Goal: Task Accomplishment & Management: Manage account settings

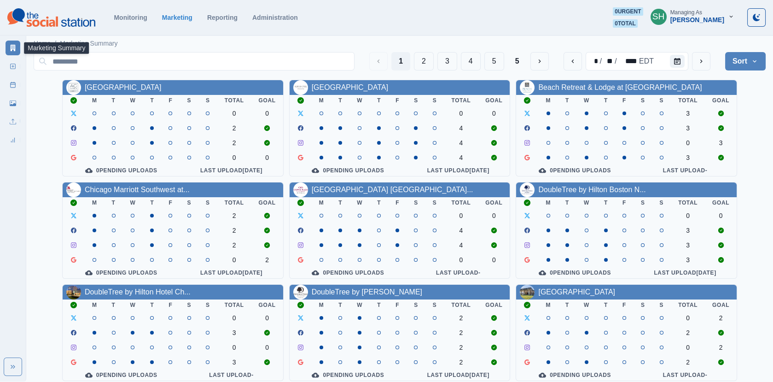
click at [704, 25] on button "SH Managing As [PERSON_NAME]" at bounding box center [692, 16] width 99 height 18
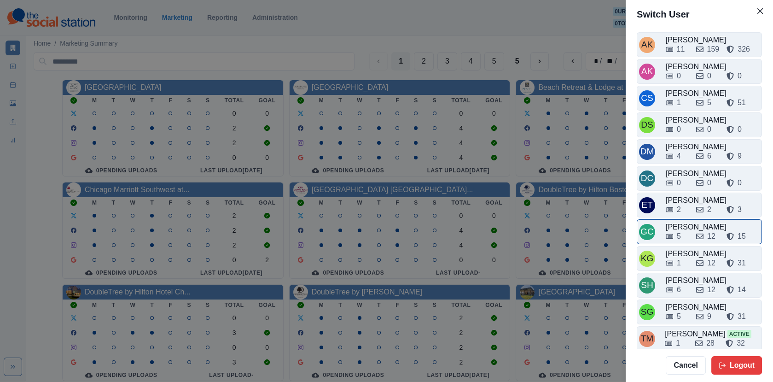
click at [686, 232] on div "5" at bounding box center [677, 236] width 23 height 11
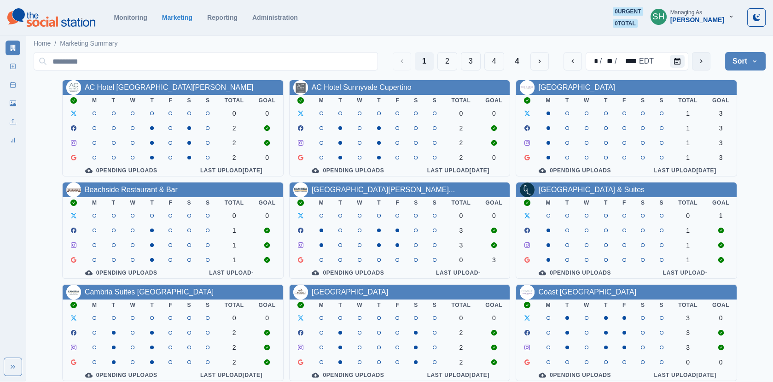
click at [701, 64] on icon "next" at bounding box center [700, 61] width 7 height 7
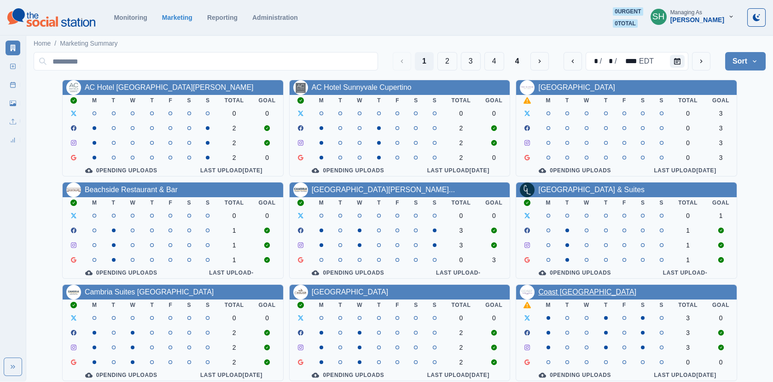
click at [551, 292] on link "Coast [GEOGRAPHIC_DATA]" at bounding box center [587, 292] width 98 height 8
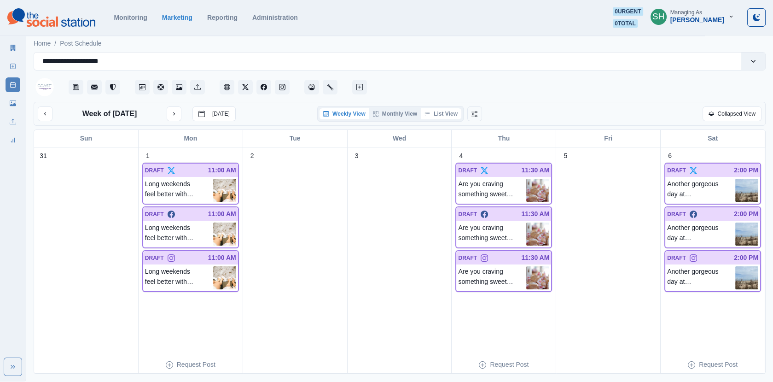
click at [442, 110] on button "List View" at bounding box center [441, 113] width 41 height 11
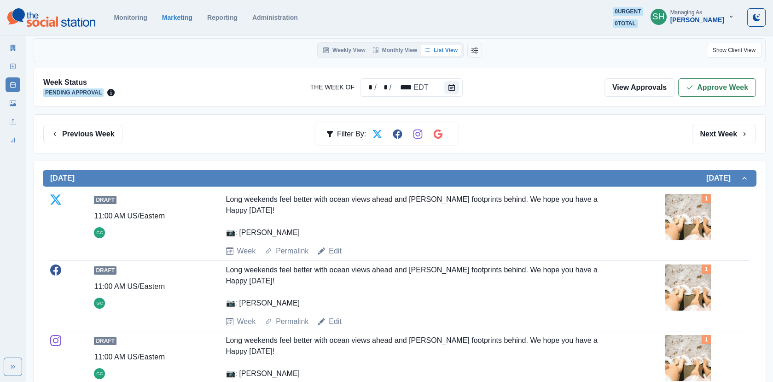
scroll to position [129, 0]
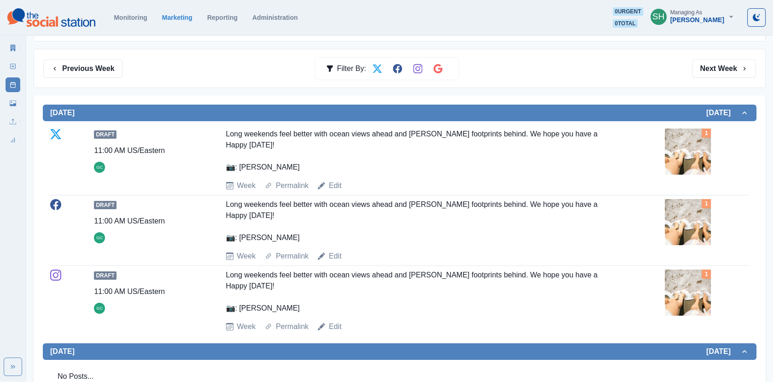
click at [687, 164] on img at bounding box center [688, 151] width 46 height 46
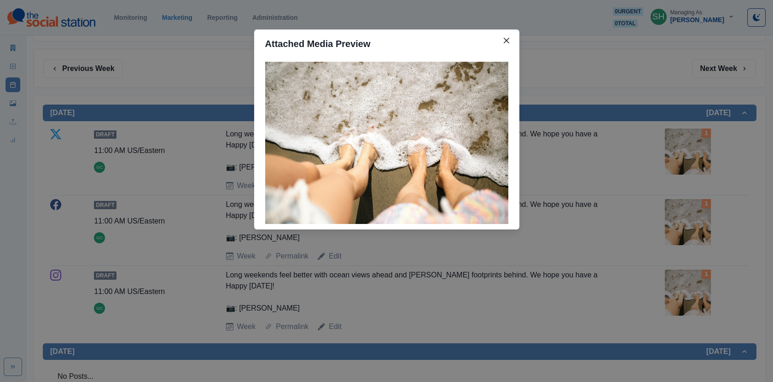
click at [687, 164] on div "Attached Media Preview" at bounding box center [386, 191] width 773 height 382
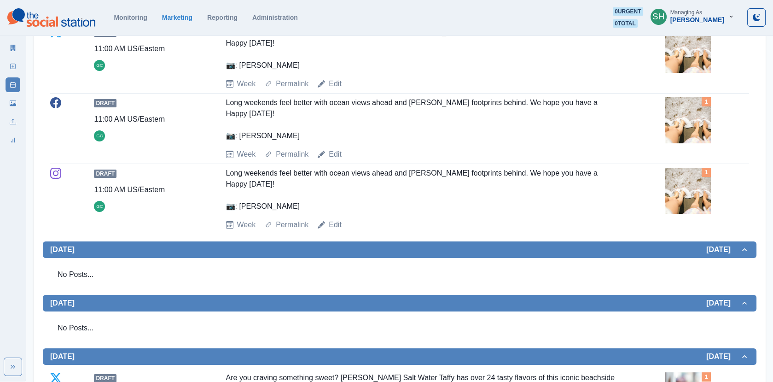
scroll to position [581, 0]
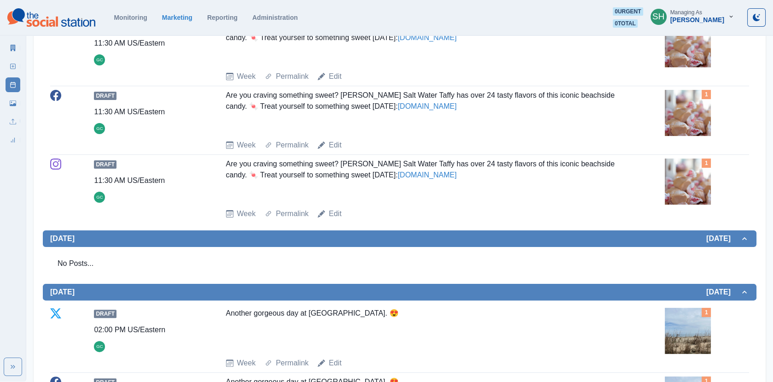
click at [687, 94] on img at bounding box center [688, 113] width 46 height 46
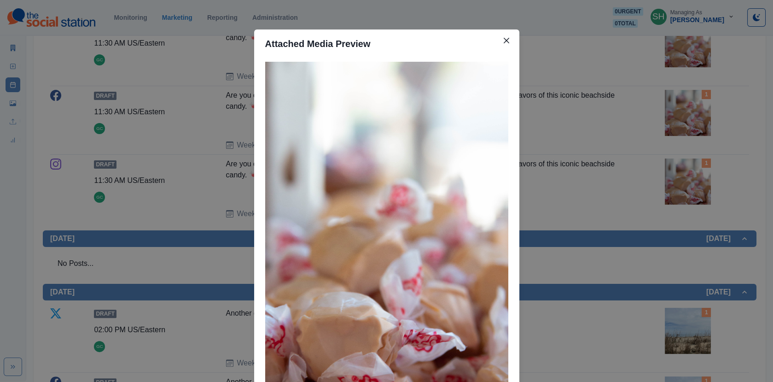
click at [687, 94] on div "Attached Media Preview" at bounding box center [386, 191] width 773 height 382
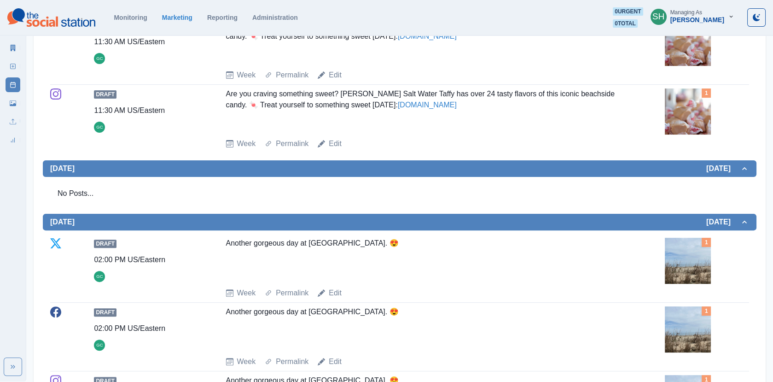
scroll to position [503, 0]
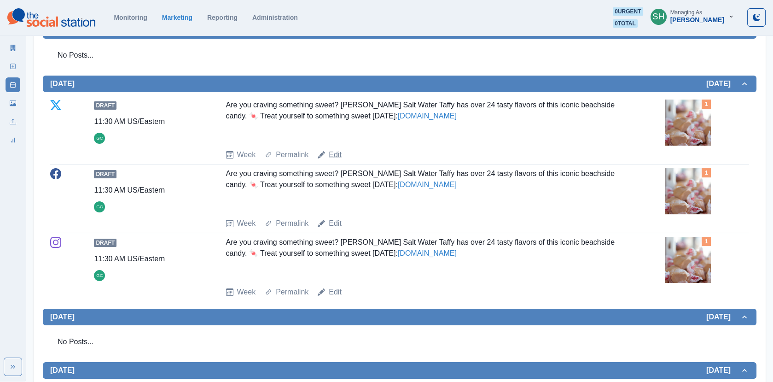
click at [339, 152] on link "Edit" at bounding box center [335, 154] width 13 height 11
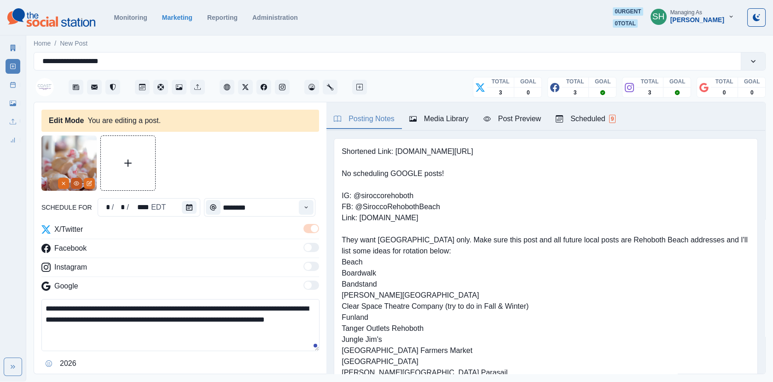
click at [71, 183] on button "View Media" at bounding box center [76, 183] width 11 height 11
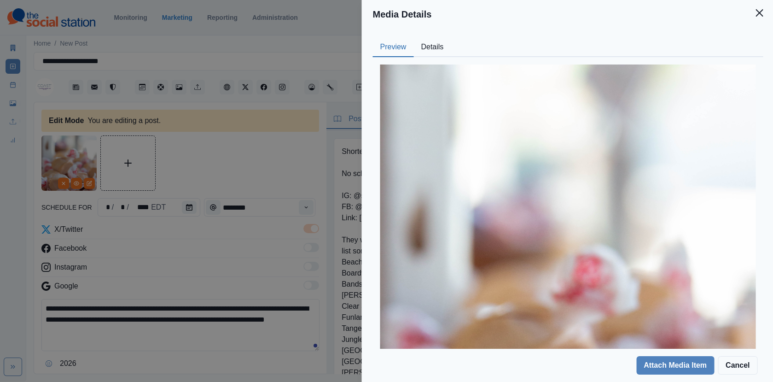
click at [434, 49] on button "Details" at bounding box center [431, 47] width 37 height 19
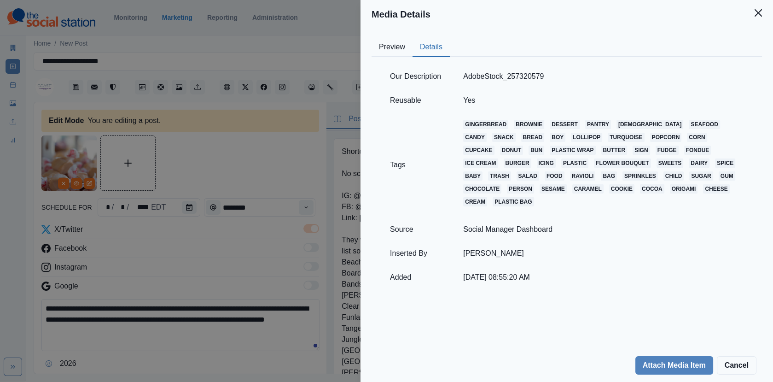
click at [265, 178] on div "Media Details Preview Details Our Description AdobeStock_257320579 Reusable Yes…" at bounding box center [386, 191] width 773 height 382
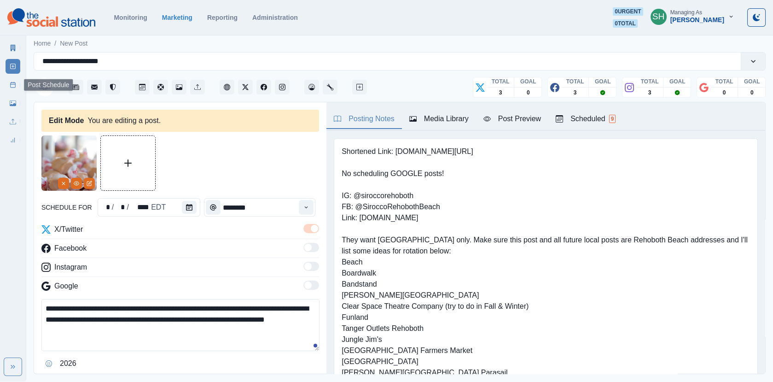
click at [16, 84] on link "Post Schedule" at bounding box center [13, 84] width 15 height 15
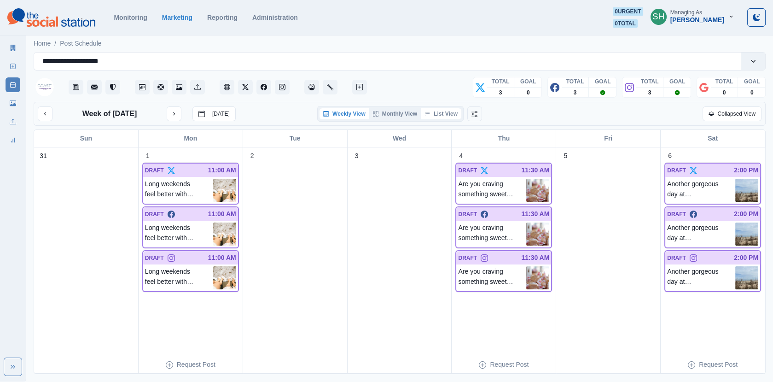
click at [438, 114] on button "List View" at bounding box center [441, 113] width 41 height 11
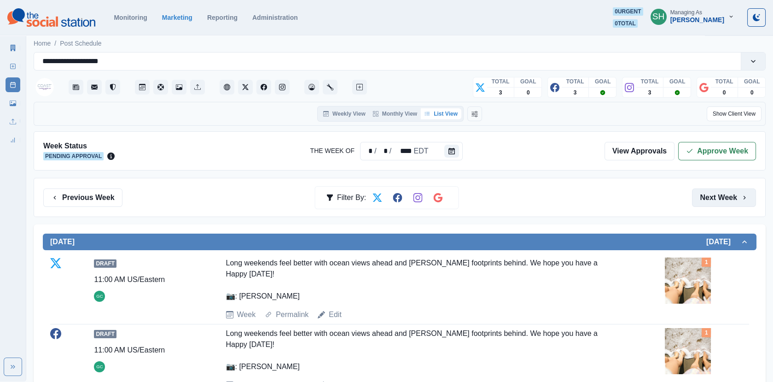
click at [743, 192] on button "Next Week" at bounding box center [724, 197] width 64 height 18
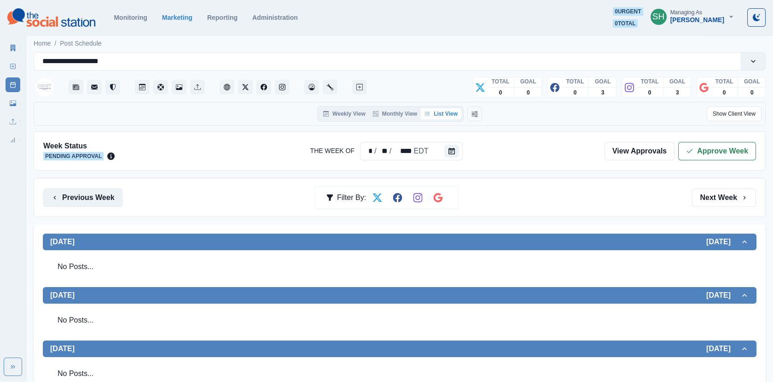
click at [93, 193] on button "Previous Week" at bounding box center [82, 197] width 79 height 18
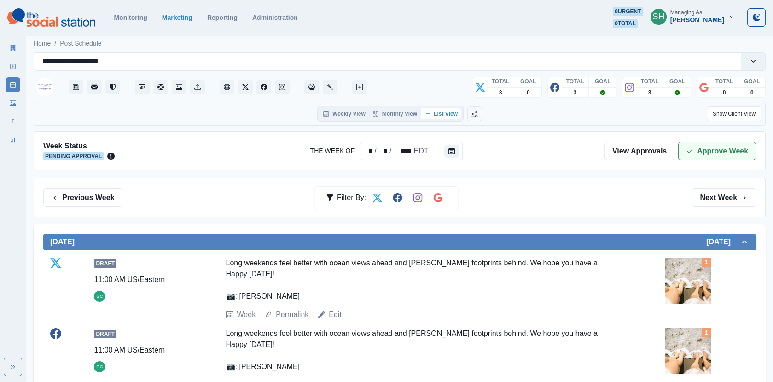
click at [715, 148] on button "Approve Week" at bounding box center [717, 151] width 78 height 18
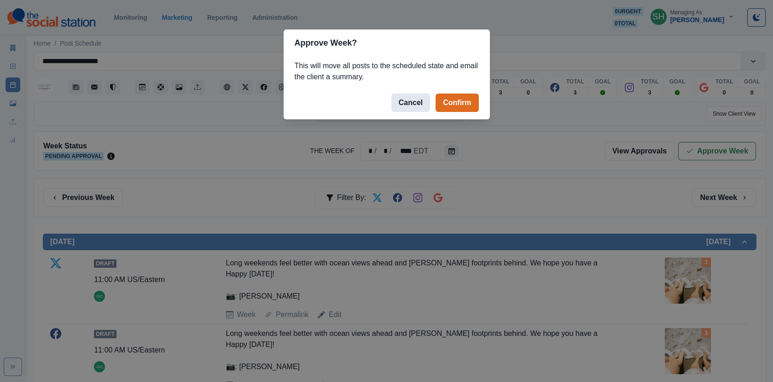
click at [407, 100] on button "Cancel" at bounding box center [410, 102] width 39 height 18
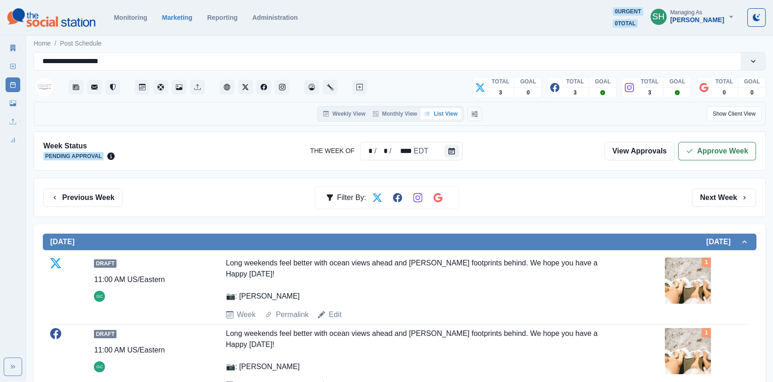
scroll to position [784, 0]
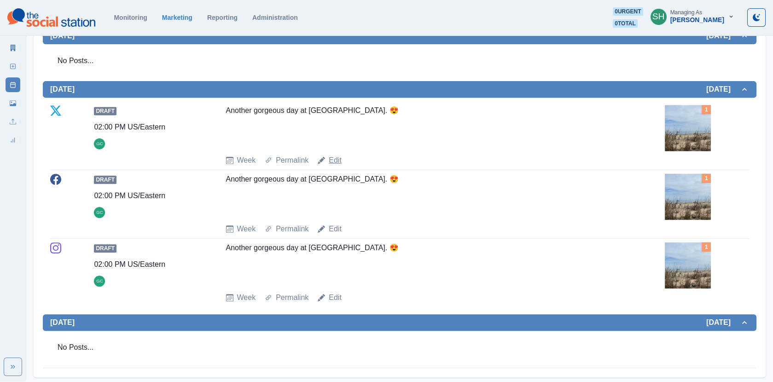
click at [330, 156] on link "Edit" at bounding box center [335, 160] width 13 height 11
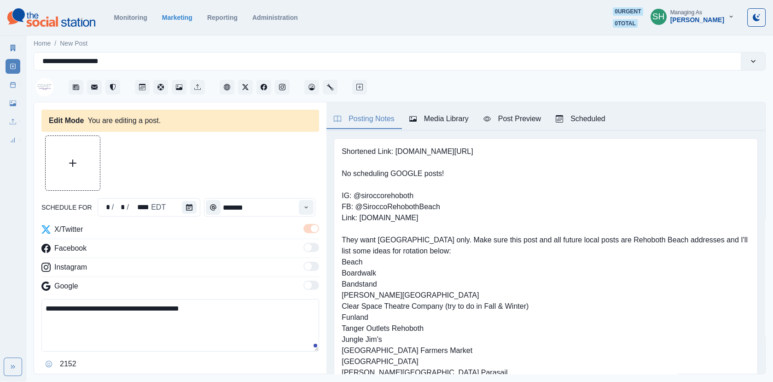
type input "*******"
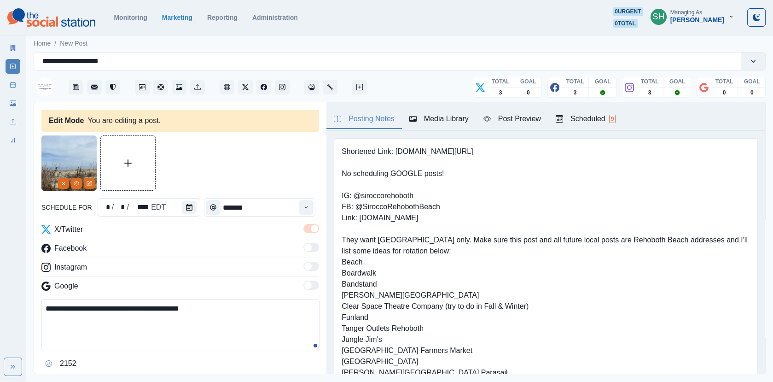
drag, startPoint x: 152, startPoint y: 303, endPoint x: 124, endPoint y: 303, distance: 28.5
click at [124, 303] on textarea "**********" at bounding box center [180, 325] width 278 height 52
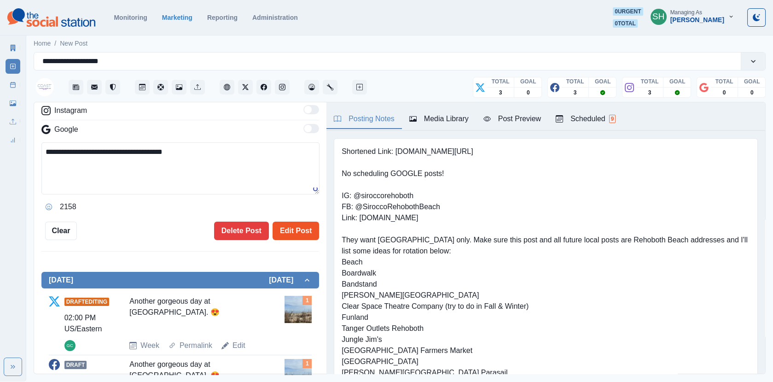
type textarea "**********"
click at [287, 237] on button "Edit Post" at bounding box center [296, 230] width 46 height 18
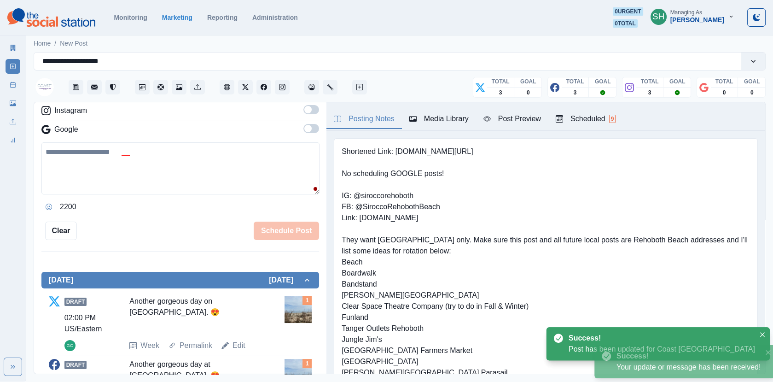
scroll to position [285, 0]
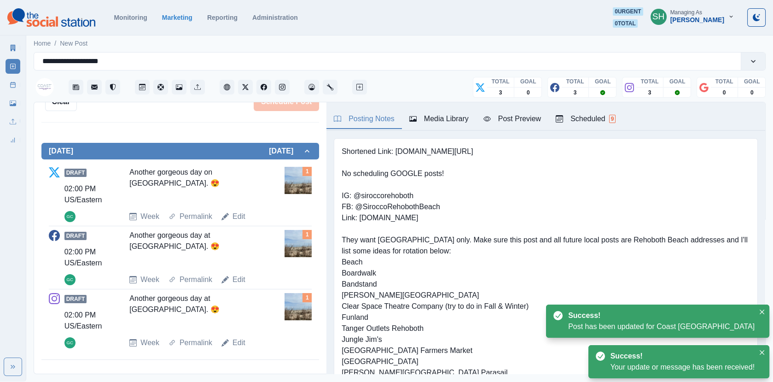
click at [239, 221] on div "Draft 02:00 PM US/Eastern GC Another gorgeous day on [GEOGRAPHIC_DATA]. 😍 Week …" at bounding box center [180, 194] width 263 height 63
click at [237, 217] on link "Edit" at bounding box center [238, 216] width 13 height 11
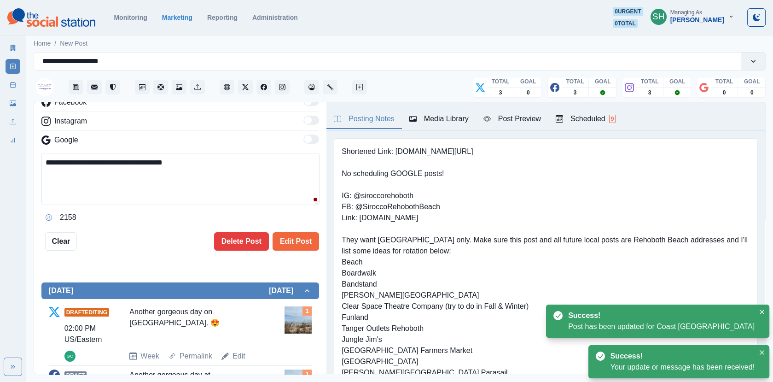
scroll to position [71, 0]
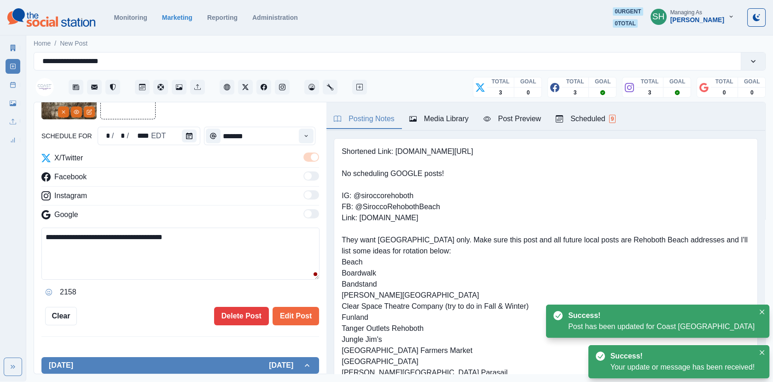
click at [128, 235] on textarea "**********" at bounding box center [180, 253] width 278 height 52
click at [169, 234] on textarea "**********" at bounding box center [180, 253] width 278 height 52
type textarea "**********"
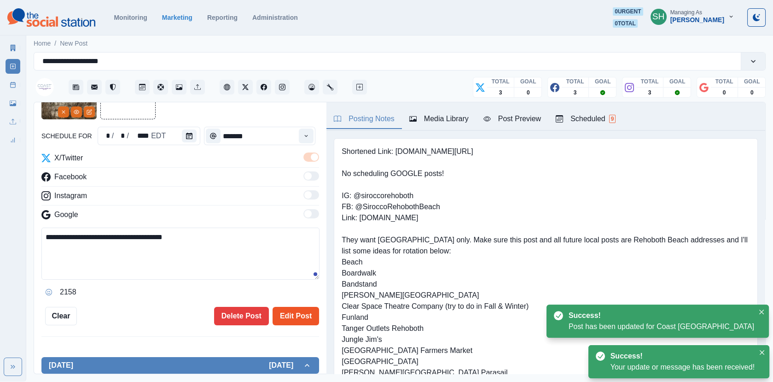
click at [308, 318] on button "Edit Post" at bounding box center [296, 316] width 46 height 18
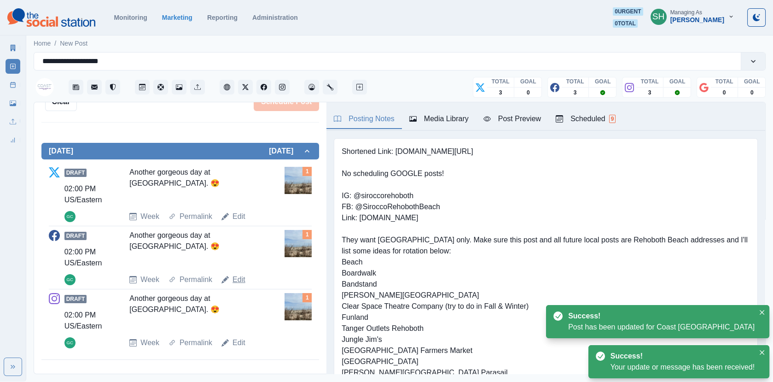
click at [240, 279] on link "Edit" at bounding box center [238, 279] width 13 height 11
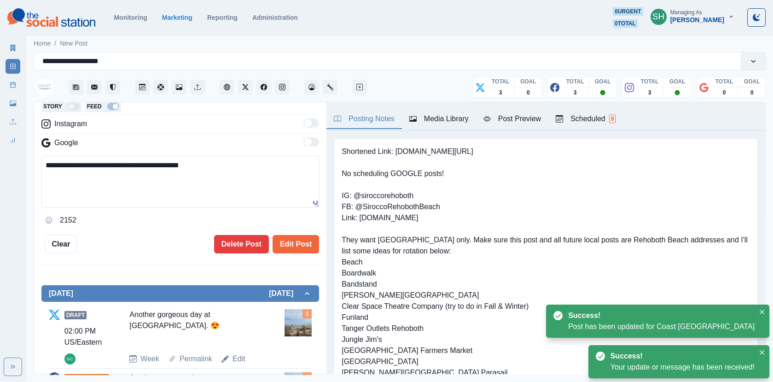
click at [174, 166] on textarea "**********" at bounding box center [180, 182] width 278 height 52
paste textarea
type textarea "**********"
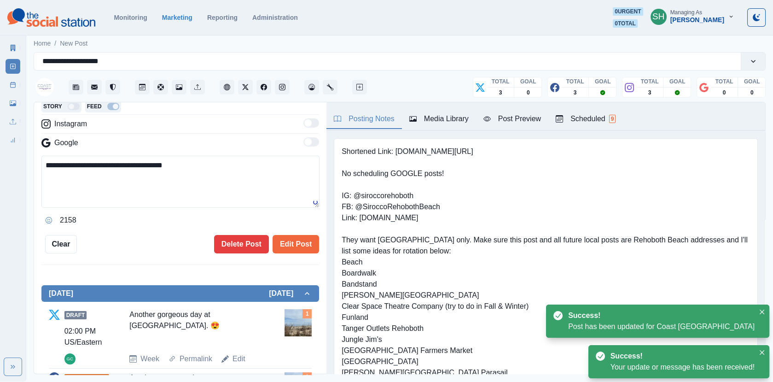
click at [292, 252] on div "**********" at bounding box center [180, 238] width 292 height 272
click at [286, 248] on button "Edit Post" at bounding box center [296, 244] width 46 height 18
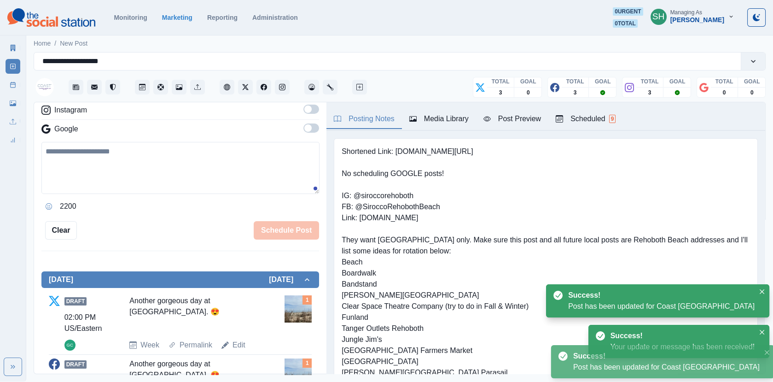
scroll to position [285, 0]
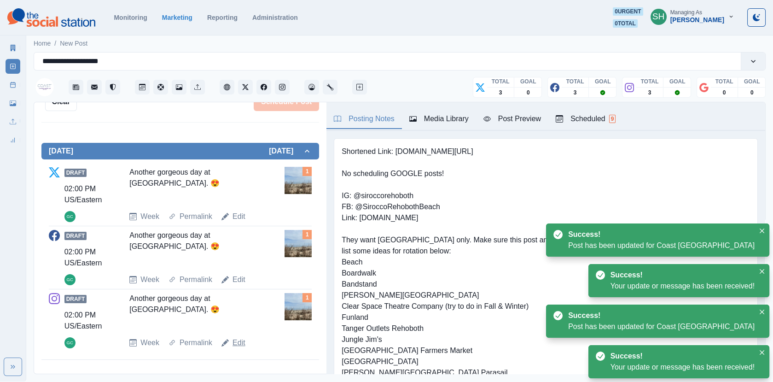
click at [233, 341] on link "Edit" at bounding box center [238, 342] width 13 height 11
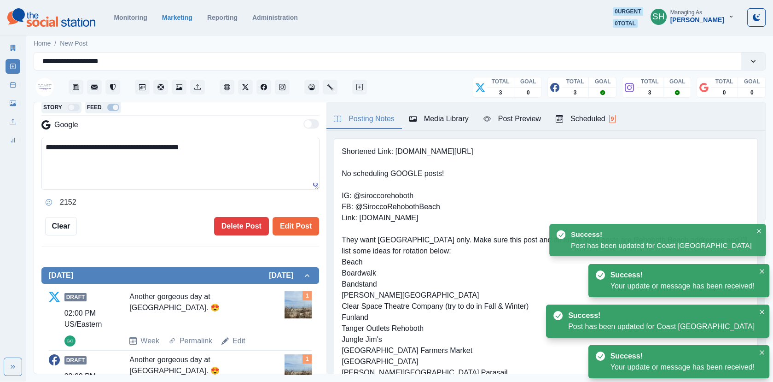
click at [191, 151] on textarea "**********" at bounding box center [180, 164] width 278 height 52
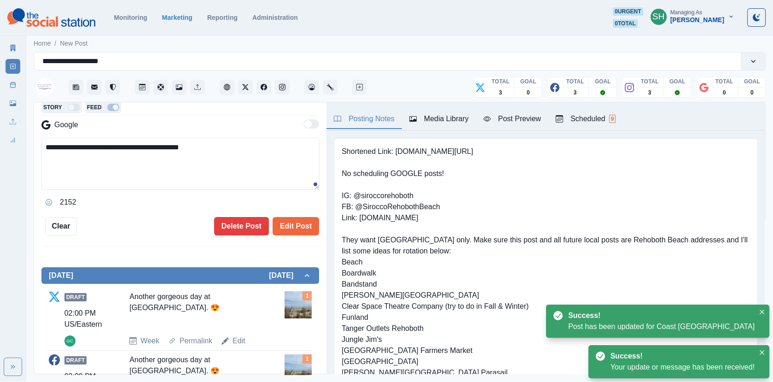
click at [191, 151] on textarea "**********" at bounding box center [180, 164] width 278 height 52
paste textarea
type textarea "**********"
click at [300, 229] on button "Edit Post" at bounding box center [296, 226] width 46 height 18
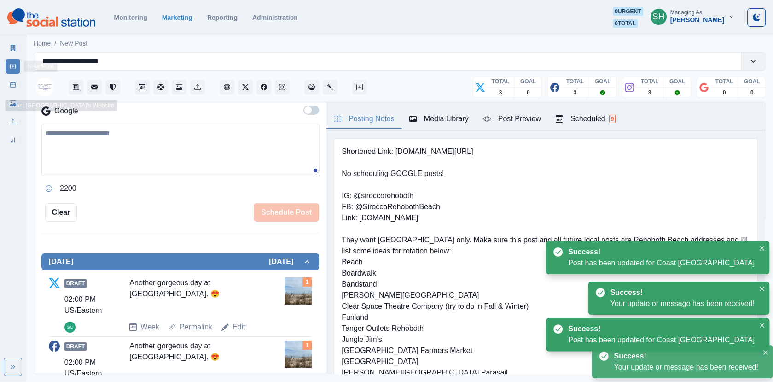
click at [13, 73] on link "New Post" at bounding box center [13, 66] width 15 height 15
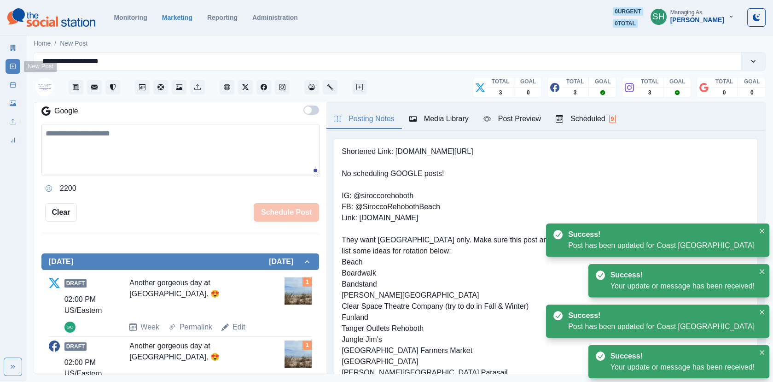
click at [13, 87] on rect at bounding box center [13, 84] width 5 height 5
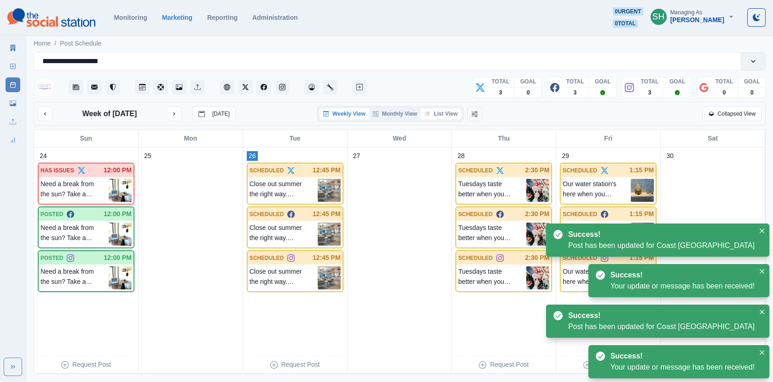
click at [439, 108] on button "List View" at bounding box center [441, 113] width 41 height 11
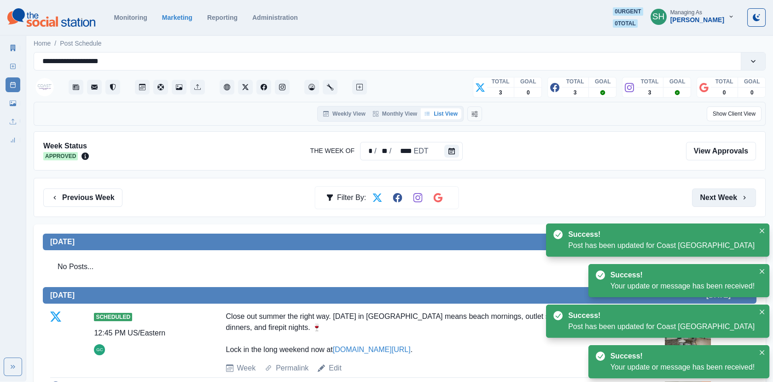
click at [721, 194] on button "Next Week" at bounding box center [724, 197] width 64 height 18
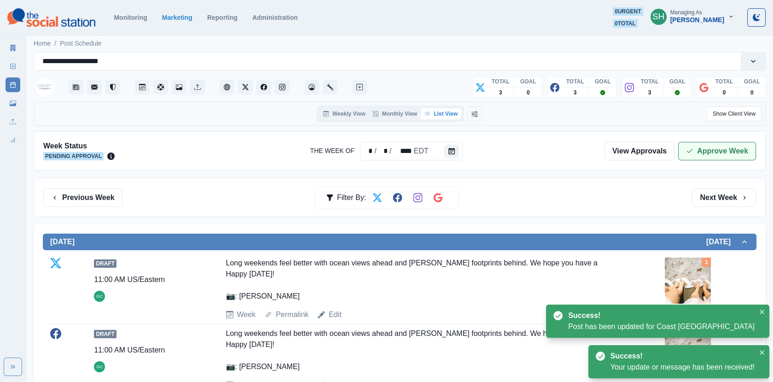
click at [686, 151] on button "Approve Week" at bounding box center [717, 151] width 78 height 18
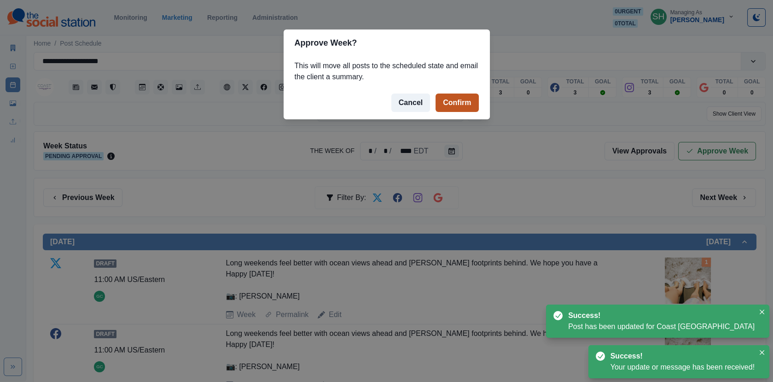
click at [445, 108] on button "Confirm" at bounding box center [456, 102] width 43 height 18
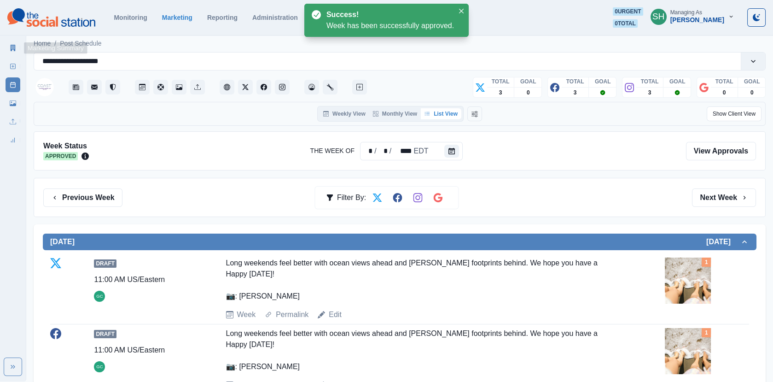
click at [18, 48] on link "Marketing Summary" at bounding box center [13, 48] width 15 height 15
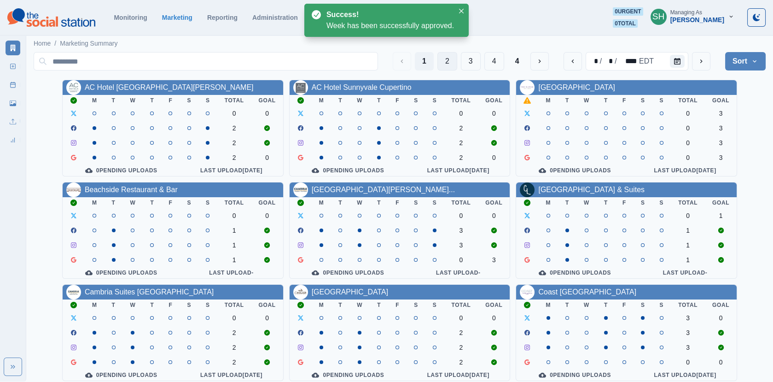
click at [442, 60] on button "2" at bounding box center [447, 61] width 20 height 18
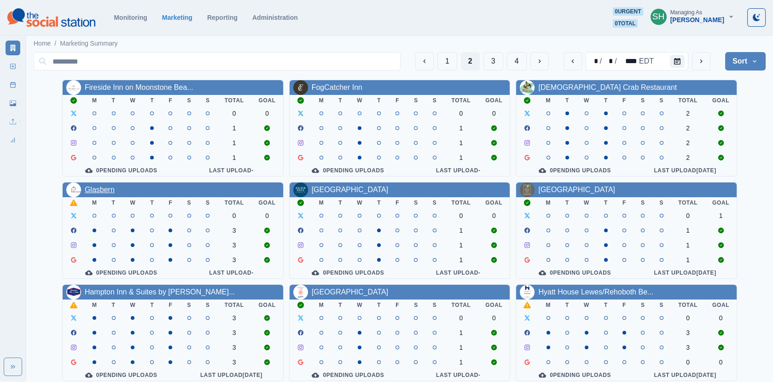
click at [98, 192] on link "Glasbern" at bounding box center [100, 190] width 30 height 8
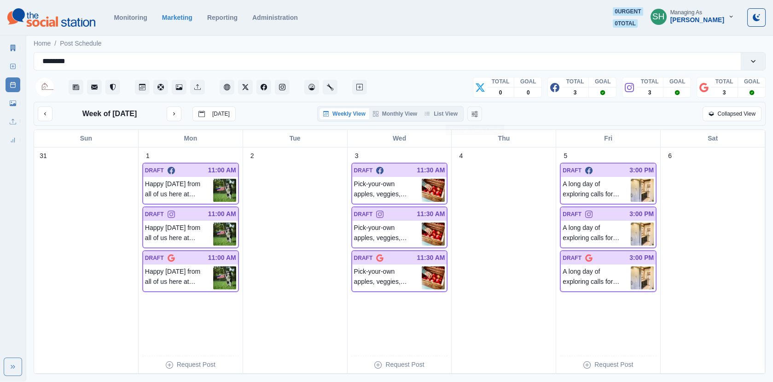
click at [443, 120] on div "Weekly View Monthly View List View" at bounding box center [390, 114] width 146 height 16
click at [441, 115] on button "List View" at bounding box center [441, 113] width 41 height 11
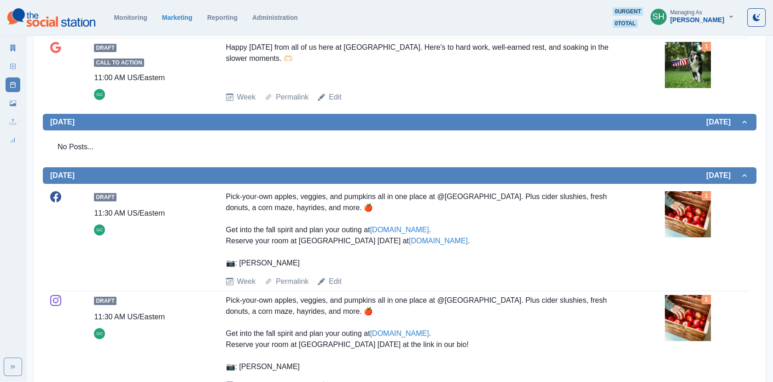
scroll to position [4, 0]
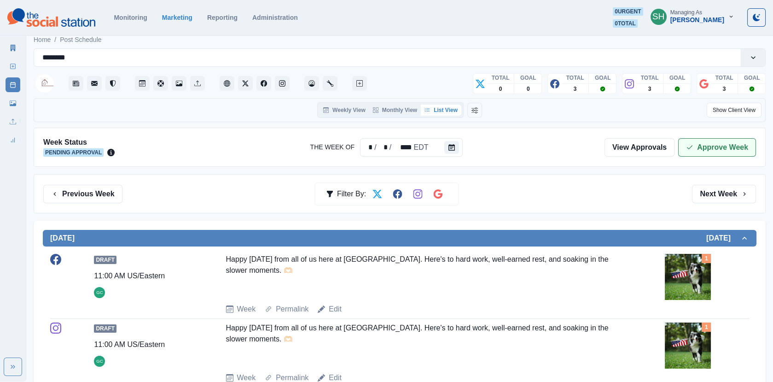
click at [704, 148] on button "Approve Week" at bounding box center [717, 147] width 78 height 18
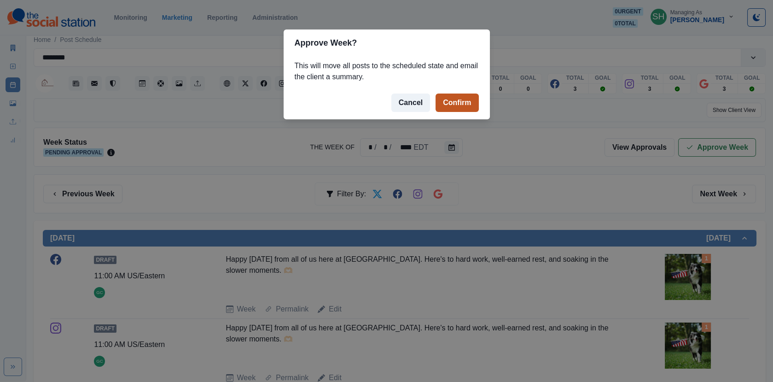
click at [469, 102] on button "Confirm" at bounding box center [456, 102] width 43 height 18
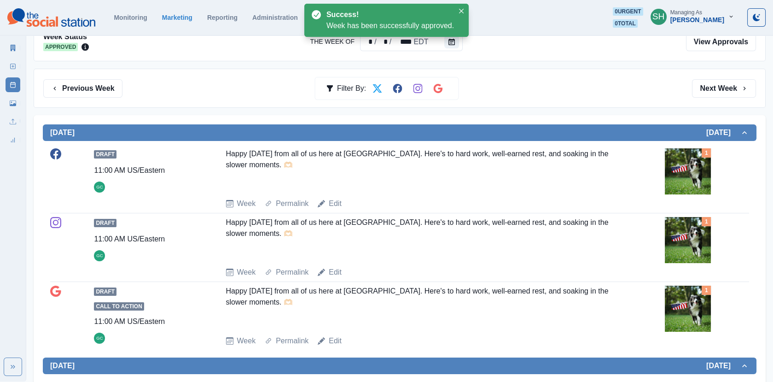
scroll to position [0, 0]
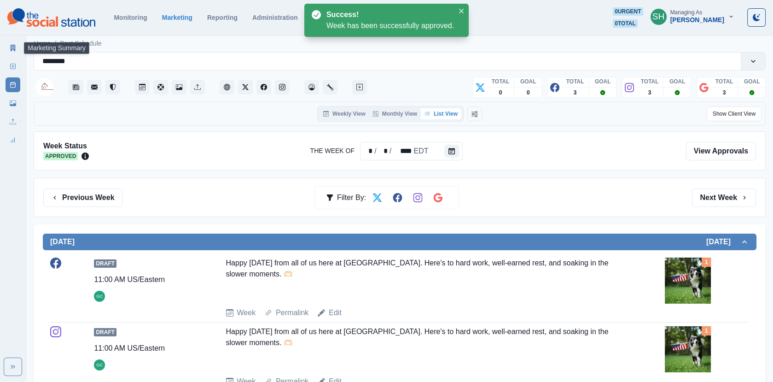
click at [17, 44] on link "Marketing Summary" at bounding box center [13, 48] width 15 height 15
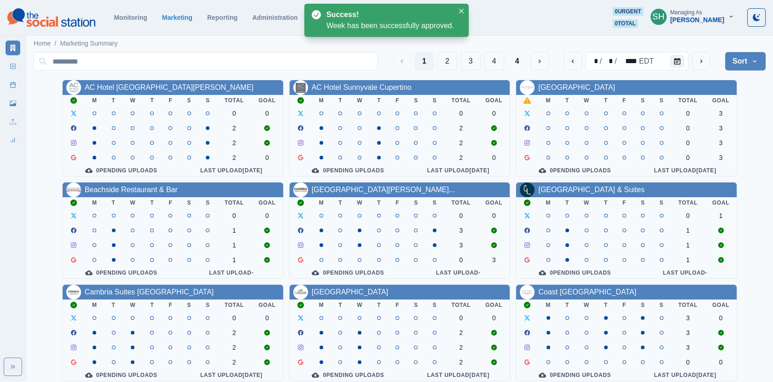
click at [718, 20] on div "[PERSON_NAME]" at bounding box center [697, 20] width 54 height 8
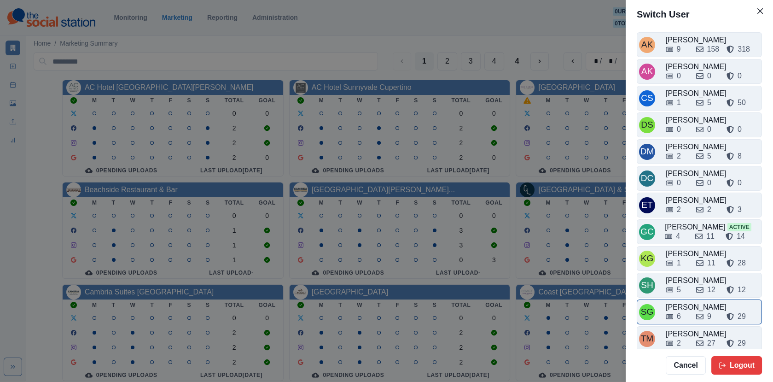
click at [690, 311] on div "6 9 29" at bounding box center [713, 316] width 94 height 11
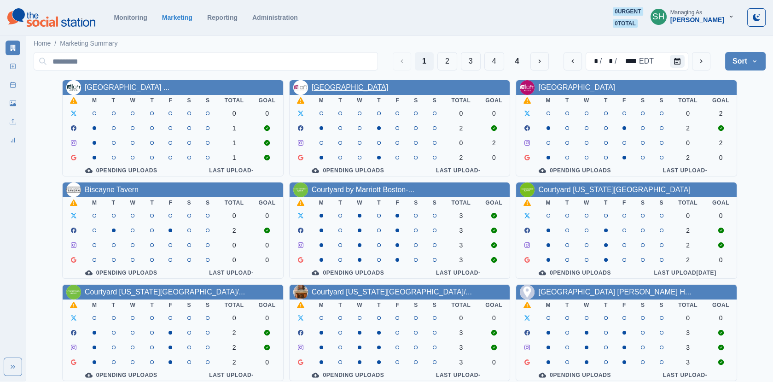
click at [363, 89] on link "[GEOGRAPHIC_DATA]" at bounding box center [350, 87] width 77 height 8
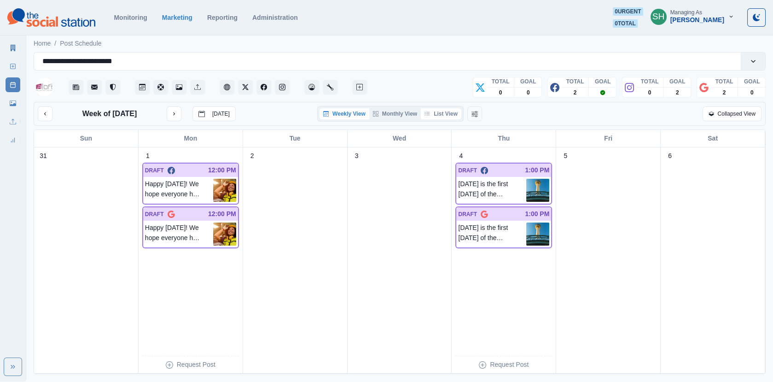
click at [443, 110] on button "List View" at bounding box center [441, 113] width 41 height 11
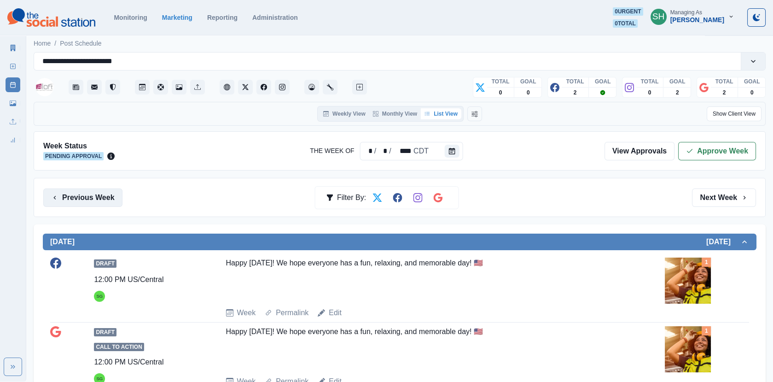
click at [115, 199] on button "Previous Week" at bounding box center [82, 197] width 79 height 18
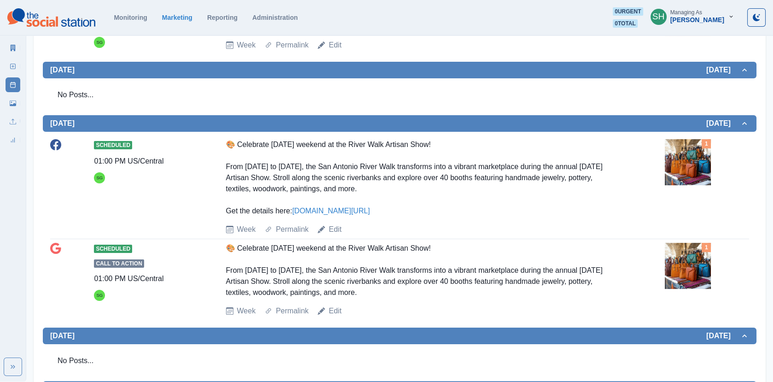
scroll to position [514, 0]
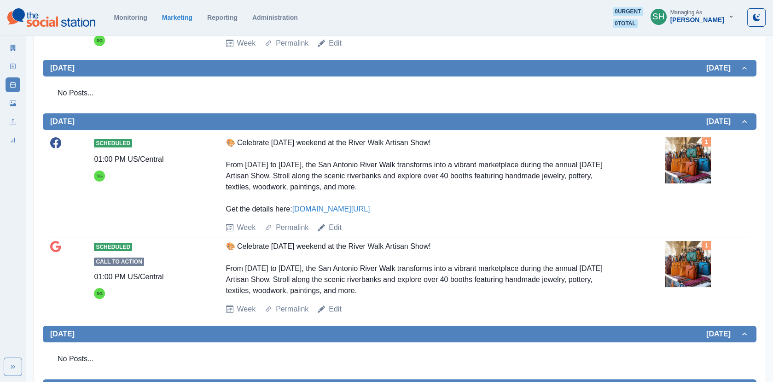
click at [13, 68] on icon at bounding box center [13, 66] width 6 height 6
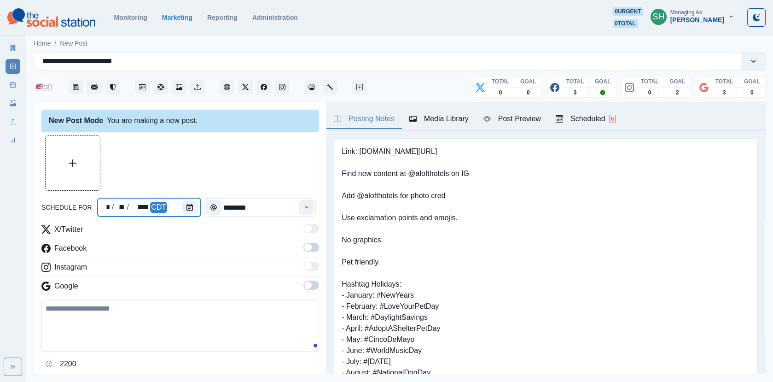
click at [182, 215] on div at bounding box center [191, 207] width 18 height 18
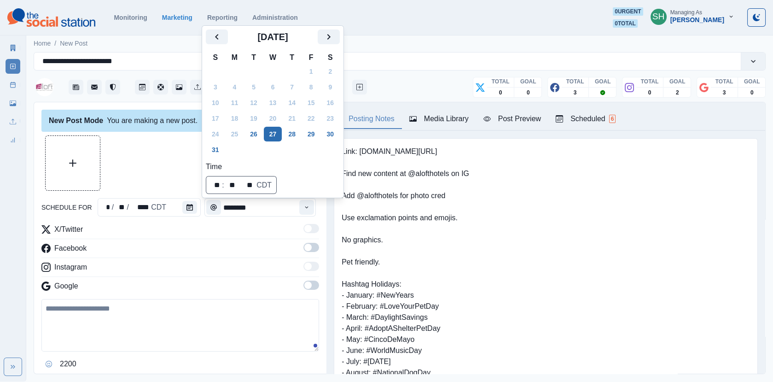
click at [276, 140] on button "27" at bounding box center [273, 134] width 18 height 15
click at [307, 208] on icon "Time" at bounding box center [306, 207] width 6 height 6
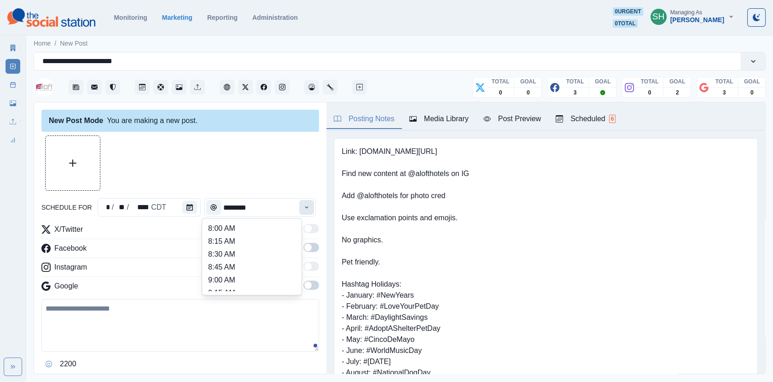
click at [305, 208] on button "Time" at bounding box center [306, 207] width 15 height 15
click at [236, 264] on li "11:00 AM" at bounding box center [252, 261] width 92 height 13
type input "********"
click at [309, 243] on span at bounding box center [311, 247] width 16 height 9
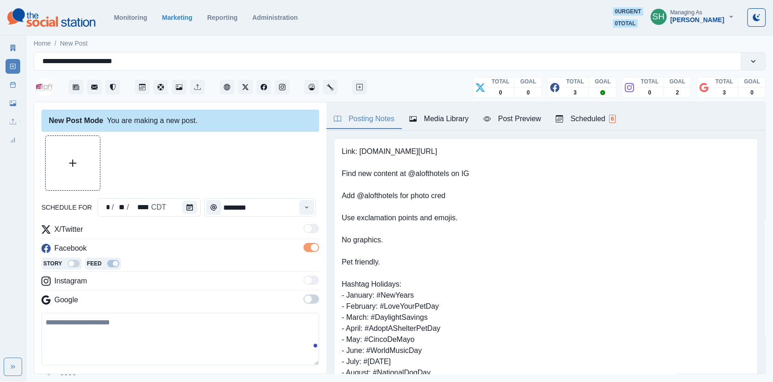
click at [311, 302] on span at bounding box center [311, 298] width 16 height 9
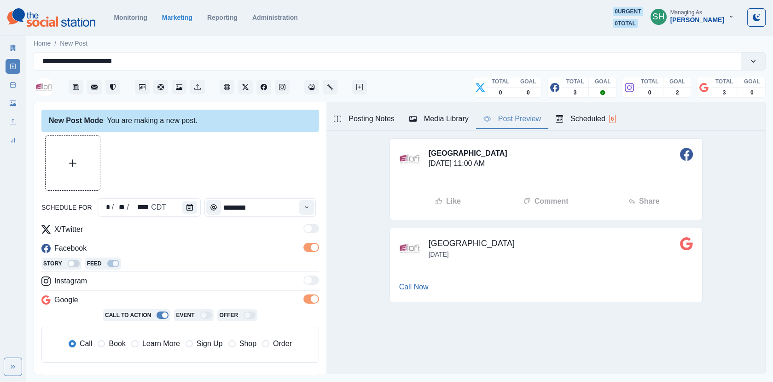
click at [517, 124] on button "Post Preview" at bounding box center [512, 119] width 72 height 19
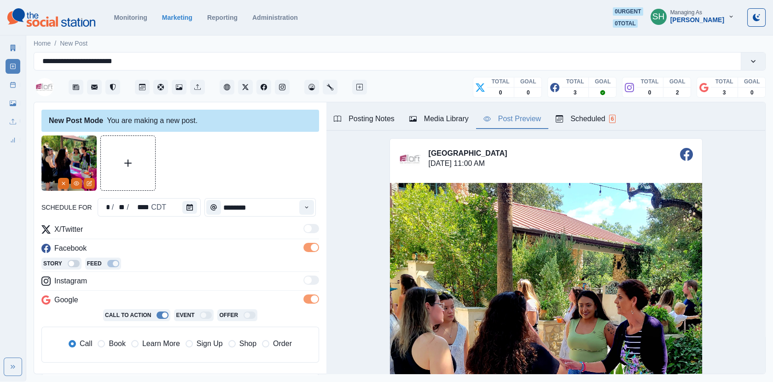
click at [145, 290] on div "X/Twitter Facebook Story Feed Instagram Google Call To Action Event Offer Call …" at bounding box center [180, 297] width 278 height 146
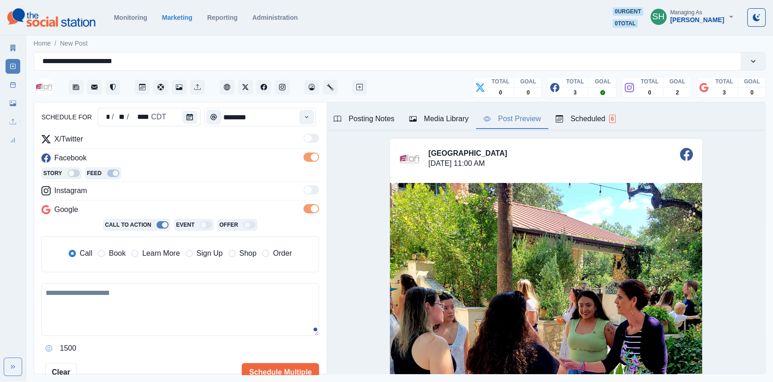
click at [128, 313] on textarea at bounding box center [180, 309] width 278 height 52
paste textarea "**********"
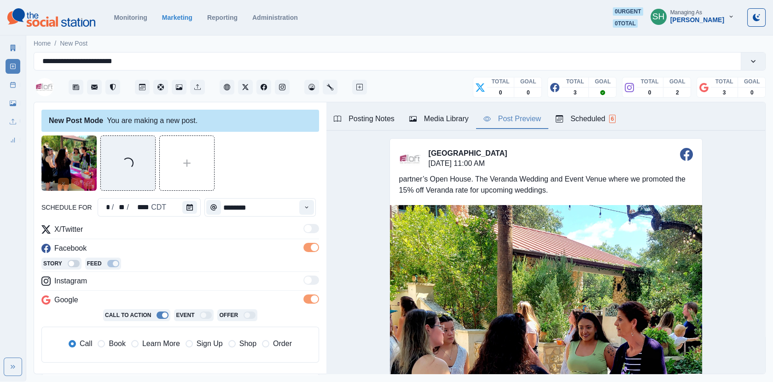
scroll to position [158, 0]
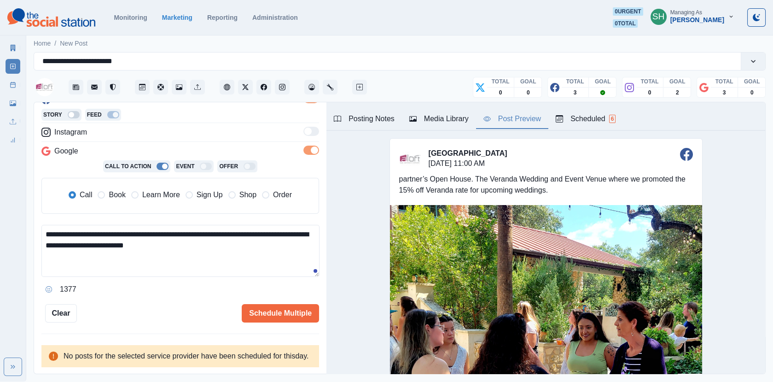
drag, startPoint x: 123, startPoint y: 221, endPoint x: 252, endPoint y: 221, distance: 129.4
click at [252, 225] on textarea "**********" at bounding box center [180, 251] width 278 height 52
click at [43, 228] on textarea "**********" at bounding box center [180, 251] width 278 height 52
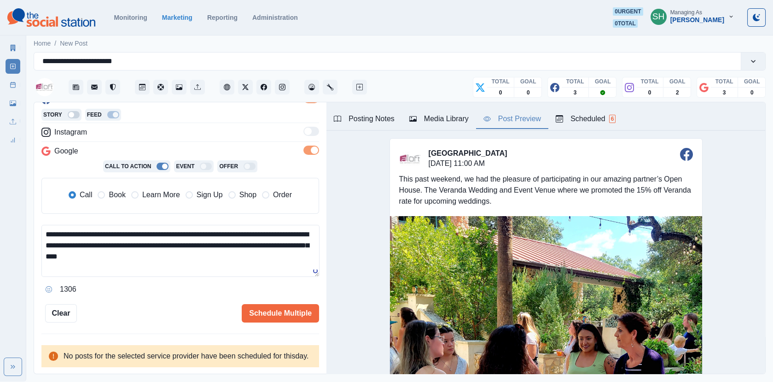
click at [87, 236] on textarea "**********" at bounding box center [180, 251] width 278 height 52
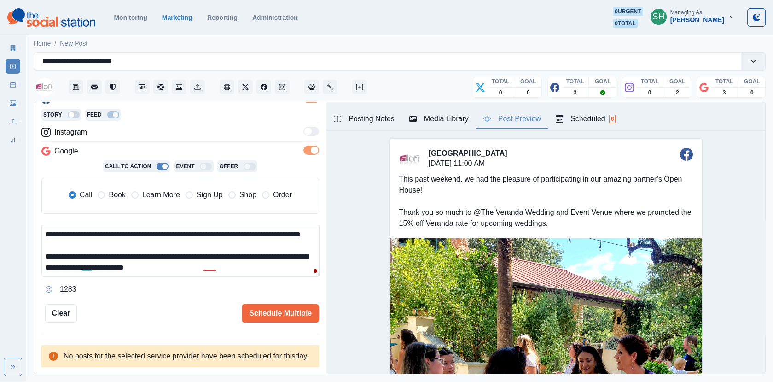
paste textarea "**********"
click at [142, 254] on textarea "**********" at bounding box center [180, 251] width 278 height 52
drag, startPoint x: 290, startPoint y: 254, endPoint x: 168, endPoint y: 254, distance: 121.5
click at [168, 254] on textarea "**********" at bounding box center [180, 251] width 278 height 52
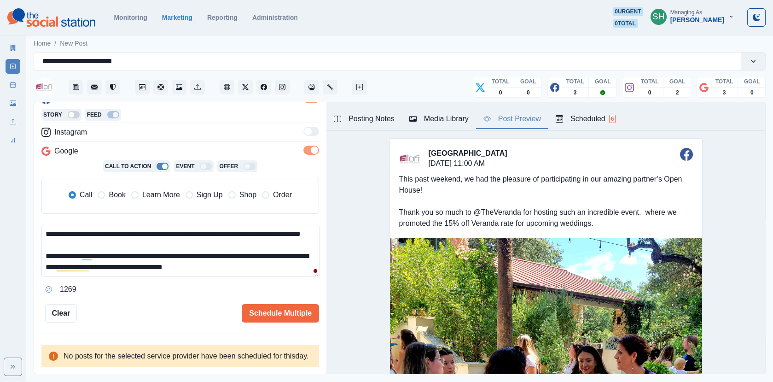
drag, startPoint x: 315, startPoint y: 247, endPoint x: 293, endPoint y: 246, distance: 22.6
click at [293, 246] on textarea "**********" at bounding box center [180, 251] width 278 height 52
click at [43, 244] on textarea "**********" at bounding box center [180, 251] width 278 height 52
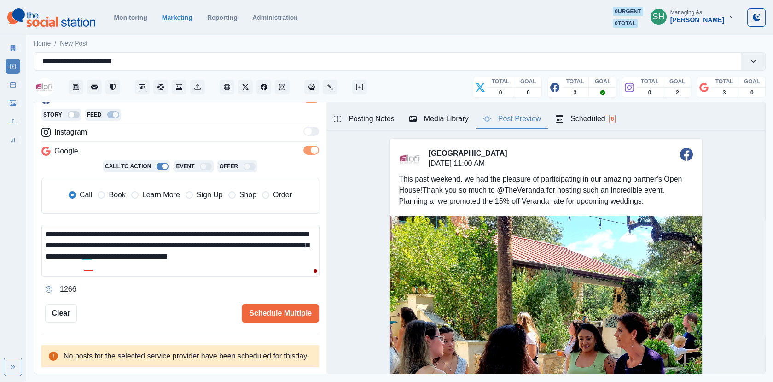
scroll to position [0, 0]
click at [70, 243] on textarea "**********" at bounding box center [180, 251] width 278 height 52
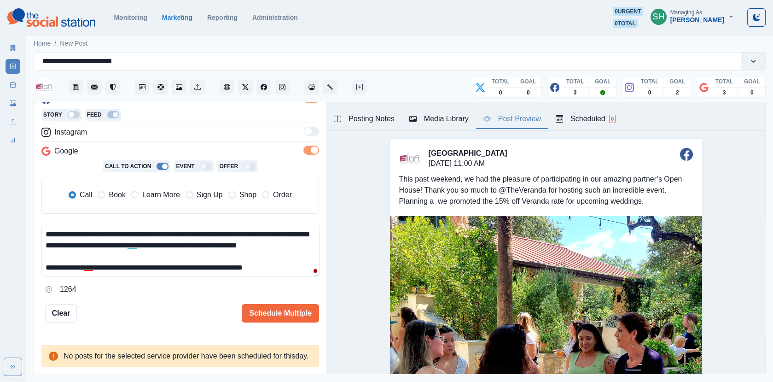
scroll to position [6, 0]
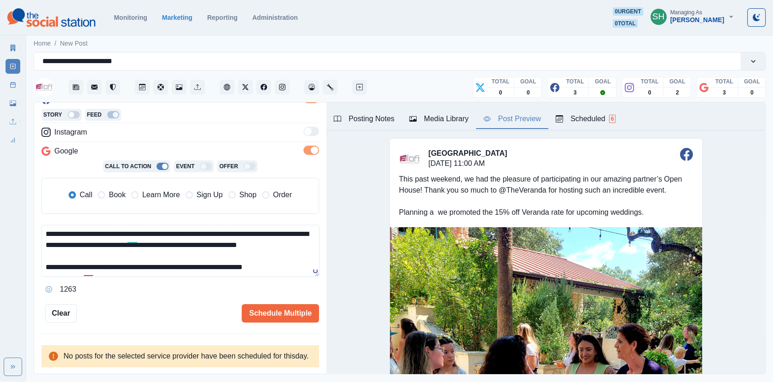
click at [81, 258] on textarea "**********" at bounding box center [180, 251] width 278 height 52
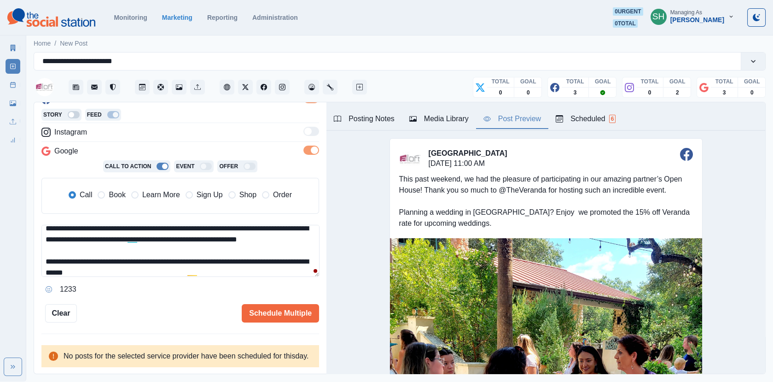
scroll to position [22, 0]
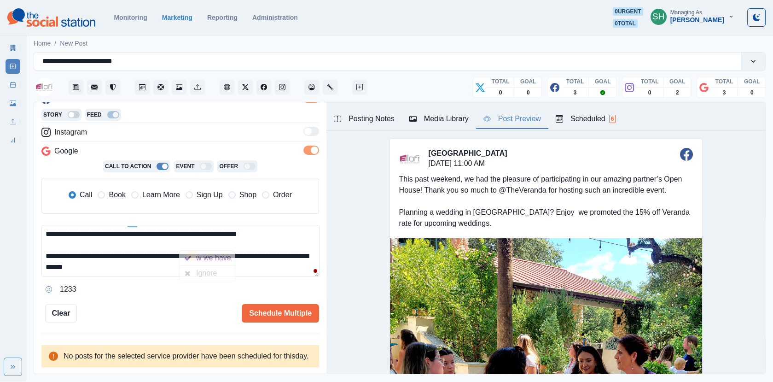
drag, startPoint x: 245, startPoint y: 262, endPoint x: 185, endPoint y: 247, distance: 62.2
click at [185, 247] on textarea "**********" at bounding box center [180, 251] width 278 height 52
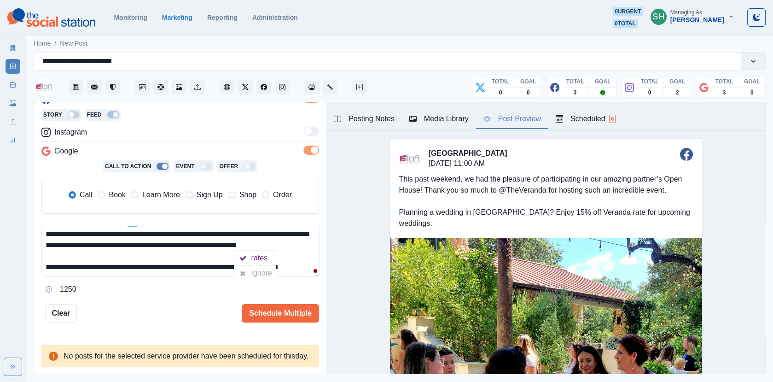
click at [190, 253] on textarea "**********" at bounding box center [180, 251] width 278 height 52
drag, startPoint x: 190, startPoint y: 257, endPoint x: 254, endPoint y: 244, distance: 64.9
click at [254, 244] on textarea "**********" at bounding box center [180, 251] width 278 height 52
drag, startPoint x: 250, startPoint y: 255, endPoint x: 274, endPoint y: 249, distance: 25.1
click at [269, 248] on textarea "**********" at bounding box center [180, 251] width 278 height 52
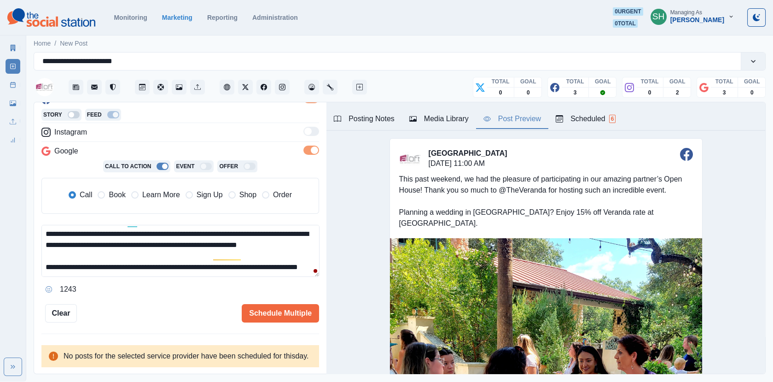
click at [274, 249] on textarea "**********" at bounding box center [180, 251] width 278 height 52
drag, startPoint x: 281, startPoint y: 261, endPoint x: 281, endPoint y: 248, distance: 13.4
click at [281, 248] on textarea "**********" at bounding box center [180, 251] width 278 height 52
click at [216, 266] on icon at bounding box center [212, 268] width 7 height 7
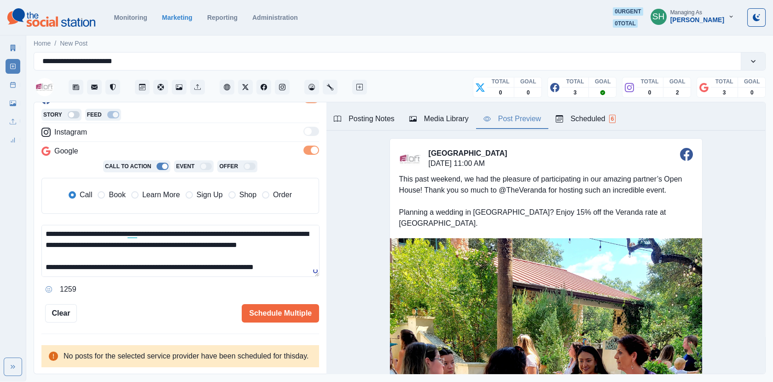
click at [223, 258] on textarea "**********" at bounding box center [180, 251] width 278 height 52
click at [112, 189] on span "Book" at bounding box center [117, 194] width 17 height 11
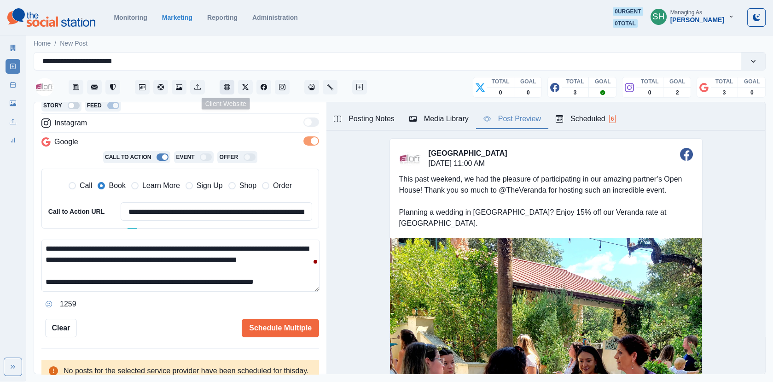
click at [225, 87] on icon "Client Website" at bounding box center [227, 87] width 6 height 6
click at [84, 182] on span "Call" at bounding box center [86, 185] width 13 height 11
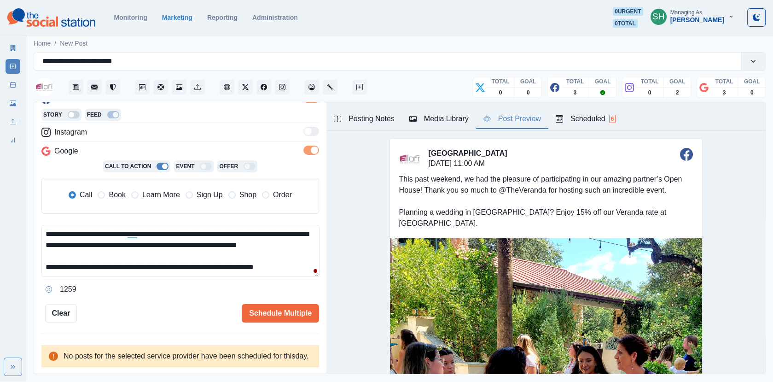
click at [298, 257] on textarea "**********" at bounding box center [180, 251] width 278 height 52
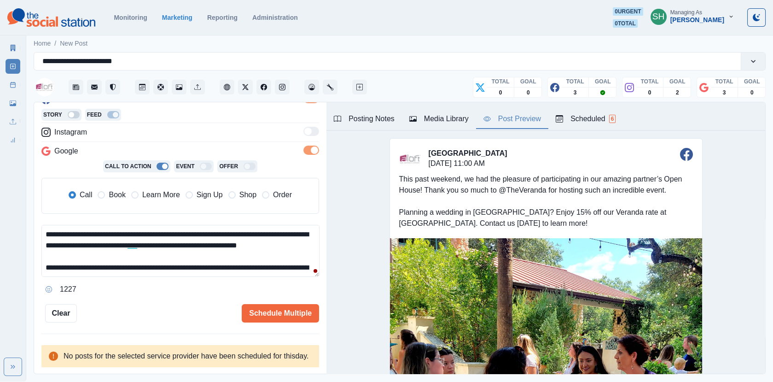
scroll to position [0, 0]
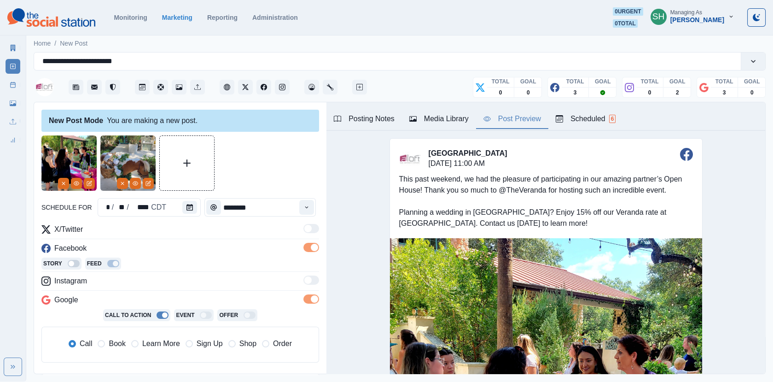
type textarea "**********"
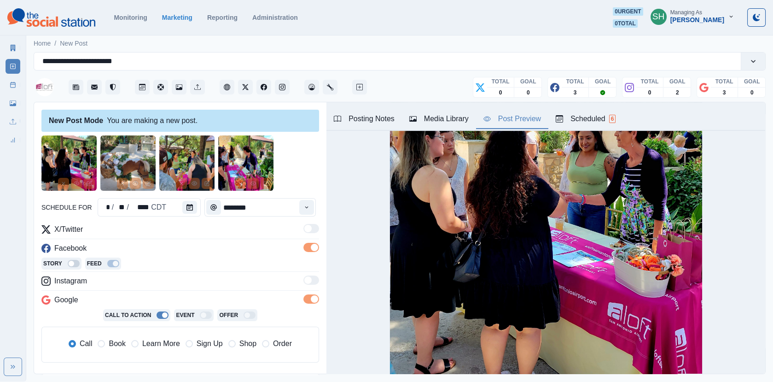
scroll to position [421, 0]
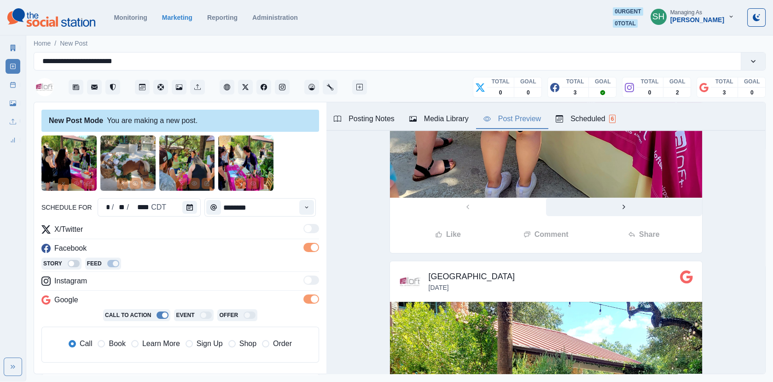
click at [611, 212] on button "Next" at bounding box center [624, 206] width 156 height 18
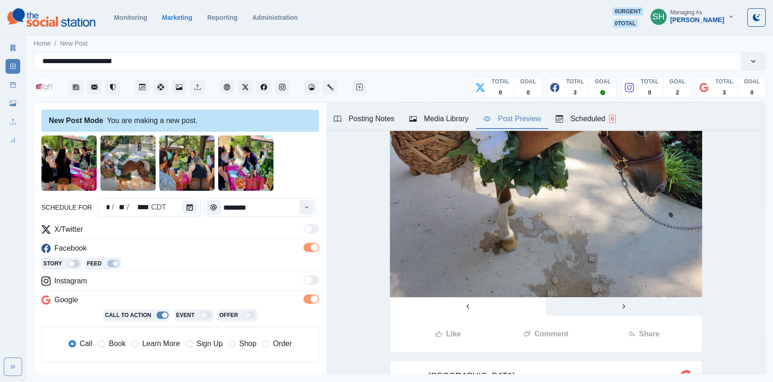
click at [611, 212] on img at bounding box center [546, 89] width 312 height 416
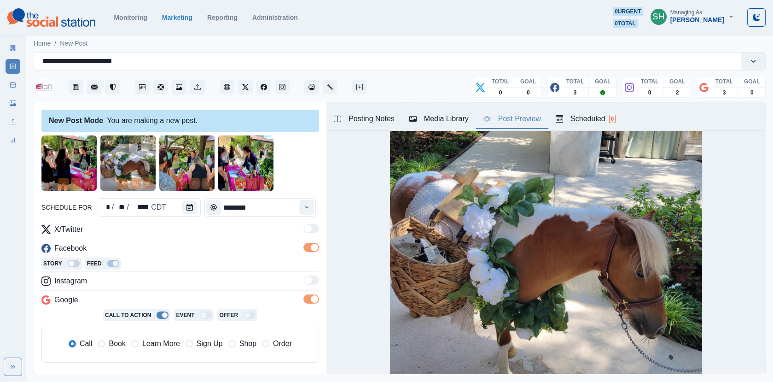
scroll to position [373, 0]
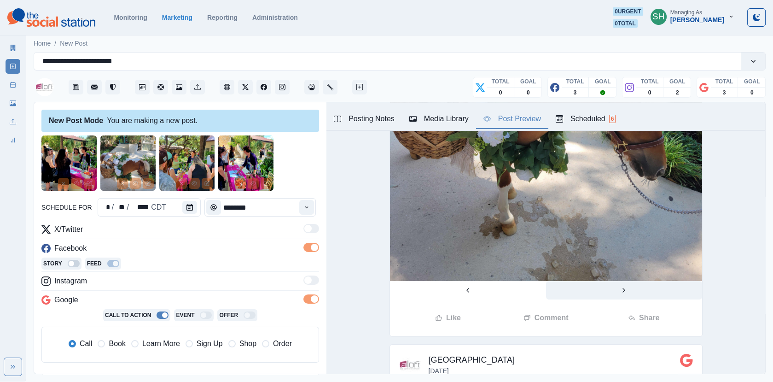
click at [618, 290] on button "Next" at bounding box center [624, 290] width 156 height 18
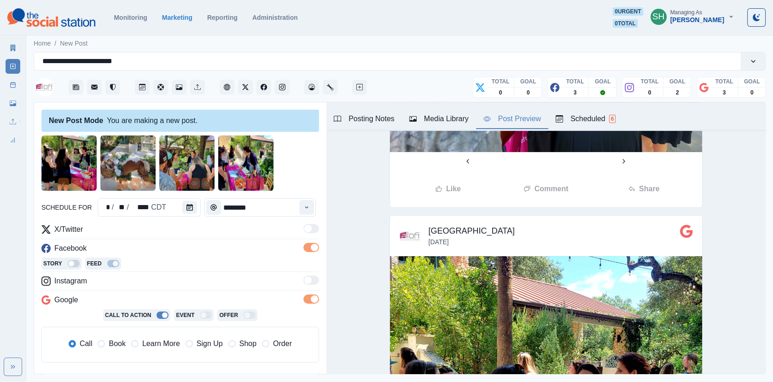
scroll to position [152, 0]
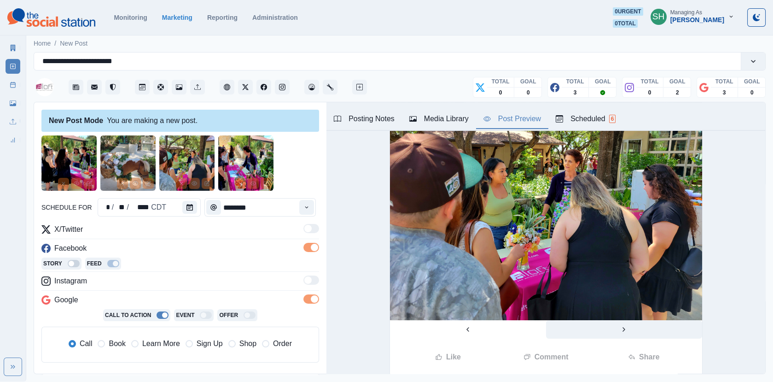
click at [627, 333] on button "Next" at bounding box center [624, 329] width 156 height 18
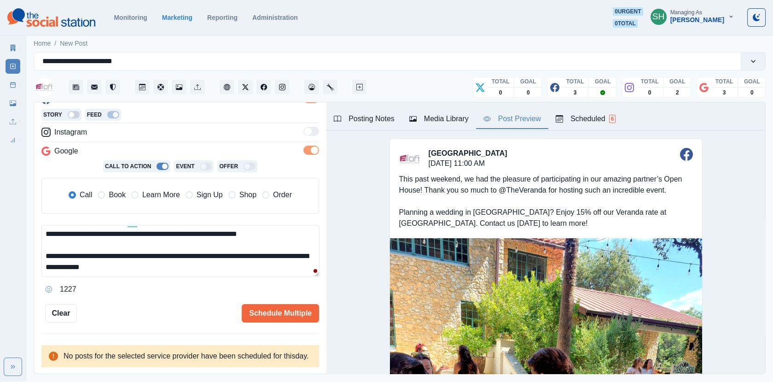
scroll to position [22, 0]
click at [294, 304] on button "Schedule Multiple" at bounding box center [280, 313] width 77 height 18
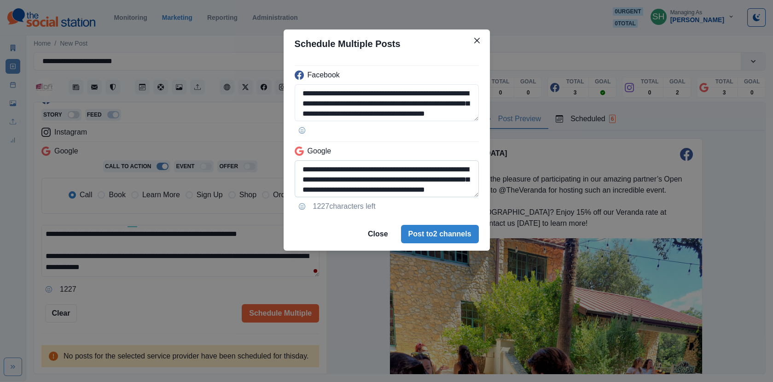
drag, startPoint x: 449, startPoint y: 186, endPoint x: 409, endPoint y: 187, distance: 40.1
click at [409, 187] on textarea "**********" at bounding box center [387, 178] width 184 height 37
paste textarea "**"
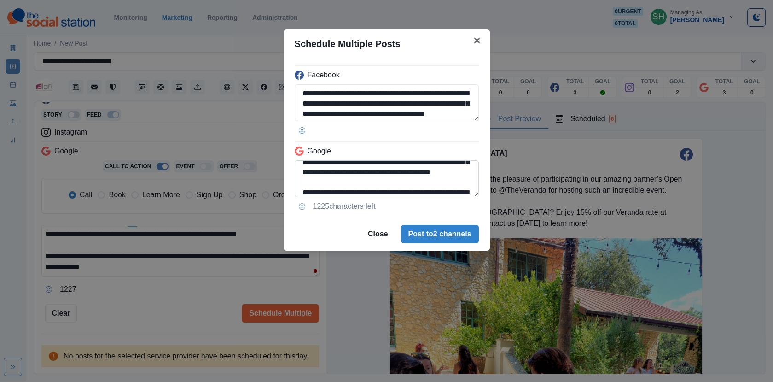
scroll to position [52, 0]
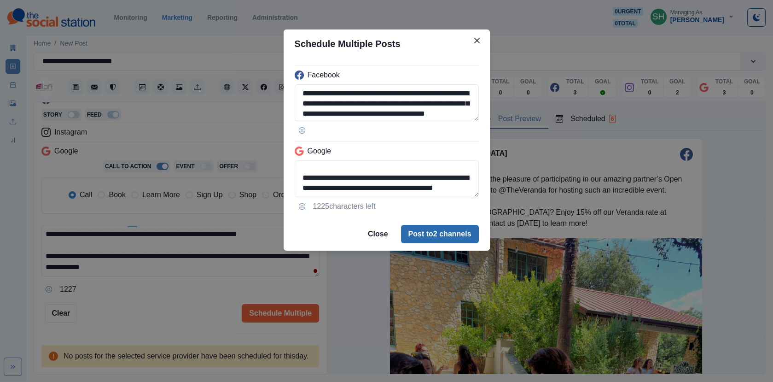
type textarea "**********"
click at [426, 228] on button "Post to 2 channels" at bounding box center [440, 234] width 78 height 18
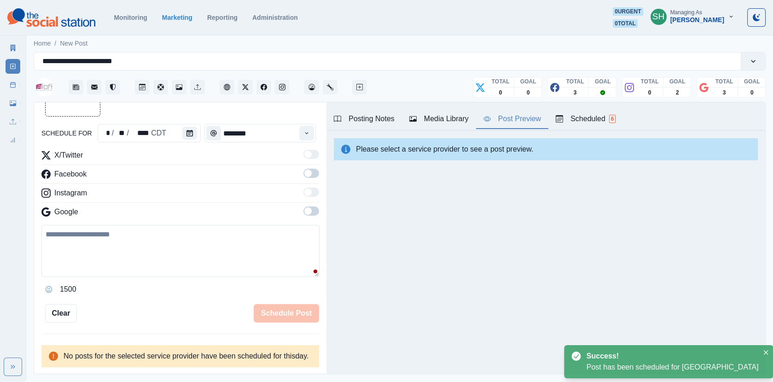
scroll to position [158, 0]
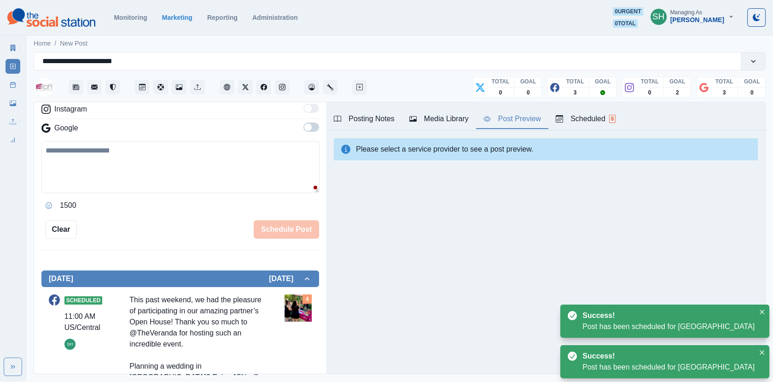
click at [8, 87] on link "Post Schedule" at bounding box center [13, 84] width 15 height 15
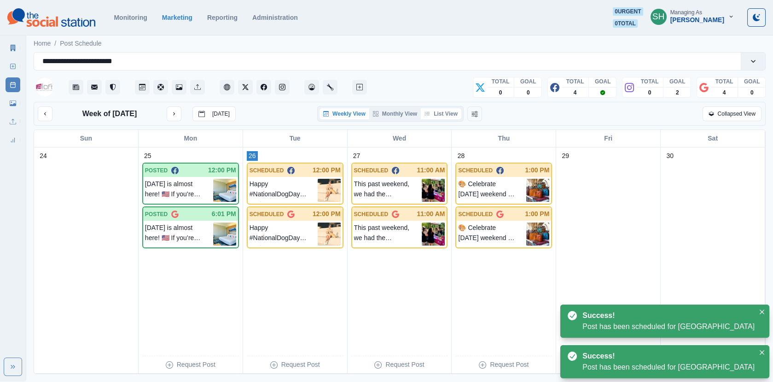
click at [441, 110] on button "List View" at bounding box center [441, 113] width 41 height 11
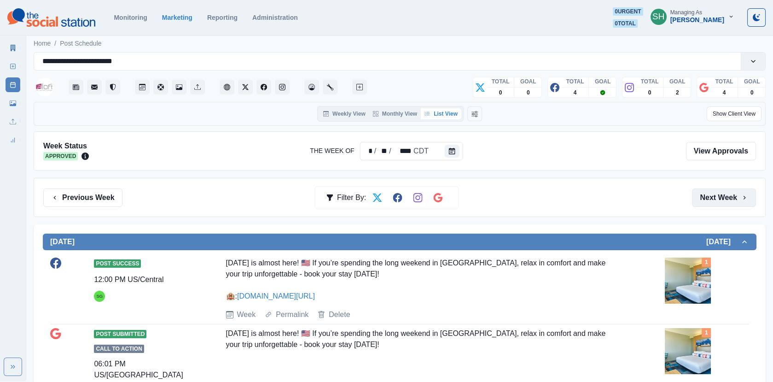
click at [712, 200] on button "Next Week" at bounding box center [724, 197] width 64 height 18
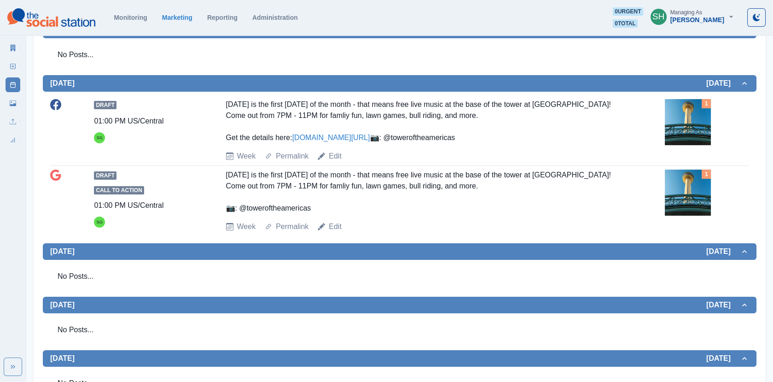
scroll to position [488, 0]
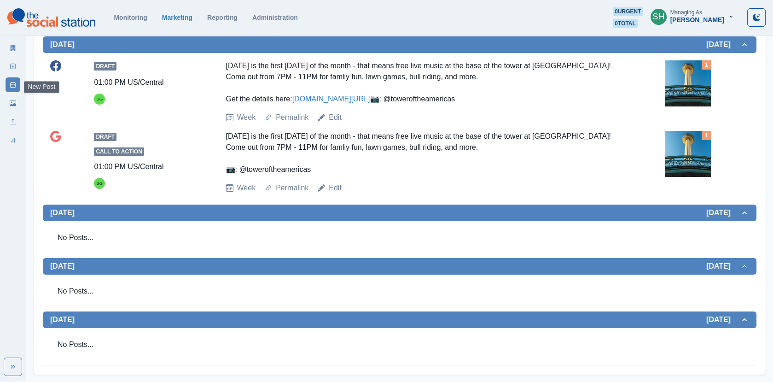
click at [17, 66] on link "New Post" at bounding box center [13, 66] width 15 height 15
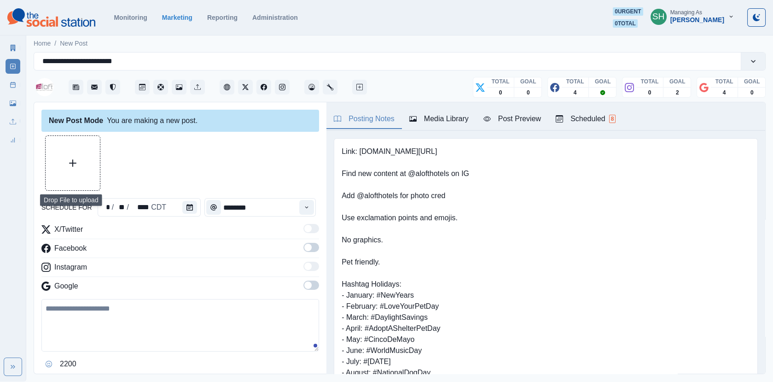
click at [68, 176] on button "Upload Media" at bounding box center [73, 163] width 54 height 54
click at [132, 322] on textarea at bounding box center [180, 325] width 278 height 52
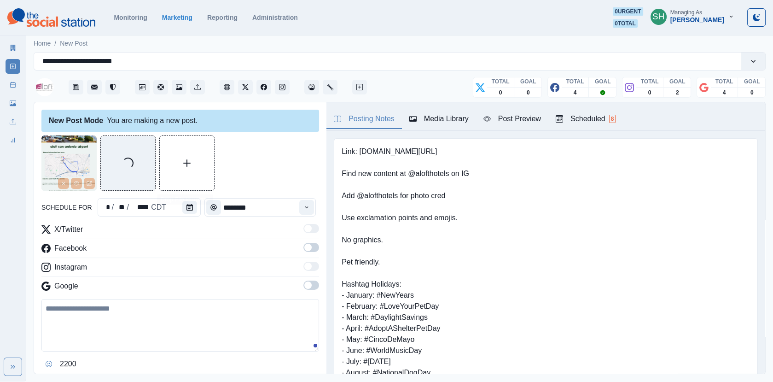
click at [203, 172] on button "Upload Media" at bounding box center [187, 163] width 54 height 54
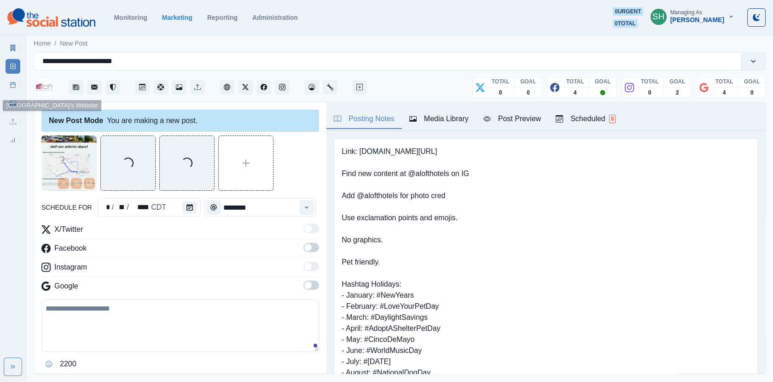
click at [18, 87] on link "Post Schedule" at bounding box center [13, 84] width 15 height 15
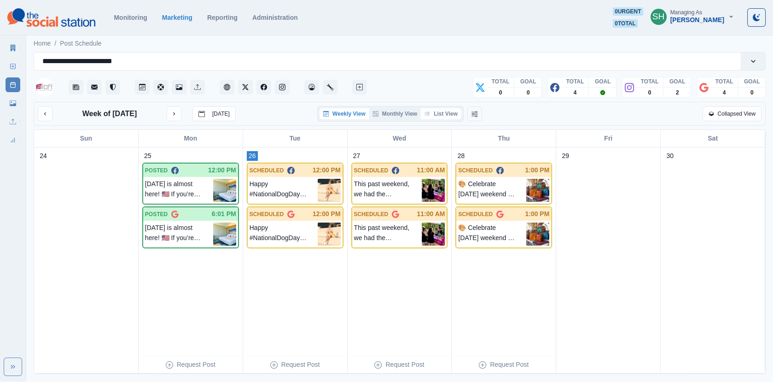
click at [442, 116] on button "List View" at bounding box center [441, 113] width 41 height 11
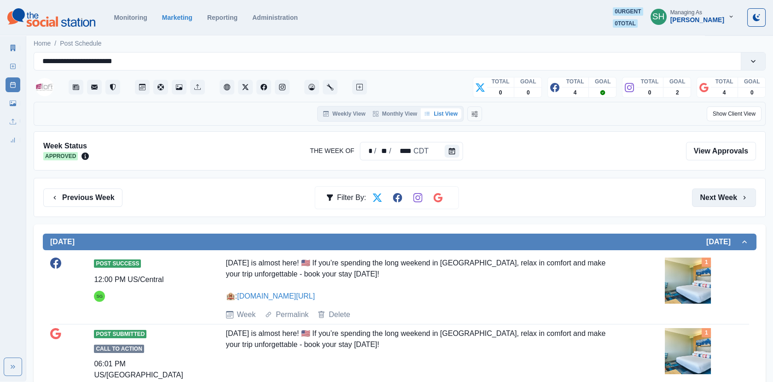
click at [739, 196] on button "Next Week" at bounding box center [724, 197] width 64 height 18
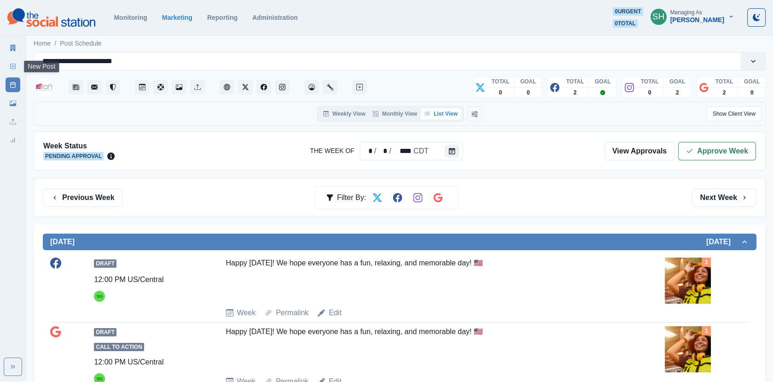
click at [11, 69] on rect at bounding box center [13, 66] width 5 height 5
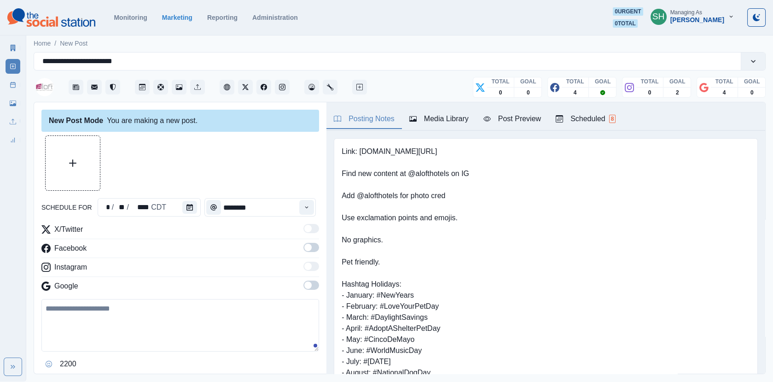
click at [423, 122] on div "Media Library" at bounding box center [438, 118] width 59 height 11
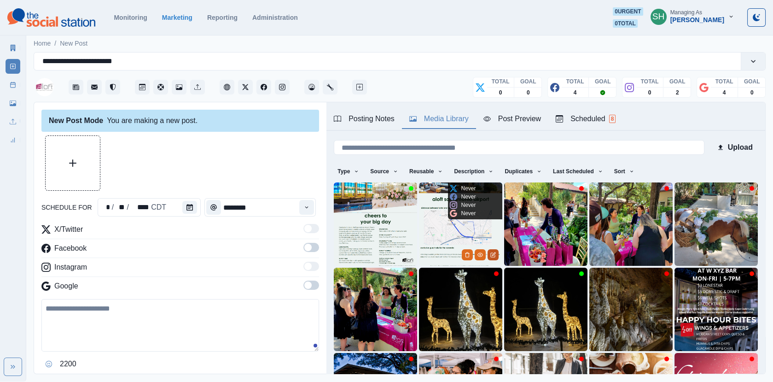
click at [495, 254] on icon "Edit Media" at bounding box center [493, 255] width 6 height 6
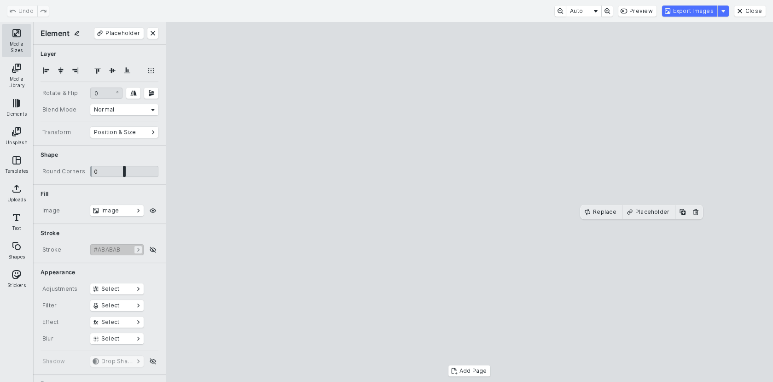
click at [23, 32] on button "Media Sizes" at bounding box center [16, 40] width 29 height 33
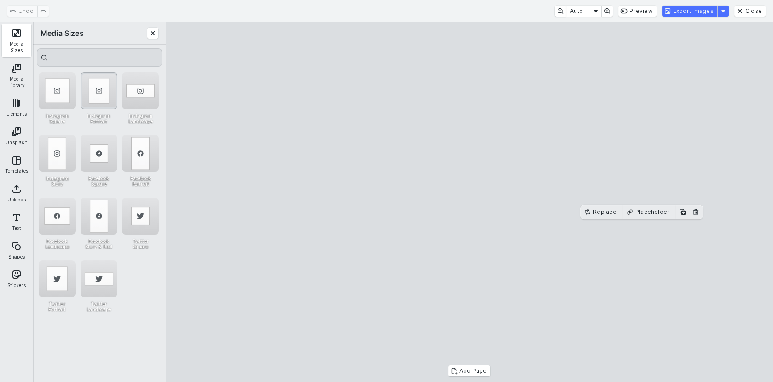
click at [104, 93] on div "Instagram Portrait" at bounding box center [99, 90] width 37 height 37
click at [470, 202] on cesdk-canvas "Editor canvas" at bounding box center [470, 202] width 0 height 0
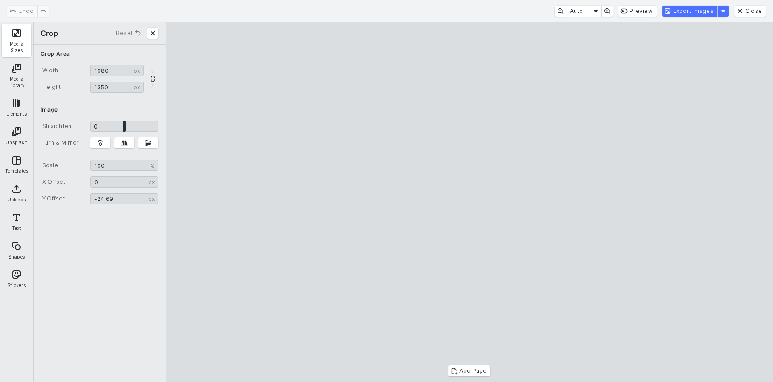
type input "*"
drag, startPoint x: 397, startPoint y: 166, endPoint x: 413, endPoint y: 219, distance: 55.5
click at [470, 202] on cesdk-canvas "Editor canvas" at bounding box center [470, 202] width 0 height 0
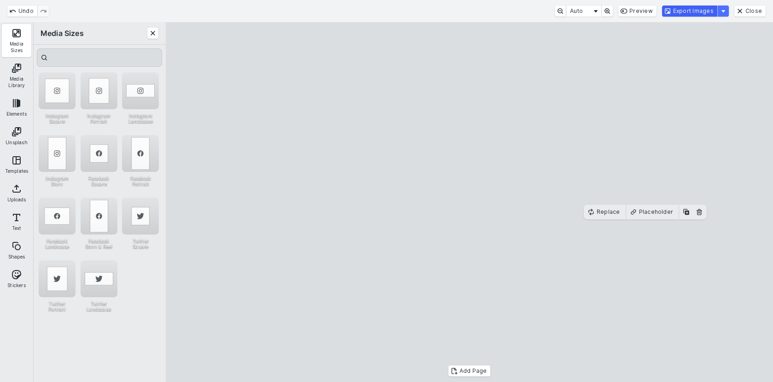
click at [686, 13] on button "Export Images" at bounding box center [689, 11] width 55 height 11
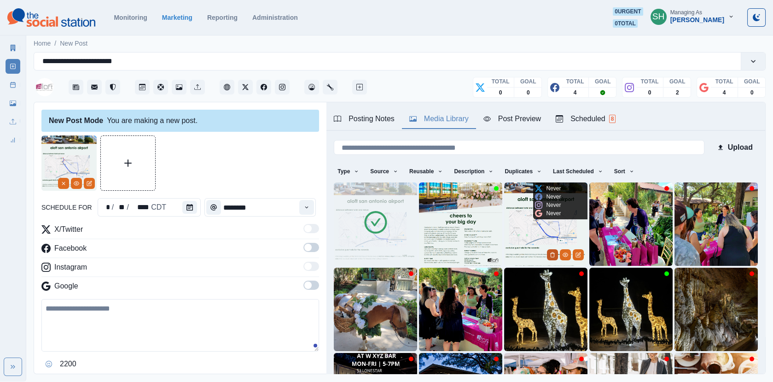
click at [554, 254] on icon "Delete Media" at bounding box center [553, 255] width 6 height 6
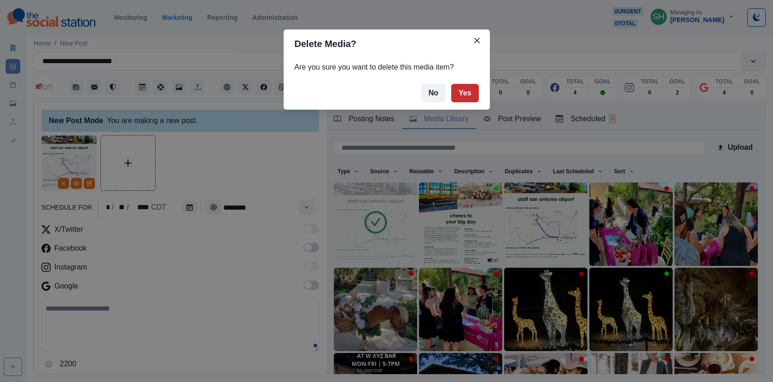
click at [463, 89] on button "Yes" at bounding box center [465, 93] width 28 height 18
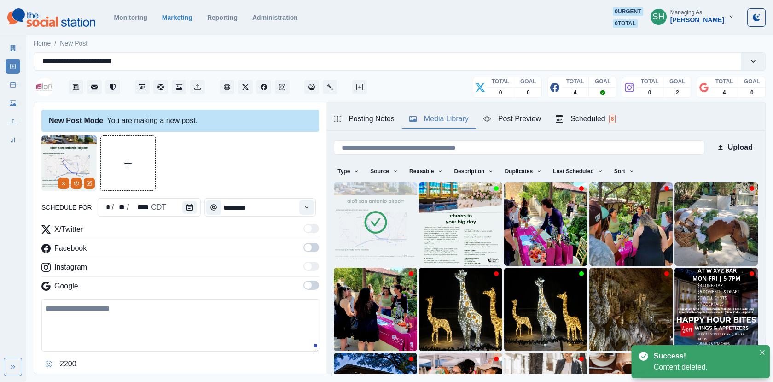
click at [472, 38] on div "Home / New Post" at bounding box center [399, 40] width 747 height 15
click at [495, 254] on icon "Edit Media" at bounding box center [493, 255] width 4 height 4
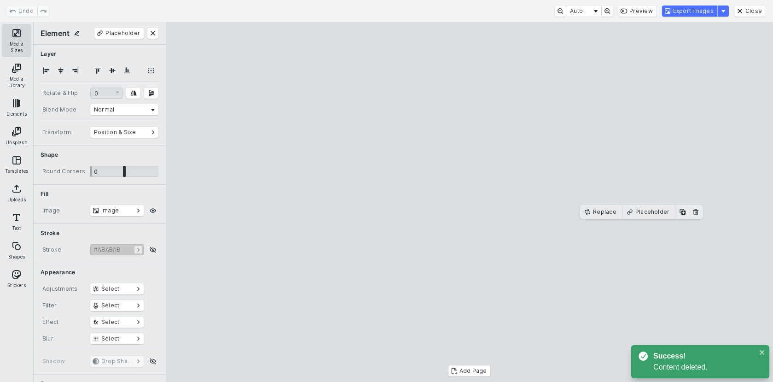
click at [19, 40] on button "Media Sizes" at bounding box center [16, 40] width 29 height 33
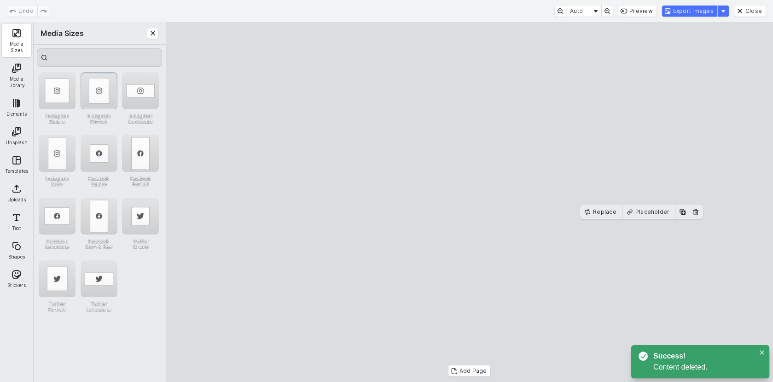
click at [99, 102] on div "Instagram Portrait" at bounding box center [99, 90] width 37 height 37
click at [470, 202] on cesdk-canvas "Editor canvas" at bounding box center [470, 202] width 0 height 0
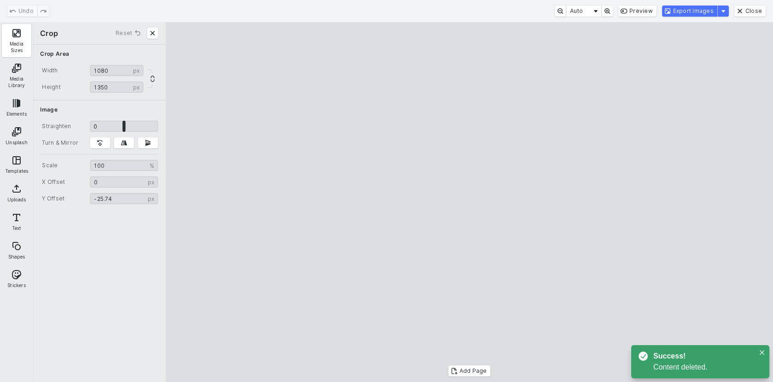
type input "*"
drag, startPoint x: 451, startPoint y: 168, endPoint x: 455, endPoint y: 259, distance: 90.3
click at [470, 202] on cesdk-canvas "Editor canvas" at bounding box center [470, 202] width 0 height 0
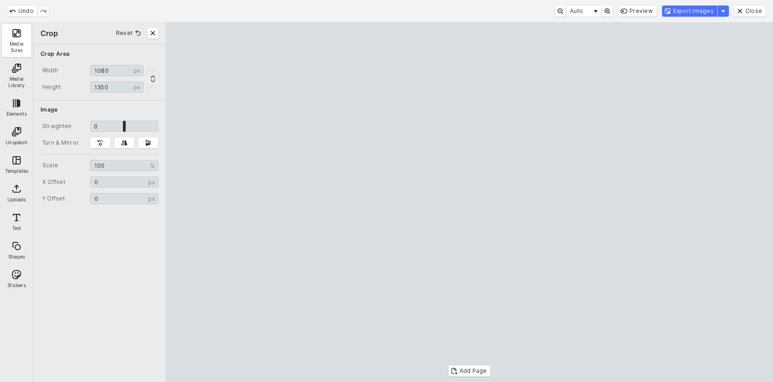
click at [470, 202] on cesdk-canvas "Editor canvas" at bounding box center [470, 202] width 0 height 0
drag, startPoint x: 486, startPoint y: 267, endPoint x: 474, endPoint y: 267, distance: 12.4
click at [470, 202] on cesdk-canvas "Editor canvas" at bounding box center [470, 202] width 0 height 0
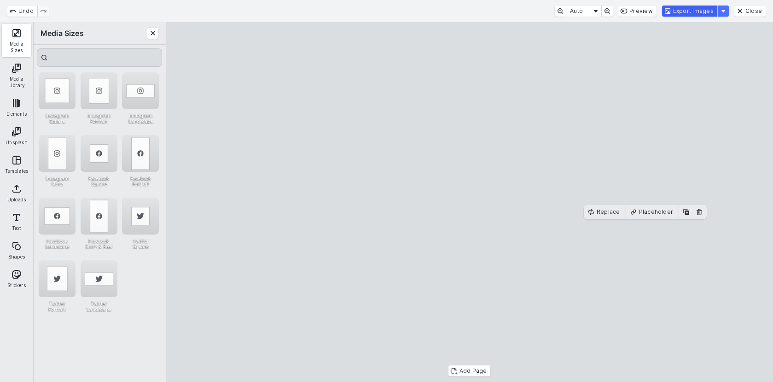
click at [682, 12] on button "Export Images" at bounding box center [689, 11] width 55 height 11
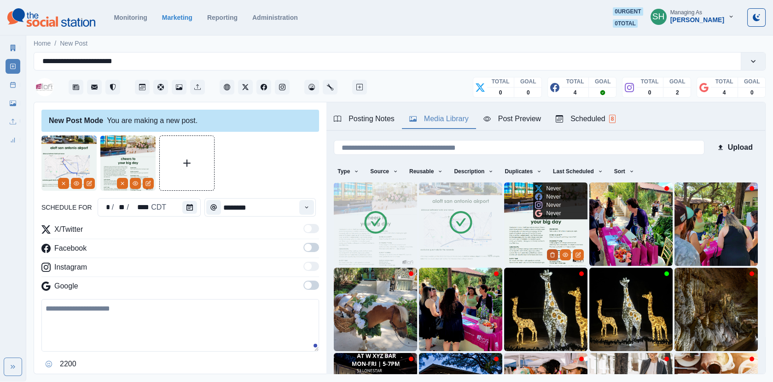
click at [551, 252] on icon "Delete Media" at bounding box center [553, 255] width 6 height 6
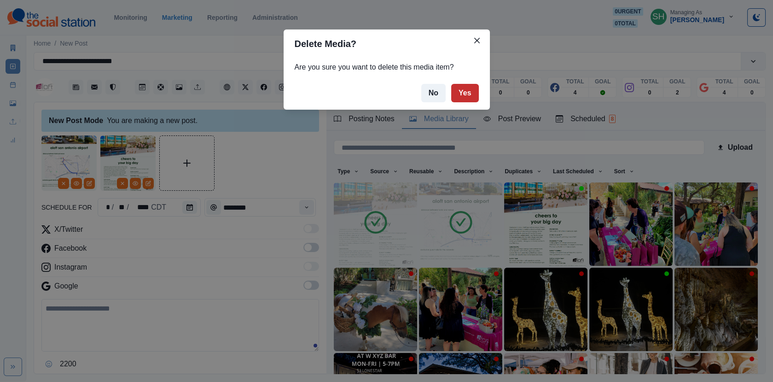
click at [465, 97] on button "Yes" at bounding box center [465, 93] width 28 height 18
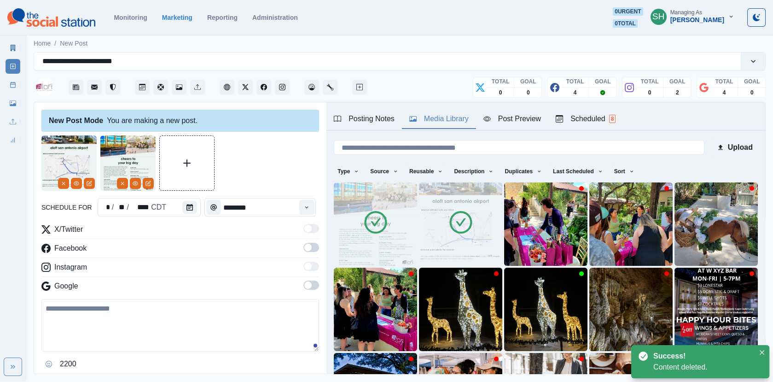
click at [459, 200] on img at bounding box center [460, 223] width 83 height 83
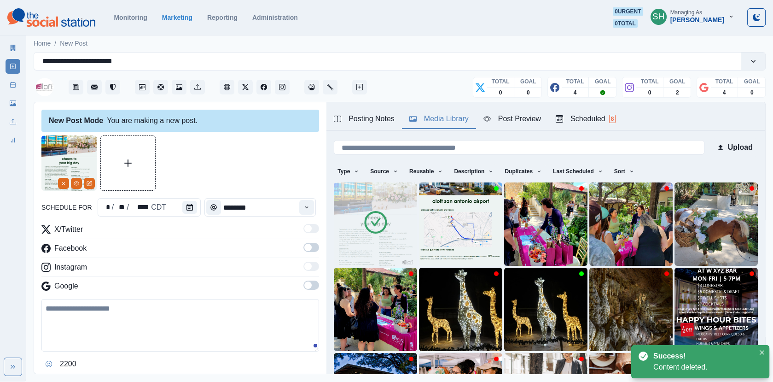
click at [381, 226] on icon at bounding box center [376, 222] width 26 height 26
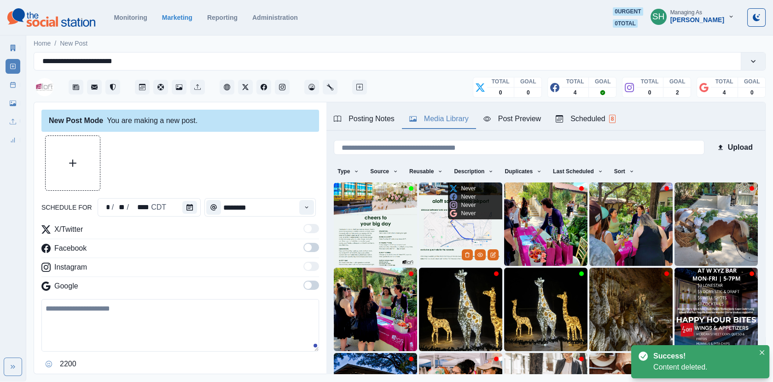
click at [469, 226] on img at bounding box center [460, 223] width 83 height 83
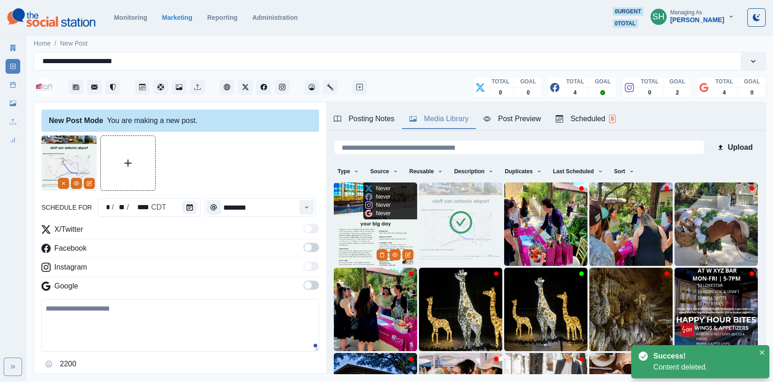
click at [383, 222] on img at bounding box center [375, 223] width 83 height 83
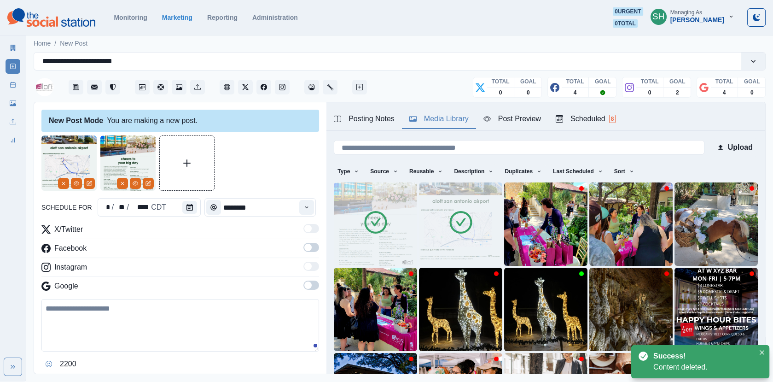
click at [496, 118] on div "Post Preview" at bounding box center [512, 118] width 58 height 11
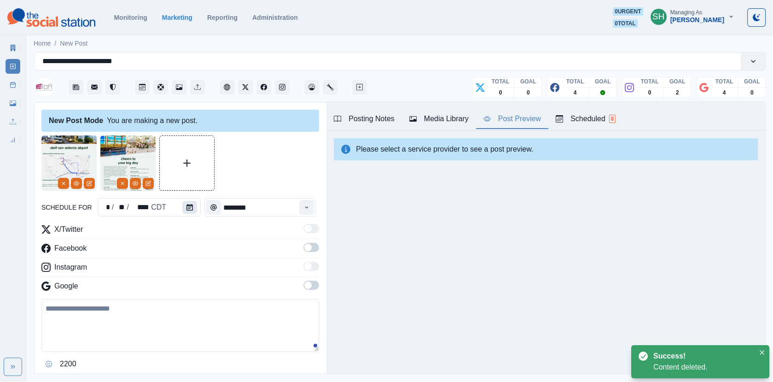
click at [189, 210] on button "Calendar" at bounding box center [189, 207] width 15 height 13
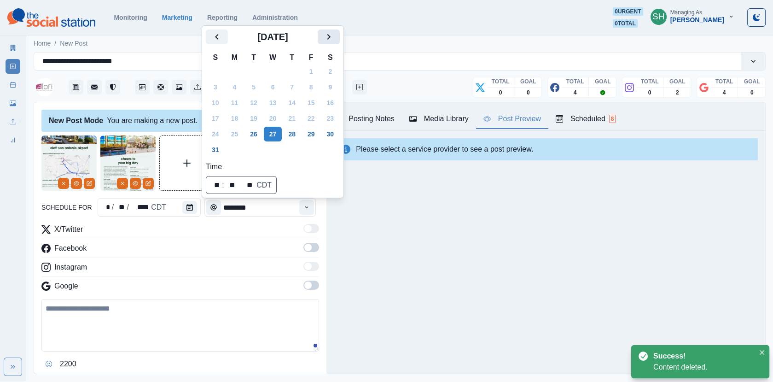
click at [331, 43] on button "Next" at bounding box center [329, 36] width 22 height 15
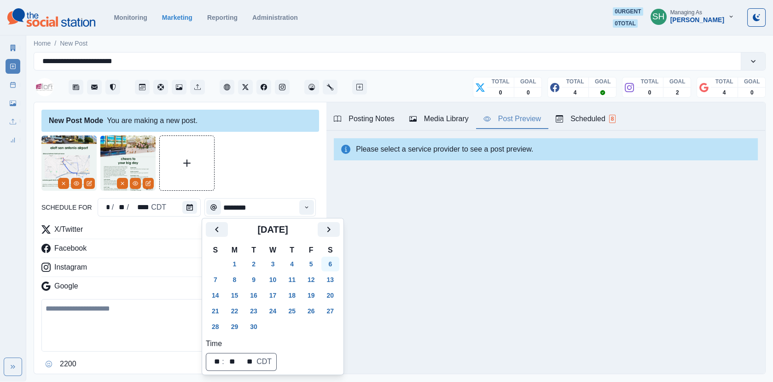
click at [333, 269] on button "6" at bounding box center [330, 263] width 18 height 15
click at [278, 153] on div at bounding box center [180, 162] width 278 height 55
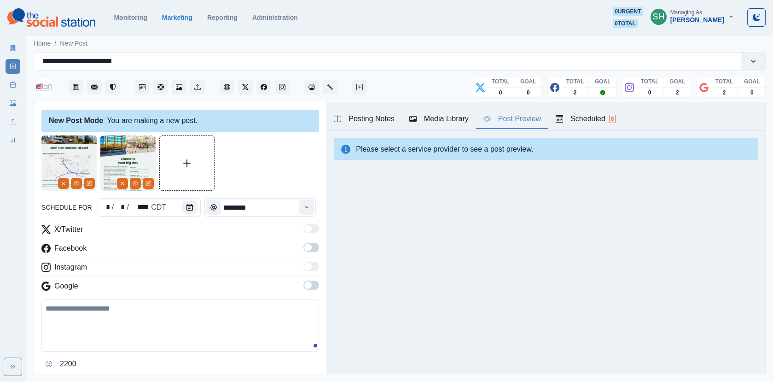
click at [301, 213] on div "Time" at bounding box center [306, 207] width 18 height 18
click at [307, 209] on icon "Time" at bounding box center [306, 207] width 6 height 6
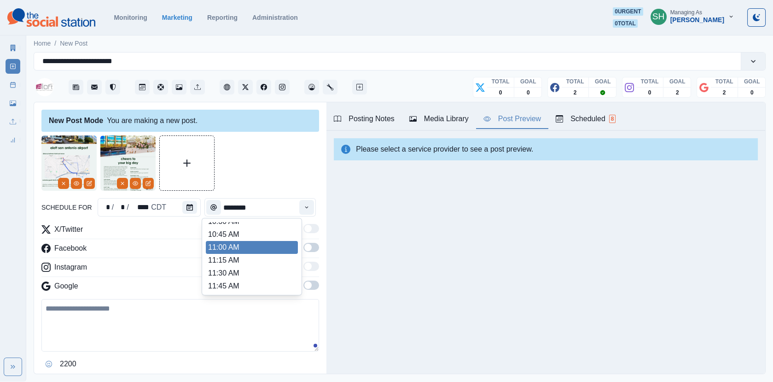
click at [247, 245] on li "11:00 AM" at bounding box center [252, 247] width 92 height 13
type input "********"
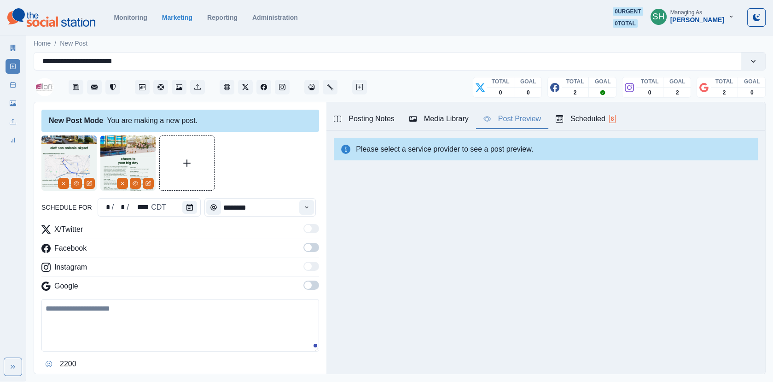
click at [313, 252] on label at bounding box center [311, 250] width 16 height 15
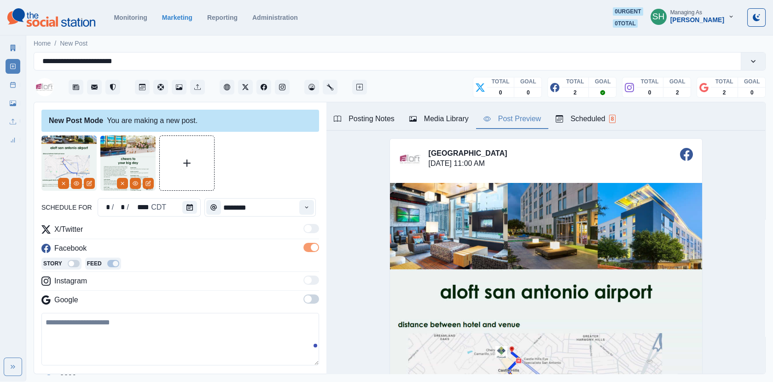
click at [312, 300] on span at bounding box center [311, 298] width 16 height 9
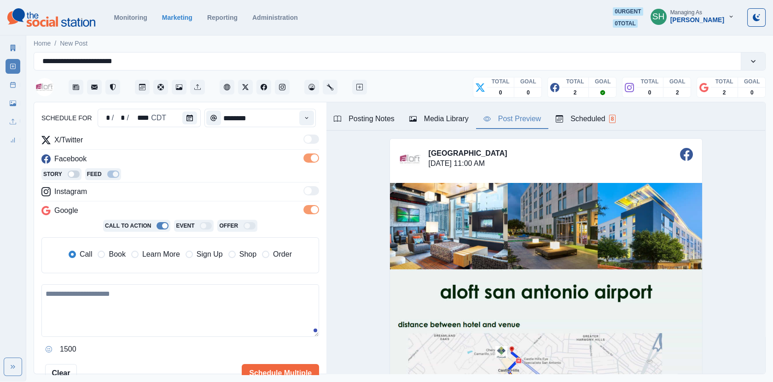
scroll to position [98, 0]
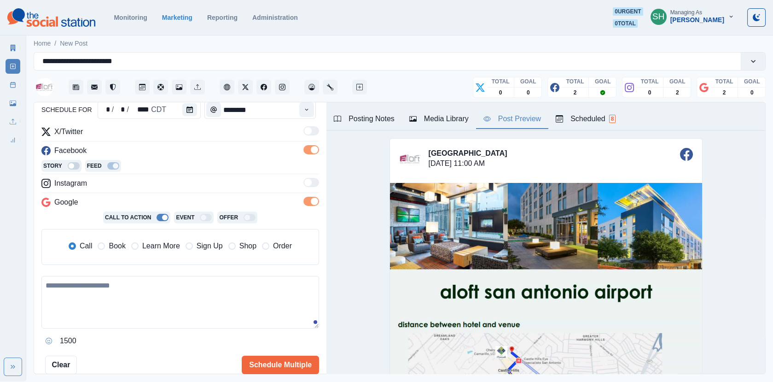
click at [120, 244] on span "Book" at bounding box center [117, 245] width 17 height 11
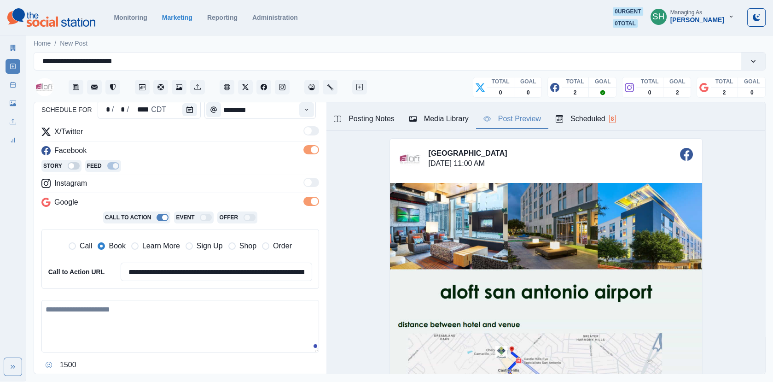
click at [128, 305] on textarea at bounding box center [180, 326] width 278 height 52
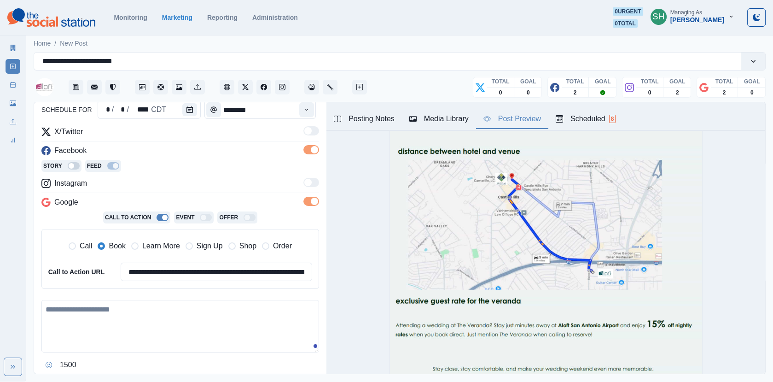
scroll to position [216, 0]
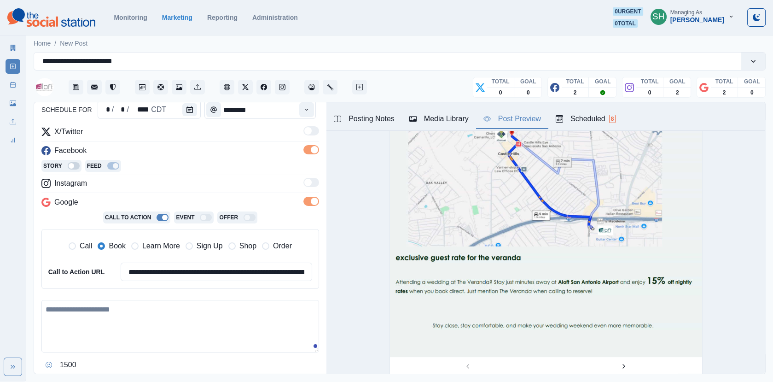
click at [589, 118] on div "Scheduled 8" at bounding box center [586, 118] width 60 height 11
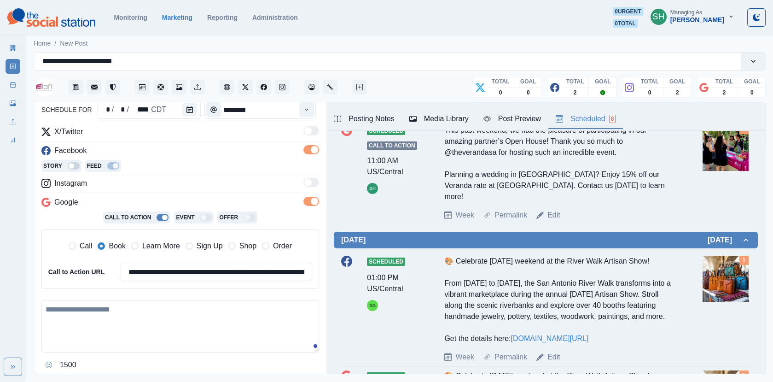
scroll to position [418, 0]
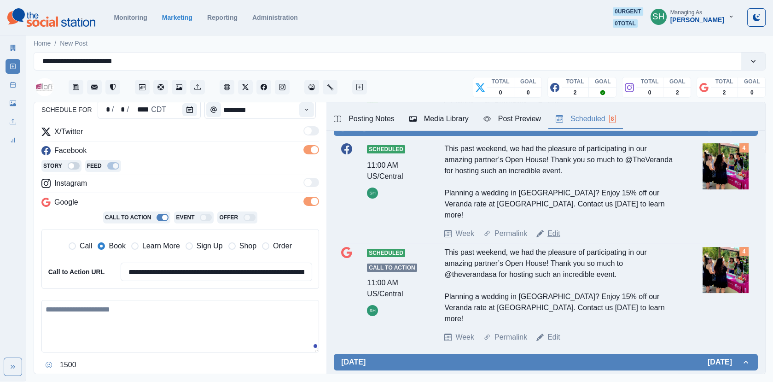
click at [550, 228] on link "Edit" at bounding box center [553, 233] width 13 height 11
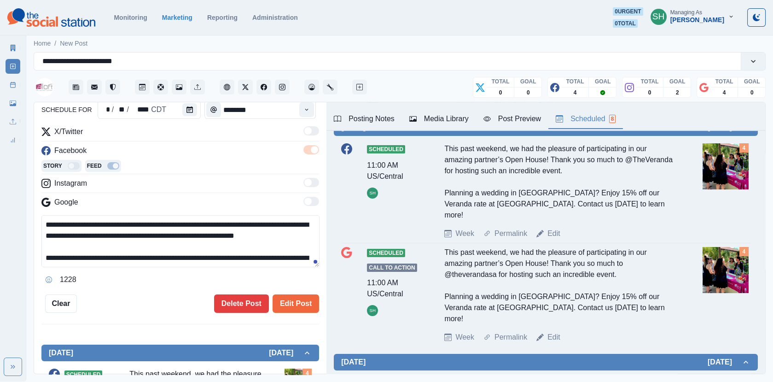
scroll to position [22, 0]
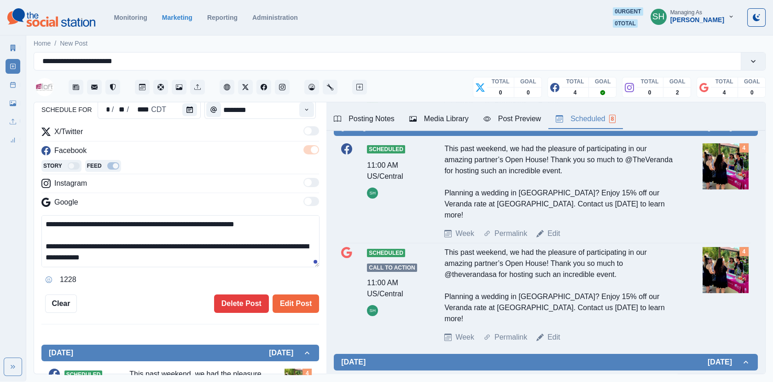
click at [211, 243] on textarea "**********" at bounding box center [180, 241] width 278 height 52
type textarea "**********"
click at [291, 298] on button "Edit Post" at bounding box center [296, 303] width 46 height 18
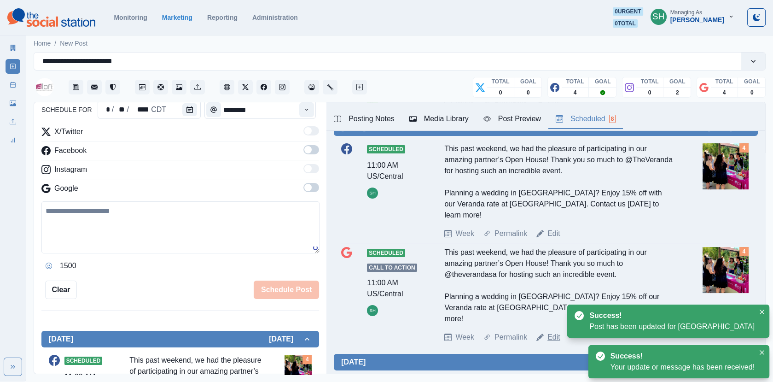
click at [550, 331] on link "Edit" at bounding box center [553, 336] width 13 height 11
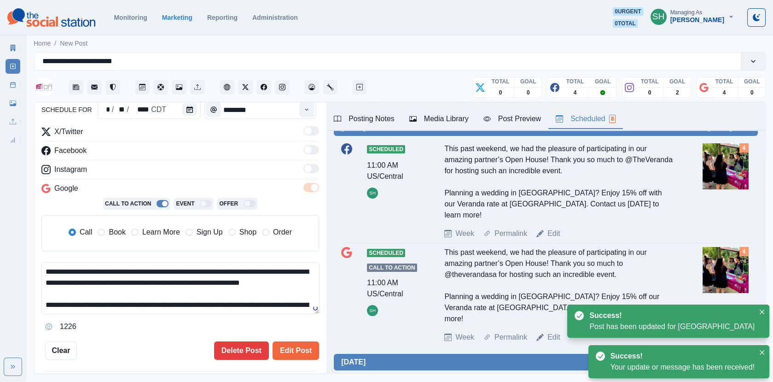
scroll to position [22, 0]
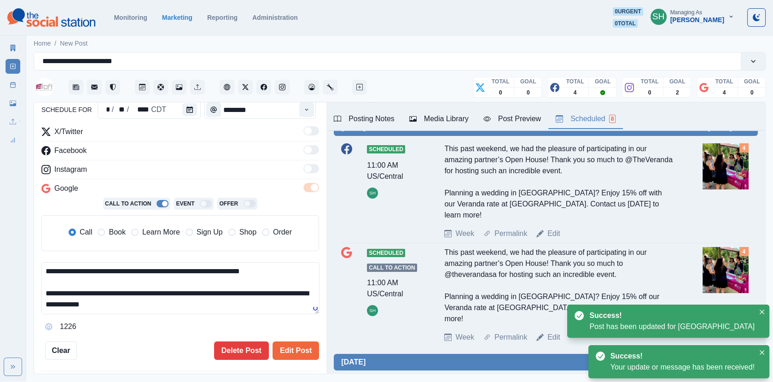
click at [213, 289] on textarea "**********" at bounding box center [180, 288] width 278 height 52
click at [109, 229] on span "Book" at bounding box center [117, 231] width 17 height 11
type textarea "**********"
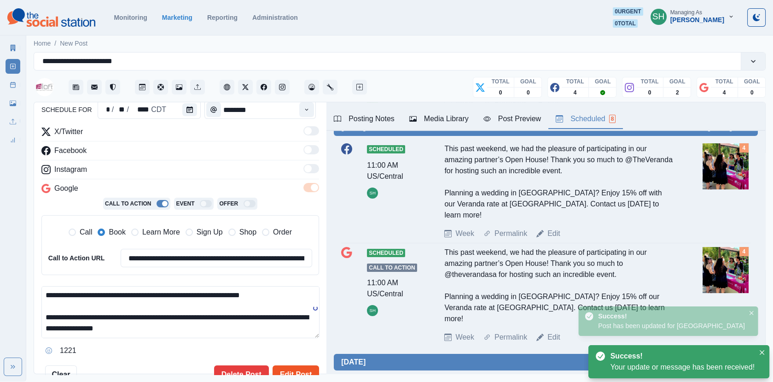
click at [300, 366] on button "Edit Post" at bounding box center [296, 374] width 46 height 18
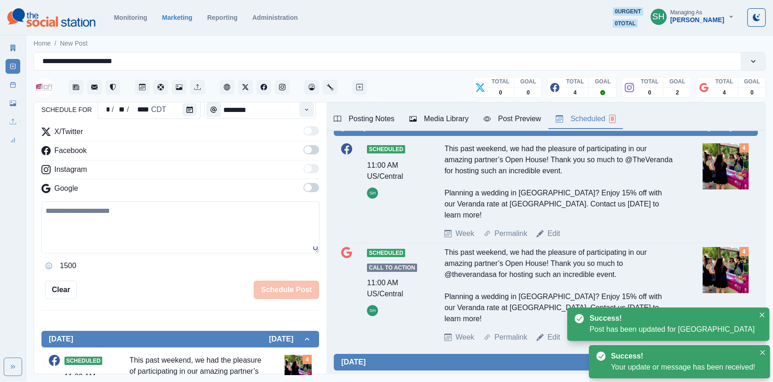
click at [12, 92] on link "Post Schedule" at bounding box center [13, 84] width 15 height 15
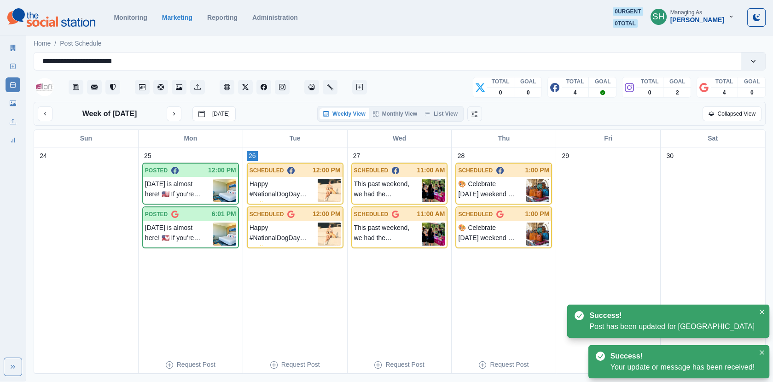
click at [431, 102] on div "Week of [DATE] [DATE] Weekly View Monthly View List View Collapsed View" at bounding box center [400, 114] width 732 height 24
click at [433, 109] on button "List View" at bounding box center [441, 113] width 41 height 11
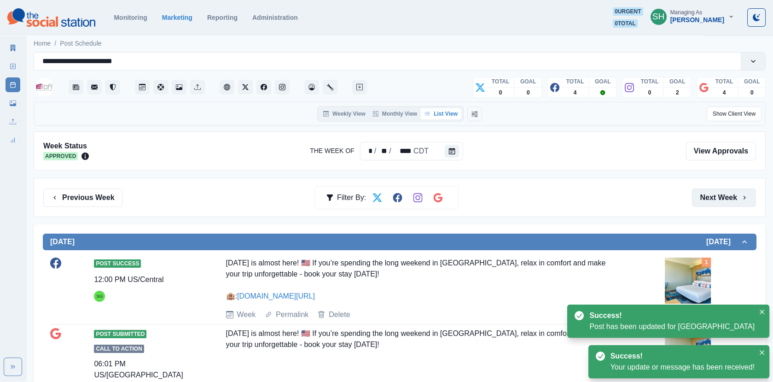
click at [717, 197] on button "Next Week" at bounding box center [724, 197] width 64 height 18
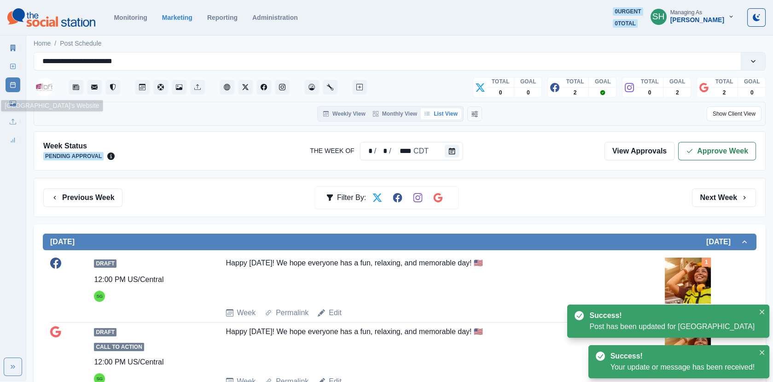
click at [9, 65] on link "New Post" at bounding box center [13, 66] width 15 height 15
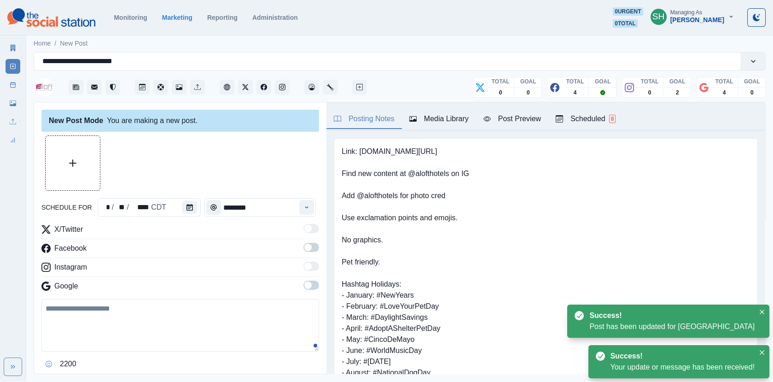
click at [469, 120] on div "Media Library" at bounding box center [438, 118] width 59 height 11
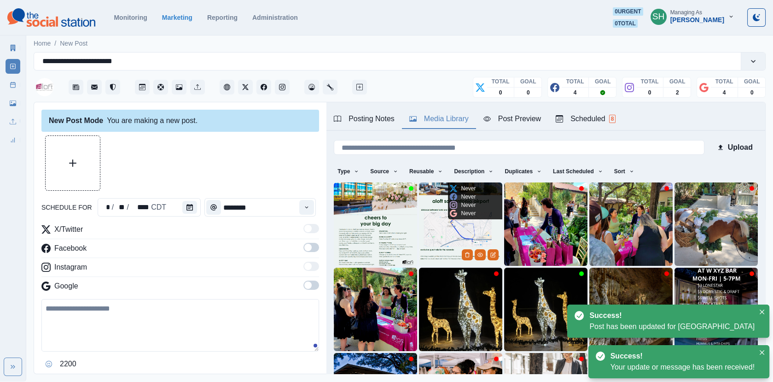
click at [479, 223] on img at bounding box center [460, 223] width 83 height 83
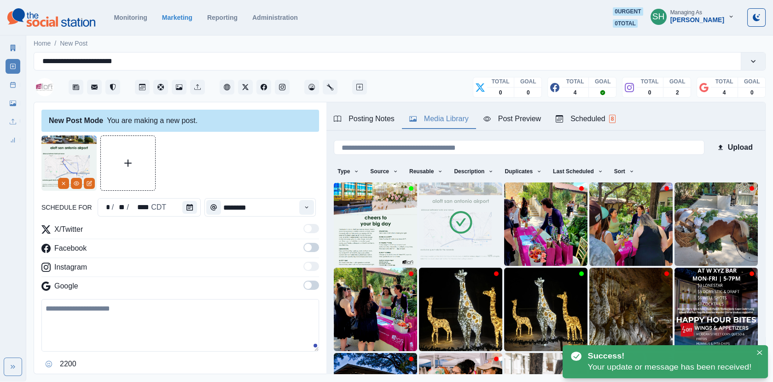
click at [352, 224] on img at bounding box center [375, 223] width 83 height 83
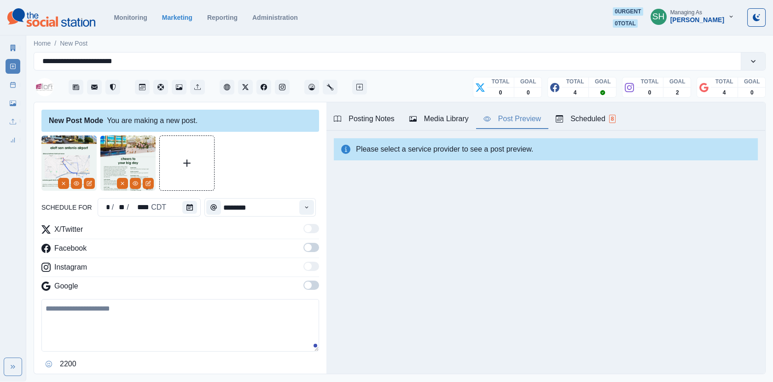
click at [482, 126] on button "Post Preview" at bounding box center [512, 119] width 72 height 19
click at [190, 207] on icon "Calendar" at bounding box center [189, 207] width 6 height 6
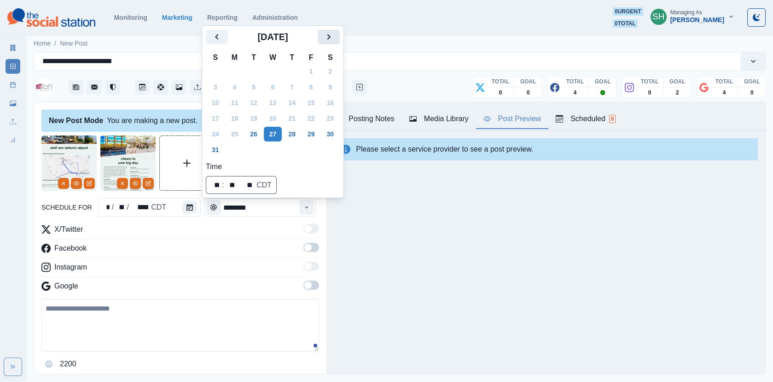
click at [333, 35] on icon "Next" at bounding box center [328, 36] width 11 height 11
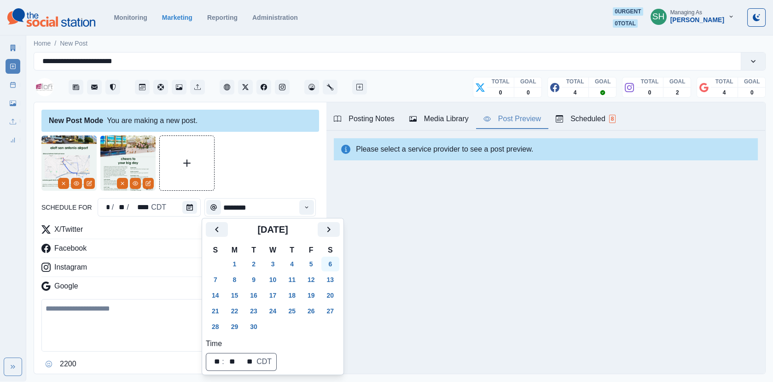
click at [339, 262] on button "6" at bounding box center [330, 263] width 18 height 15
click at [304, 205] on button "Time" at bounding box center [306, 207] width 15 height 15
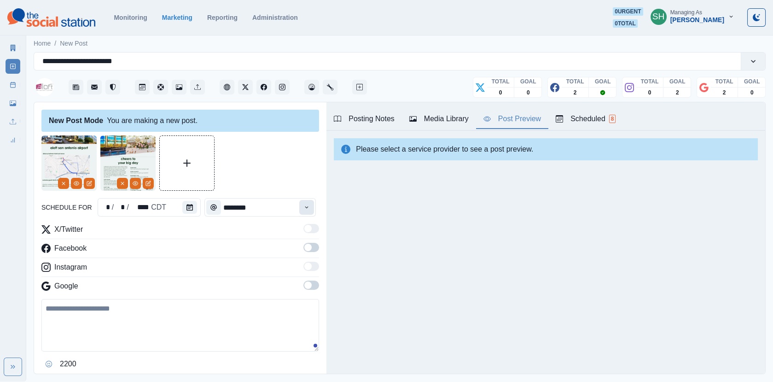
click at [304, 205] on button "Time" at bounding box center [306, 207] width 15 height 15
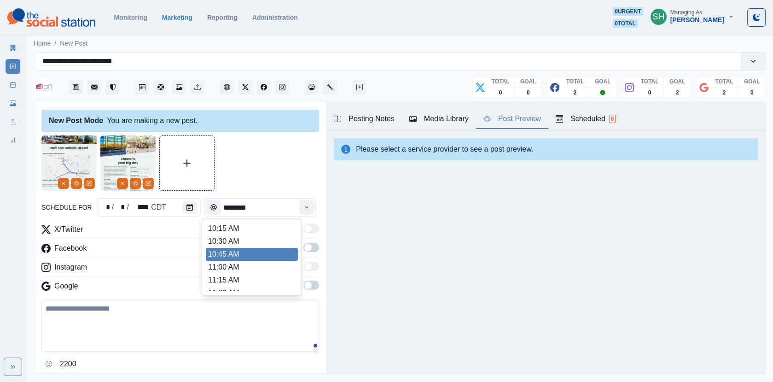
click at [246, 262] on li "11:00 AM" at bounding box center [252, 267] width 92 height 13
type input "********"
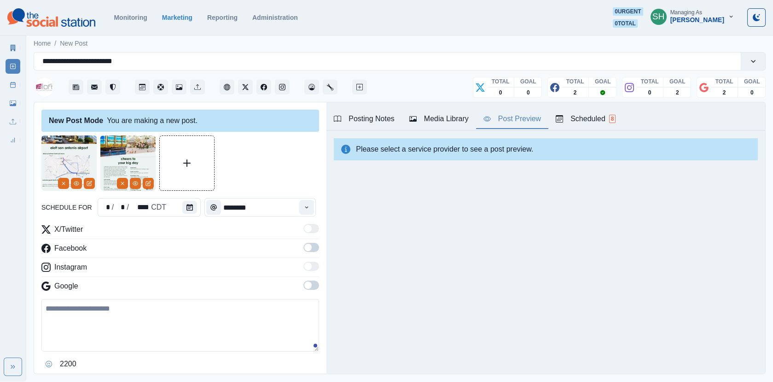
click at [315, 249] on span at bounding box center [311, 247] width 16 height 9
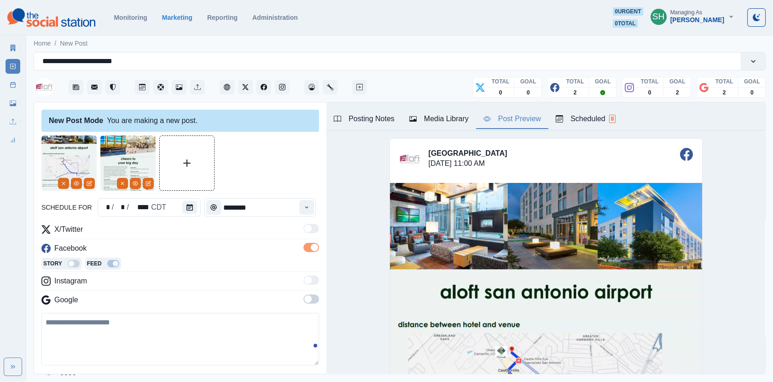
click at [314, 299] on span at bounding box center [311, 298] width 16 height 9
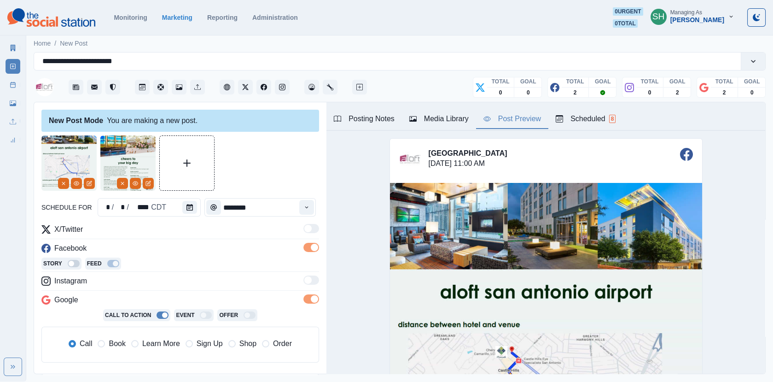
scroll to position [46, 0]
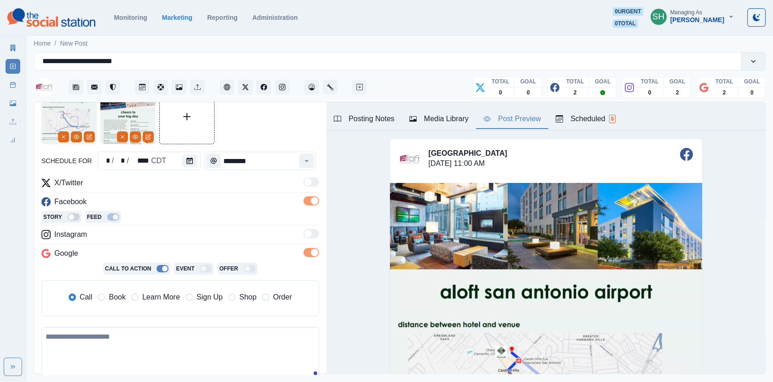
click at [116, 289] on div "Call Book Learn More Sign Up Shop Order" at bounding box center [180, 298] width 264 height 20
click at [116, 296] on span "Book" at bounding box center [117, 296] width 17 height 11
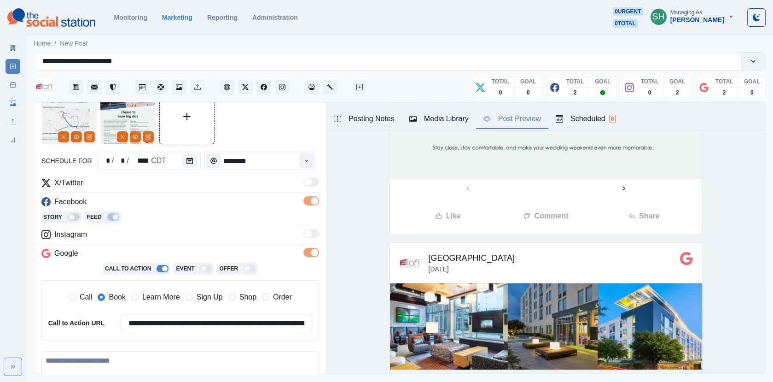
scroll to position [606, 0]
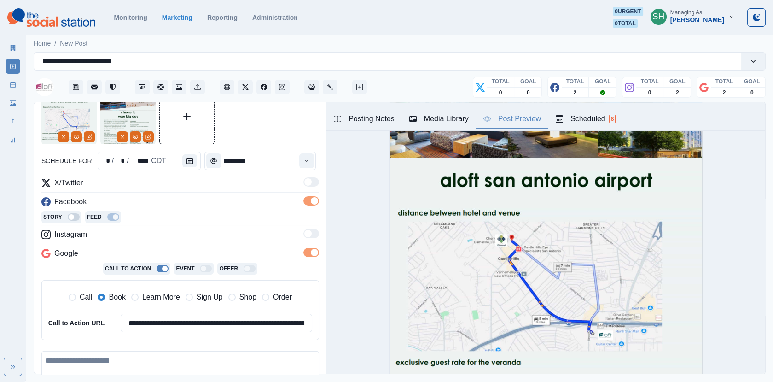
click at [197, 351] on textarea at bounding box center [180, 377] width 278 height 52
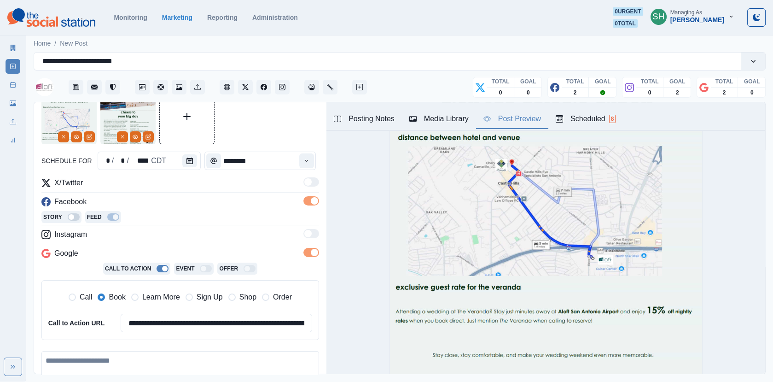
scroll to position [281, 0]
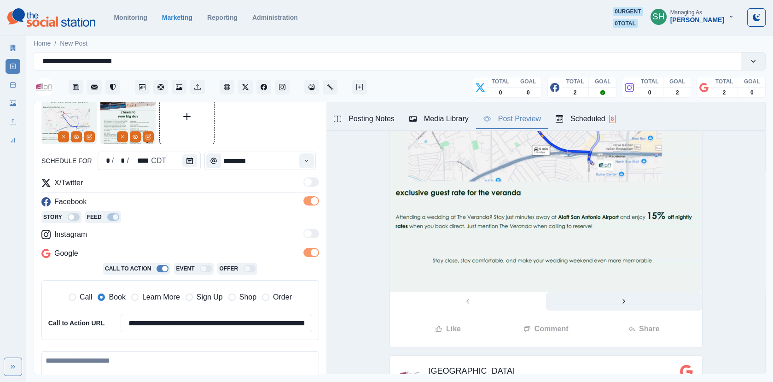
click at [621, 302] on icon "Next" at bounding box center [623, 300] width 7 height 7
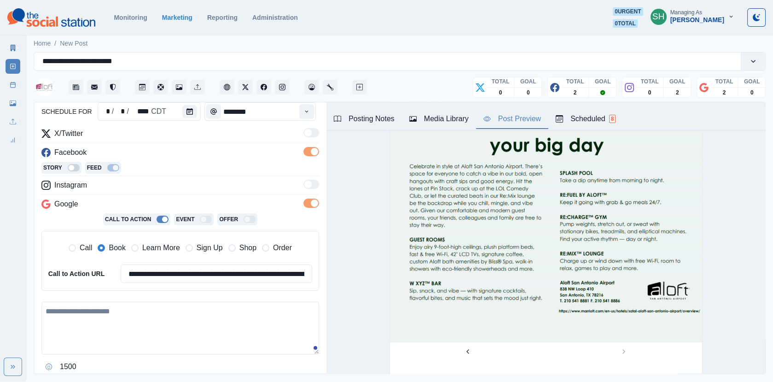
scroll to position [185, 0]
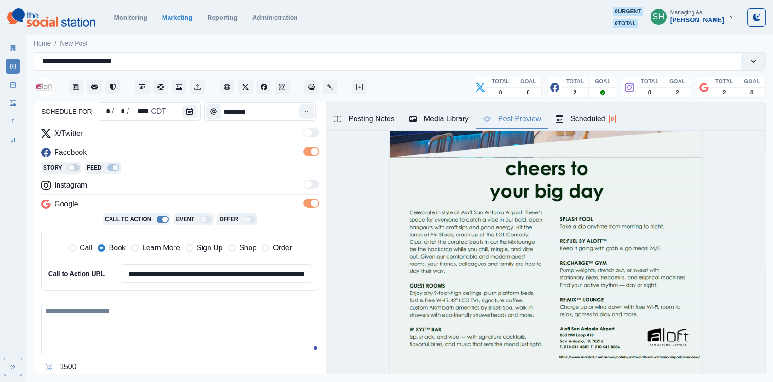
click at [247, 313] on textarea at bounding box center [180, 328] width 278 height 52
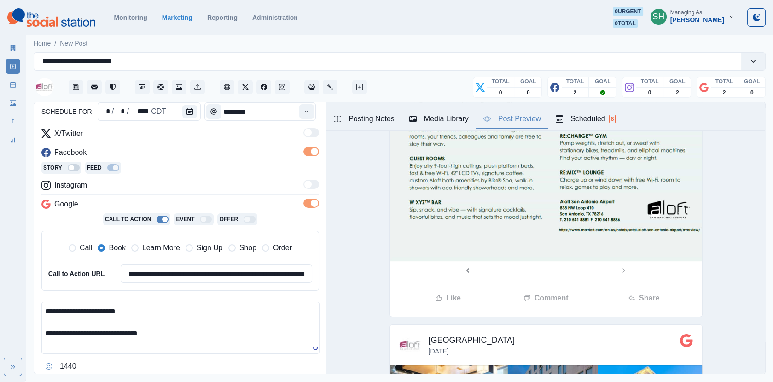
scroll to position [423, 0]
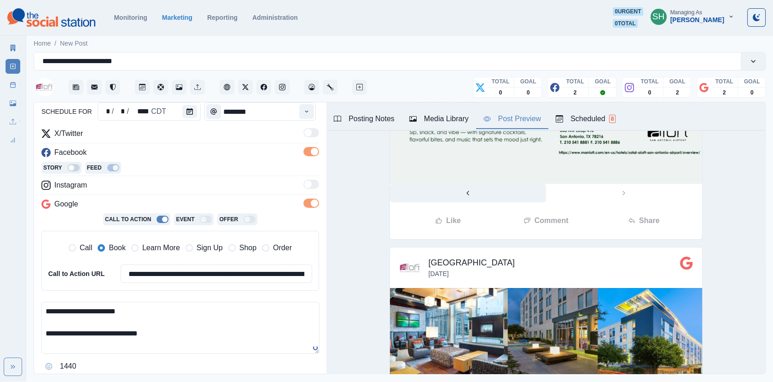
click at [473, 188] on button "Previous" at bounding box center [468, 193] width 156 height 18
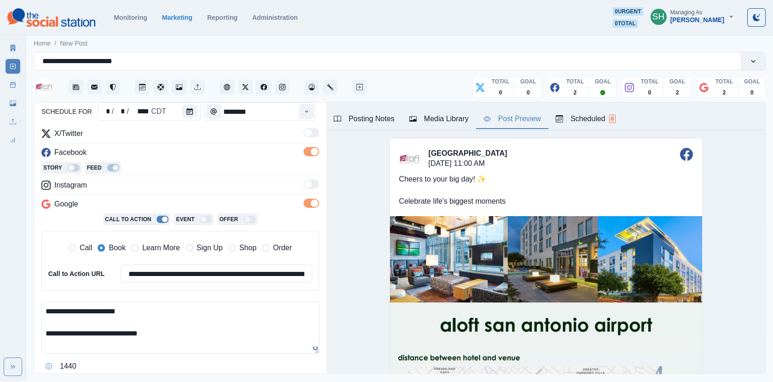
scroll to position [212, 0]
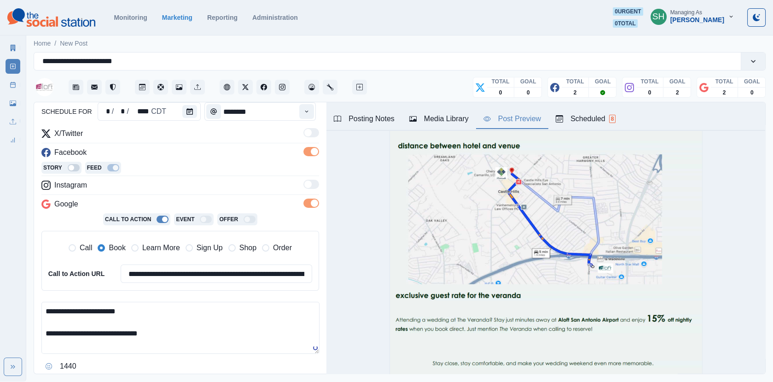
click at [202, 335] on textarea "**********" at bounding box center [180, 328] width 278 height 52
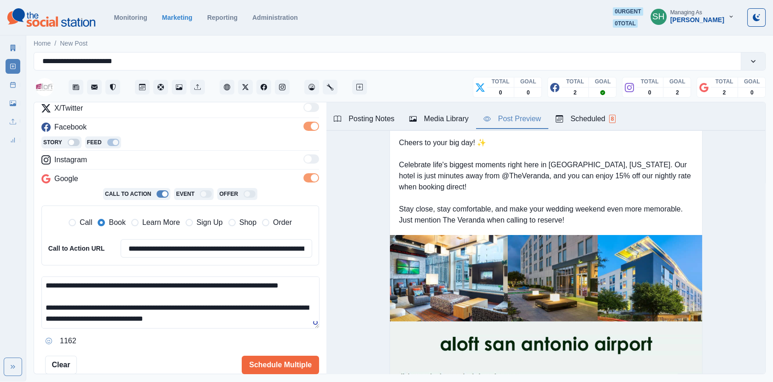
scroll to position [0, 0]
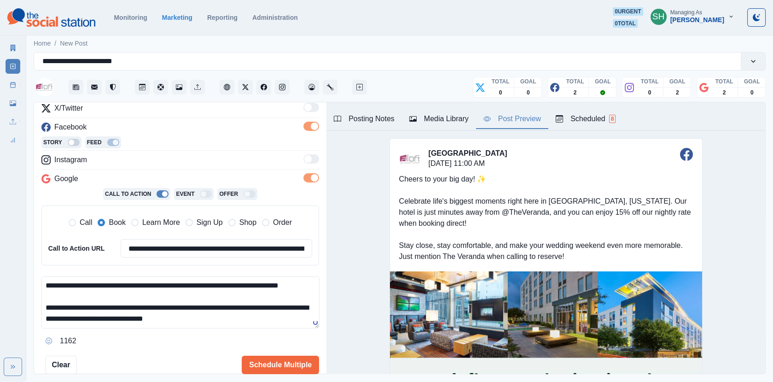
type textarea "**********"
click at [587, 120] on div "Scheduled 8" at bounding box center [586, 118] width 60 height 11
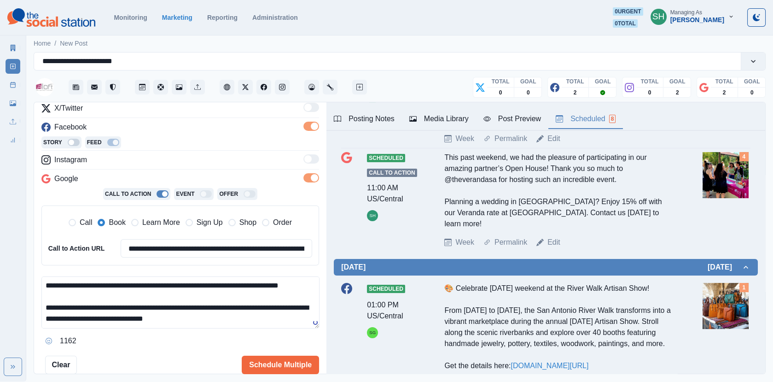
scroll to position [482, 0]
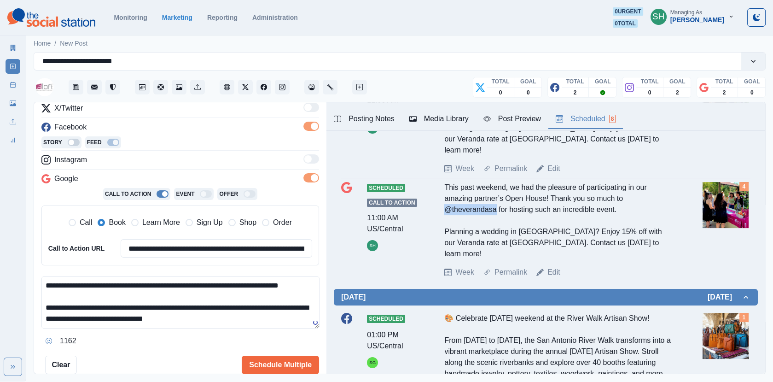
drag, startPoint x: 497, startPoint y: 196, endPoint x: 437, endPoint y: 196, distance: 59.4
click at [437, 196] on div "Scheduled Call to Action 11:00 AM US/Central SH This past weekend, we had the p…" at bounding box center [545, 230] width 409 height 96
copy div "@theverandasa"
click at [520, 117] on div "Post Preview" at bounding box center [512, 118] width 58 height 11
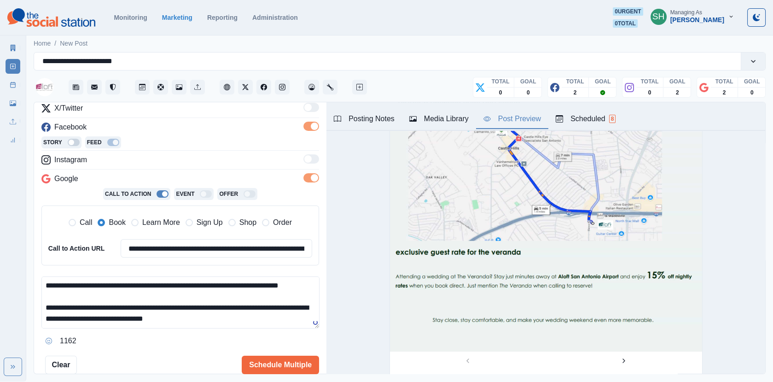
scroll to position [0, 0]
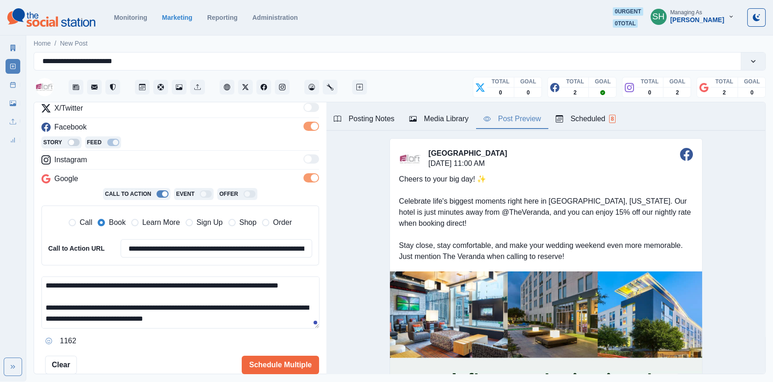
click at [70, 221] on span at bounding box center [72, 222] width 7 height 7
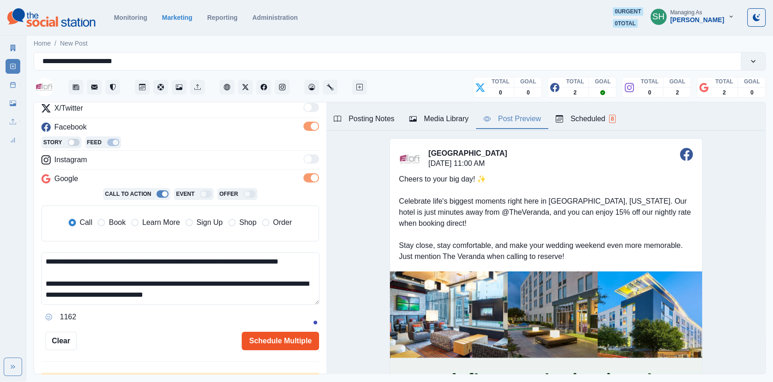
click at [280, 345] on button "Schedule Multiple" at bounding box center [280, 340] width 77 height 18
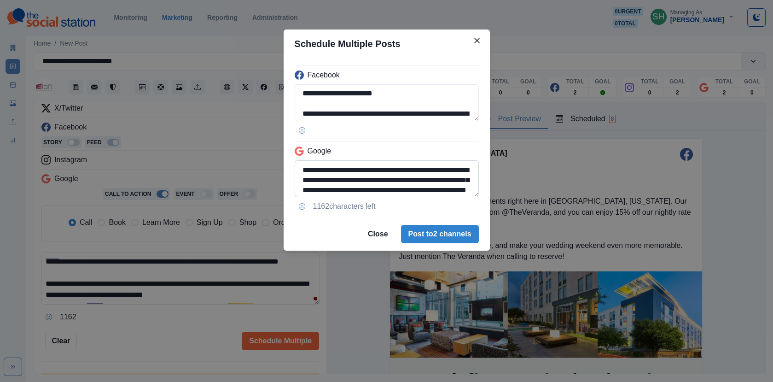
scroll to position [31, 0]
drag, startPoint x: 365, startPoint y: 176, endPoint x: 327, endPoint y: 175, distance: 38.2
click at [327, 175] on textarea "**********" at bounding box center [387, 178] width 184 height 37
paste textarea "***"
click at [327, 175] on textarea "**********" at bounding box center [387, 178] width 184 height 37
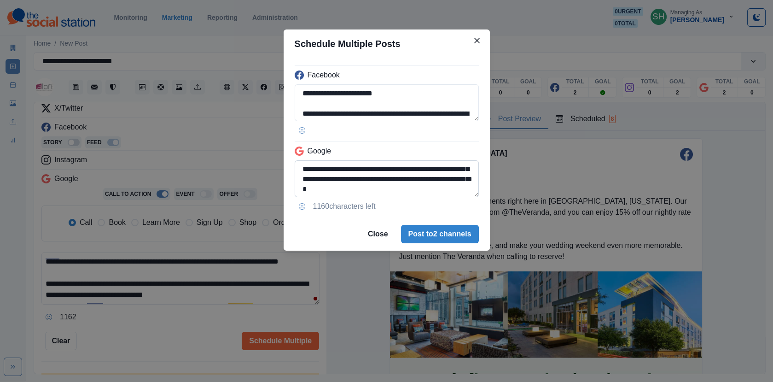
scroll to position [72, 0]
type textarea "**********"
click at [451, 233] on button "Post to 2 channels" at bounding box center [440, 234] width 78 height 18
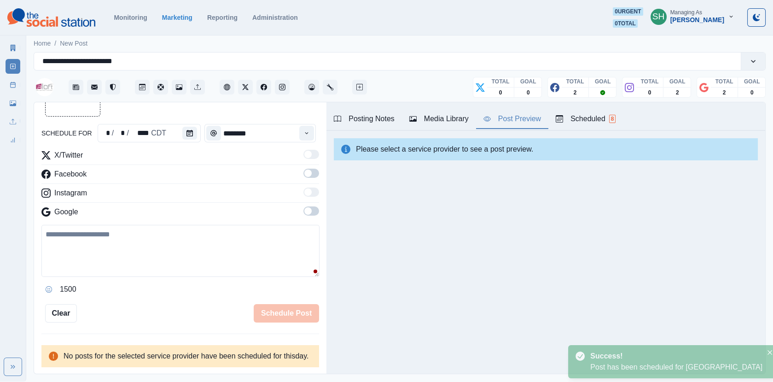
scroll to position [121, 0]
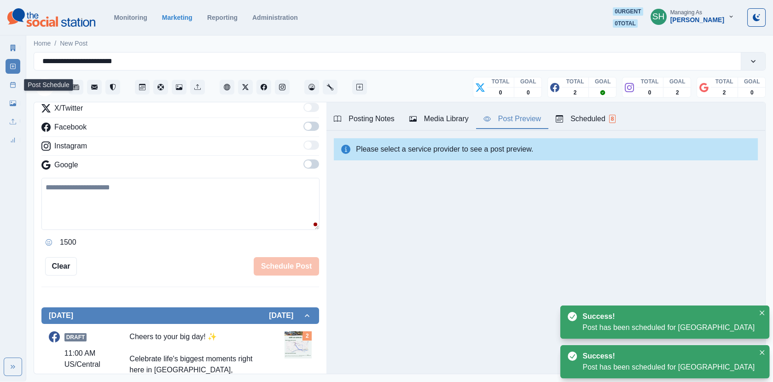
click at [11, 83] on icon at bounding box center [13, 84] width 6 height 6
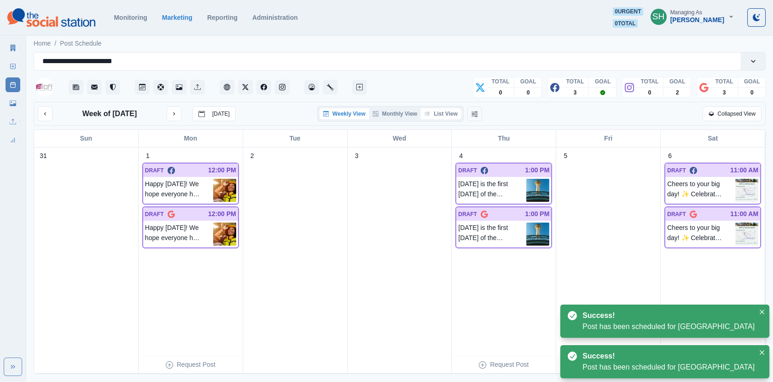
click at [450, 117] on button "List View" at bounding box center [441, 113] width 41 height 11
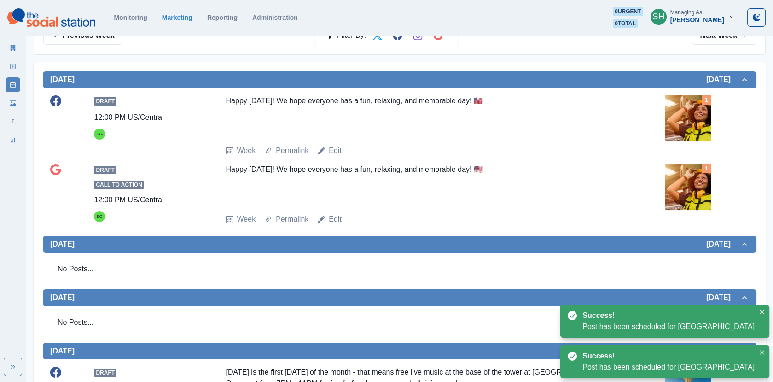
scroll to position [148, 0]
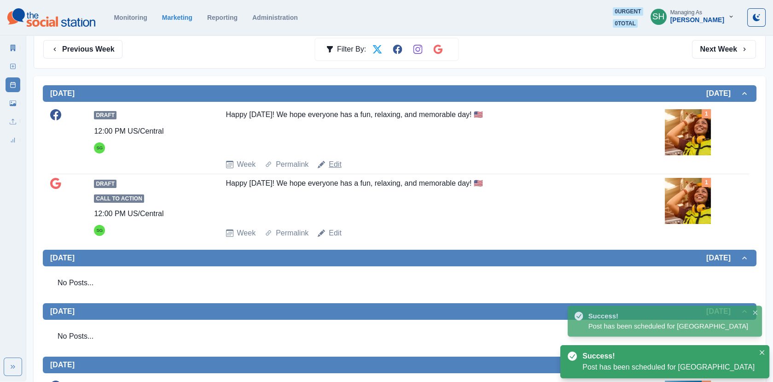
click at [330, 164] on link "Edit" at bounding box center [335, 164] width 13 height 11
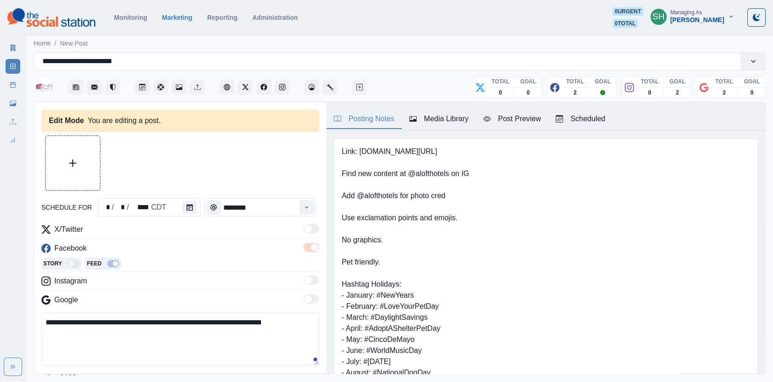
type input "********"
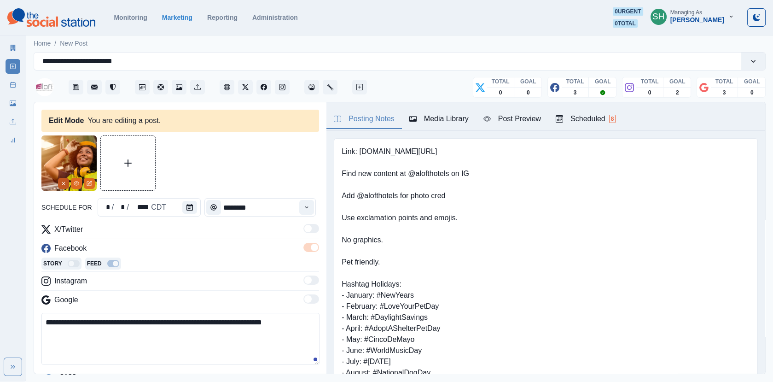
click at [67, 183] on button "Remove" at bounding box center [63, 183] width 11 height 11
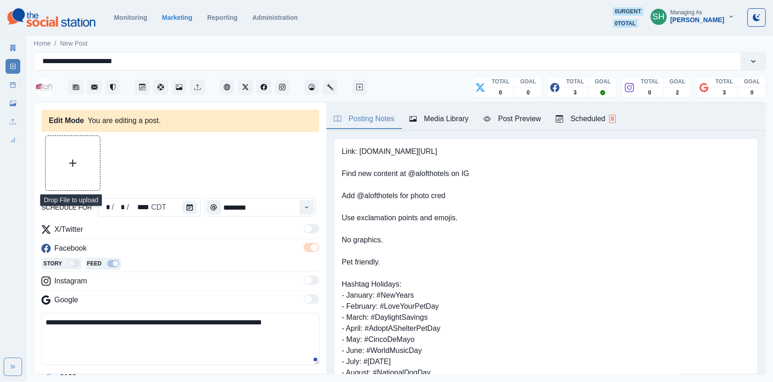
click at [67, 166] on button "Upload Media" at bounding box center [73, 163] width 54 height 54
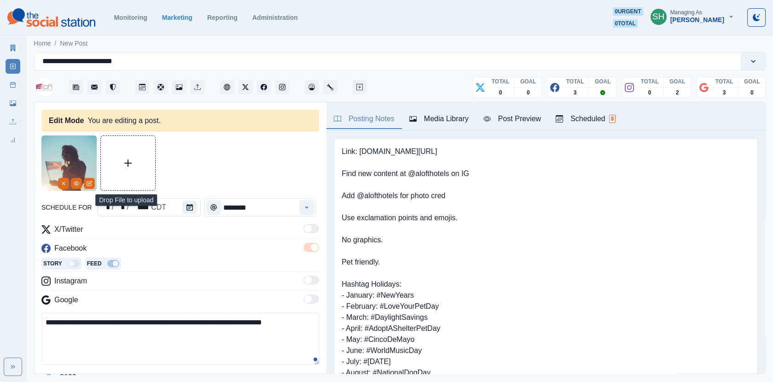
click at [303, 319] on textarea "**********" at bounding box center [180, 339] width 278 height 52
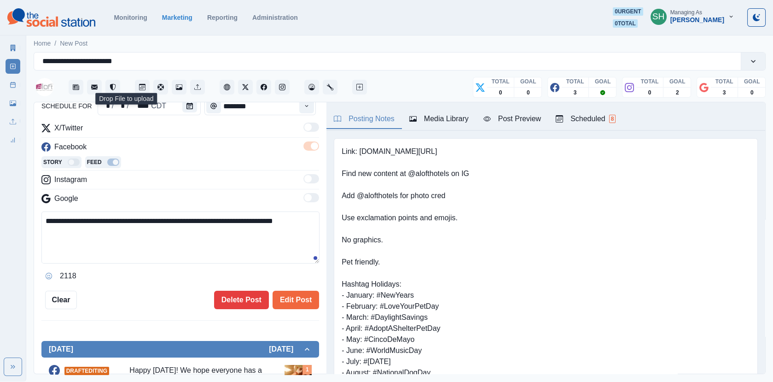
type textarea "**********"
click at [298, 312] on div "**********" at bounding box center [180, 238] width 292 height 272
click at [290, 302] on button "Edit Post" at bounding box center [296, 299] width 46 height 18
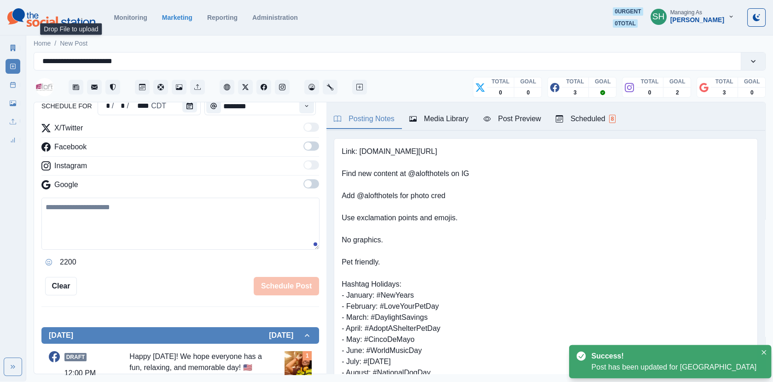
scroll to position [236, 0]
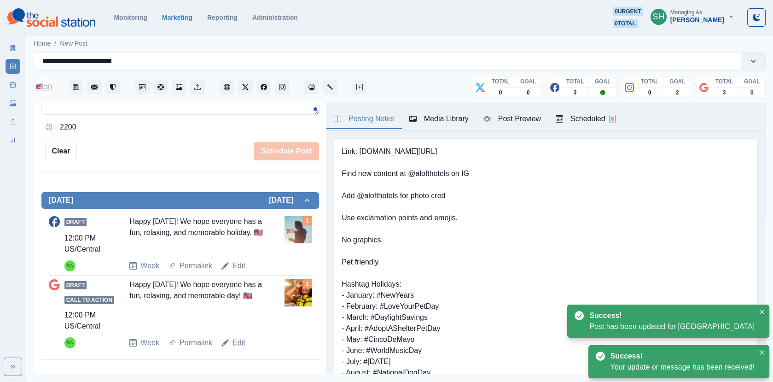
click at [240, 337] on link "Edit" at bounding box center [238, 342] width 13 height 11
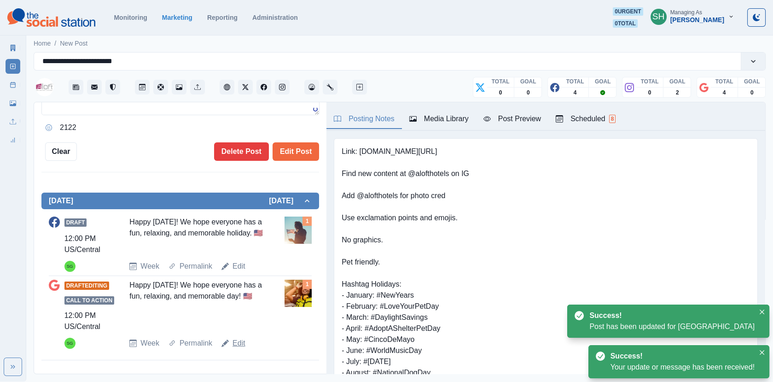
scroll to position [158, 0]
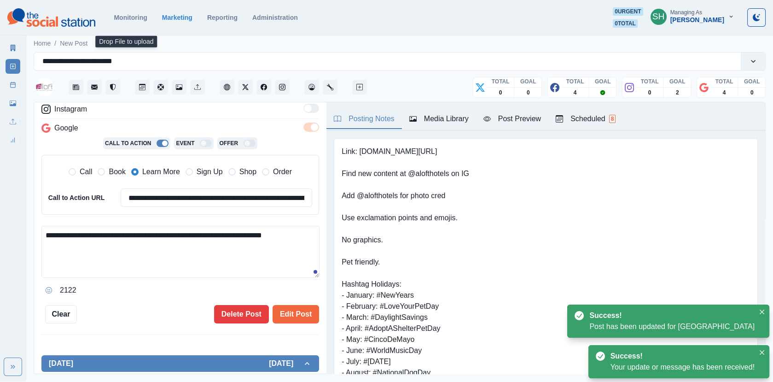
click at [289, 232] on textarea "**********" at bounding box center [180, 252] width 278 height 52
click at [314, 231] on textarea "**********" at bounding box center [180, 252] width 278 height 52
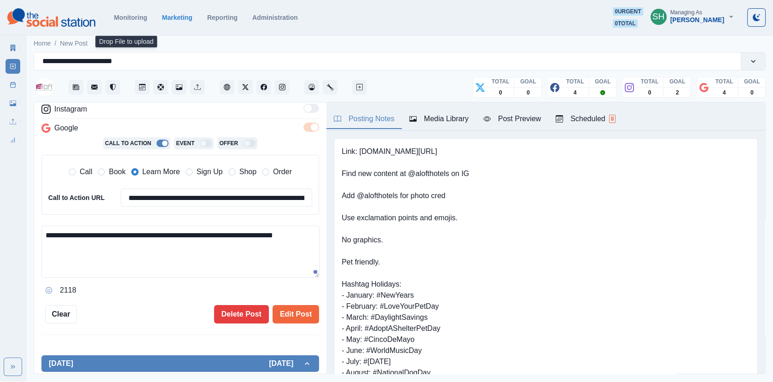
type textarea "**********"
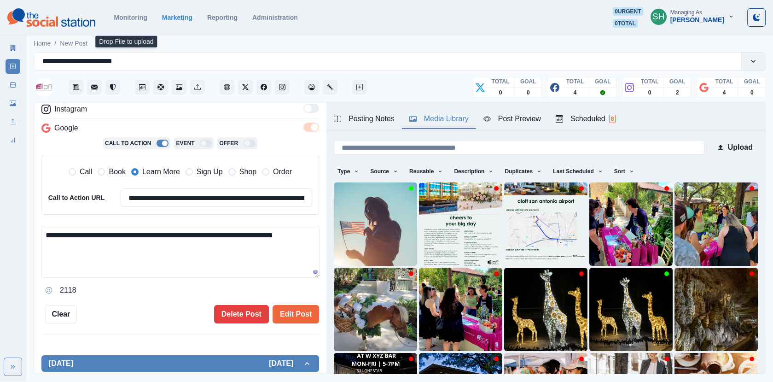
click at [438, 121] on div "Media Library" at bounding box center [438, 118] width 59 height 11
click at [385, 227] on img at bounding box center [375, 223] width 83 height 83
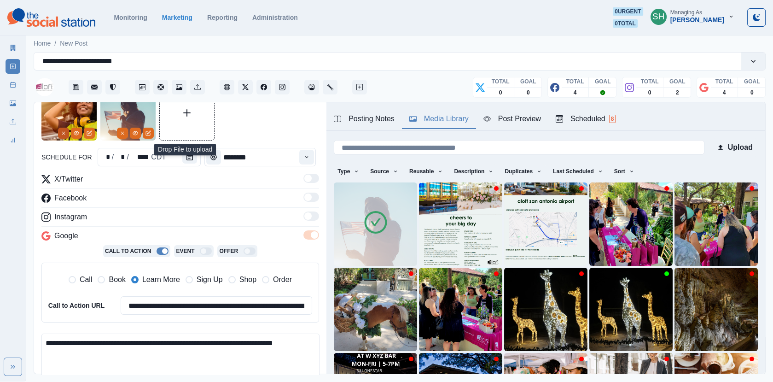
click at [61, 131] on icon "Remove" at bounding box center [64, 133] width 6 height 6
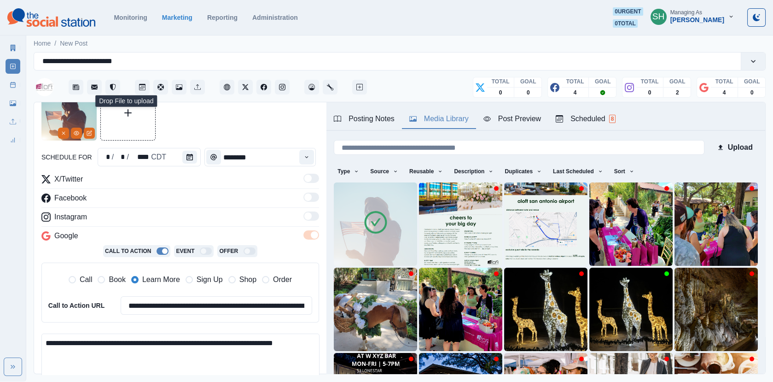
scroll to position [142, 0]
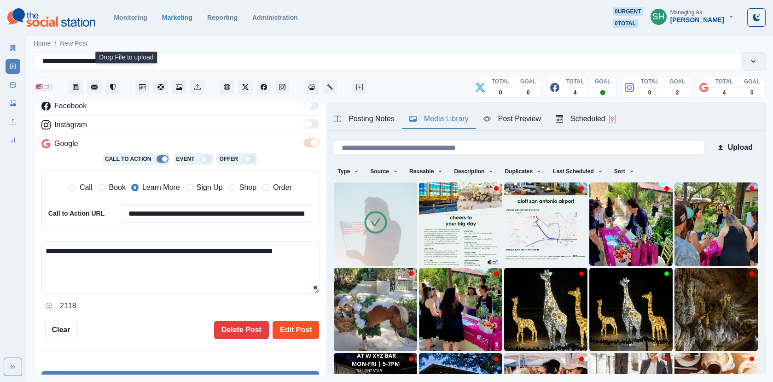
click at [287, 329] on button "Edit Post" at bounding box center [296, 329] width 46 height 18
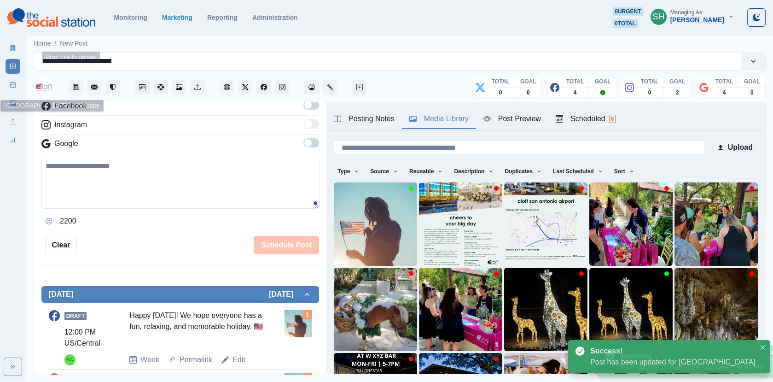
click at [13, 85] on icon at bounding box center [13, 84] width 6 height 6
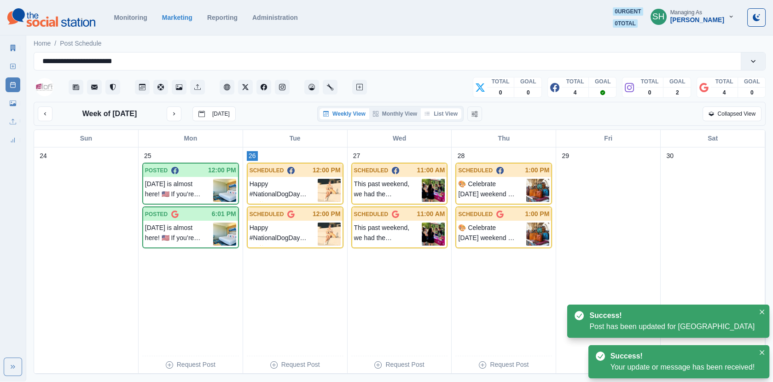
click at [450, 115] on button "List View" at bounding box center [441, 113] width 41 height 11
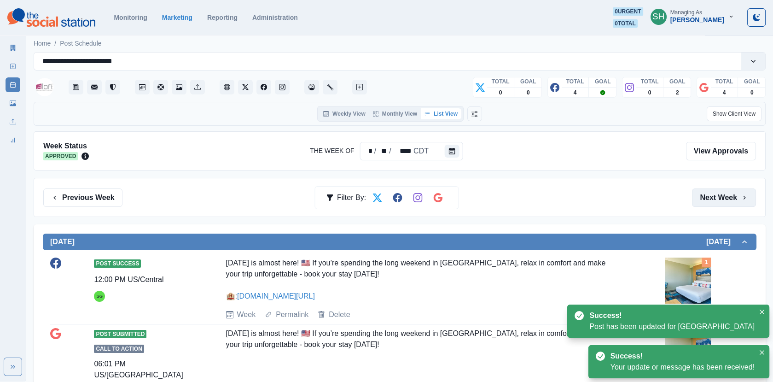
click at [747, 202] on button "Next Week" at bounding box center [724, 197] width 64 height 18
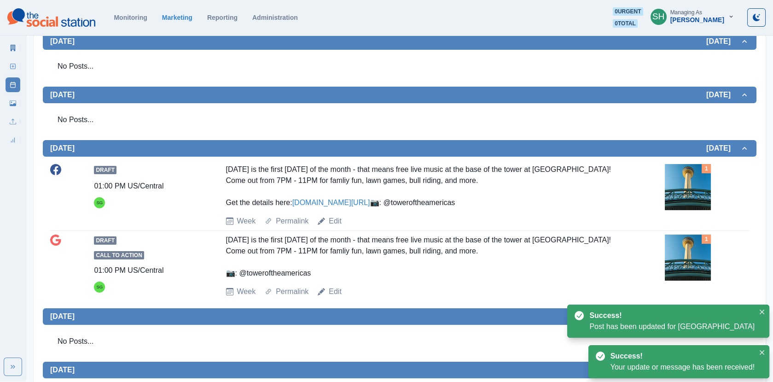
scroll to position [466, 0]
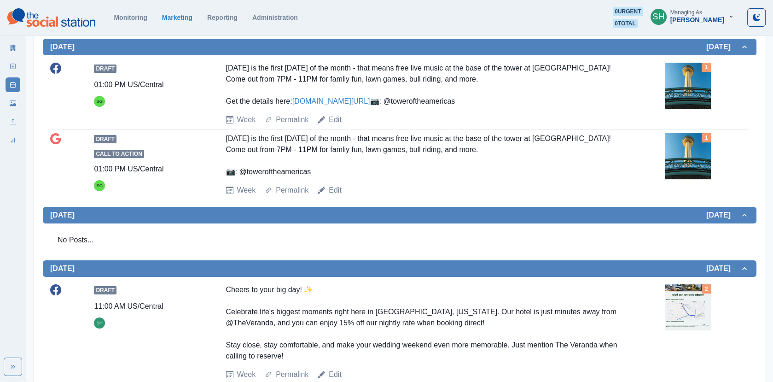
click at [708, 89] on img at bounding box center [688, 86] width 46 height 46
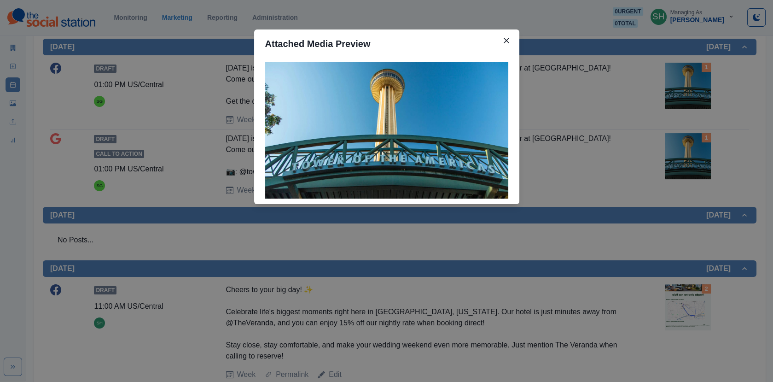
click at [230, 160] on div "Attached Media Preview" at bounding box center [386, 191] width 773 height 382
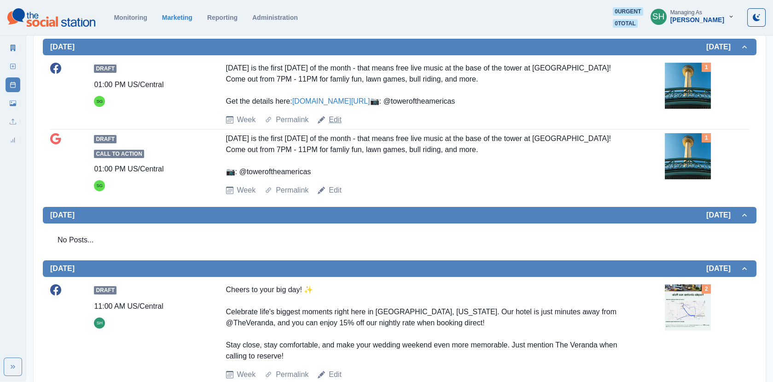
click at [332, 125] on link "Edit" at bounding box center [335, 119] width 13 height 11
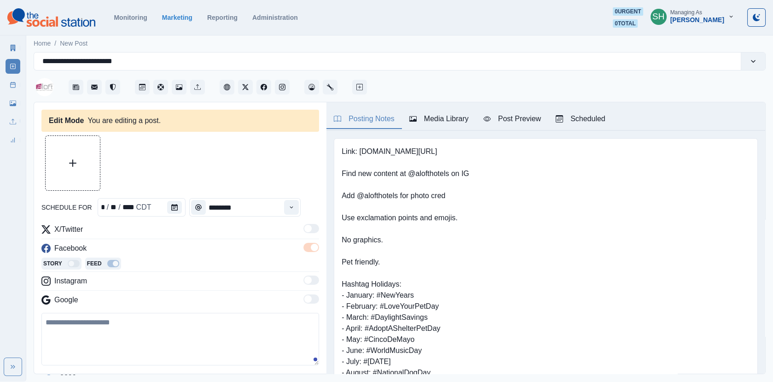
type input "*******"
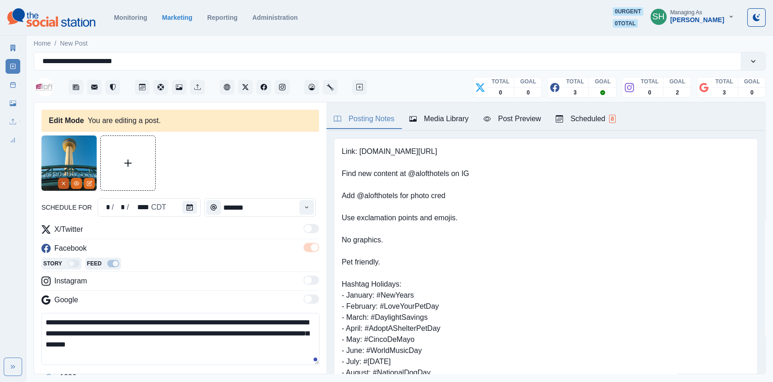
click at [61, 181] on icon "Remove" at bounding box center [64, 183] width 6 height 6
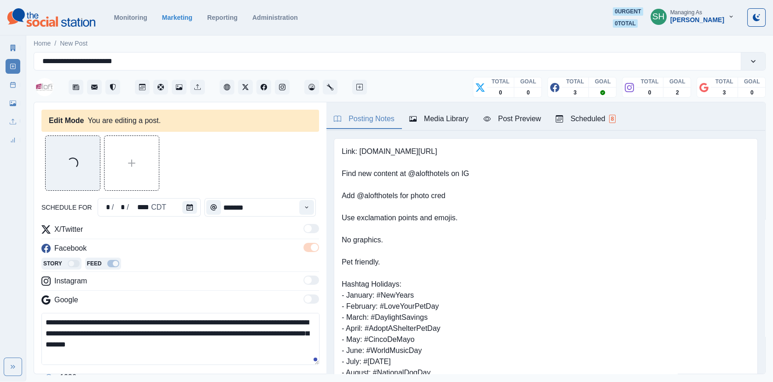
scroll to position [33, 0]
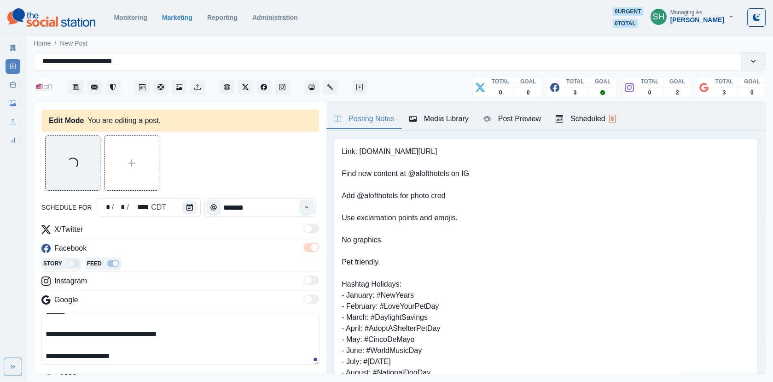
click at [57, 354] on textarea "**********" at bounding box center [180, 339] width 278 height 52
paste textarea "*****"
drag, startPoint x: 169, startPoint y: 354, endPoint x: 74, endPoint y: 355, distance: 95.8
click at [74, 355] on textarea "**********" at bounding box center [180, 339] width 278 height 52
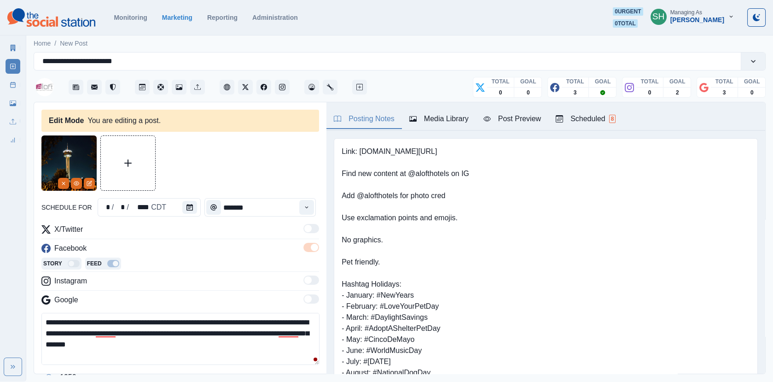
drag, startPoint x: 168, startPoint y: 331, endPoint x: 95, endPoint y: 331, distance: 73.2
click at [95, 331] on textarea "**********" at bounding box center [180, 339] width 278 height 52
paste textarea
drag, startPoint x: 95, startPoint y: 333, endPoint x: 43, endPoint y: 333, distance: 52.5
click at [43, 333] on textarea "**********" at bounding box center [180, 339] width 278 height 52
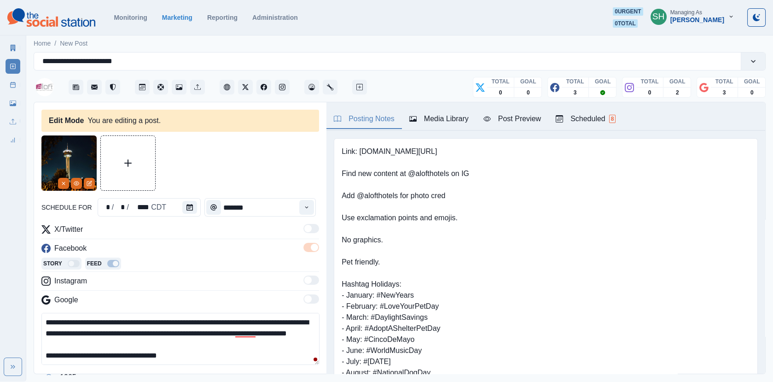
type textarea "**********"
click at [522, 125] on button "Post Preview" at bounding box center [512, 119] width 72 height 19
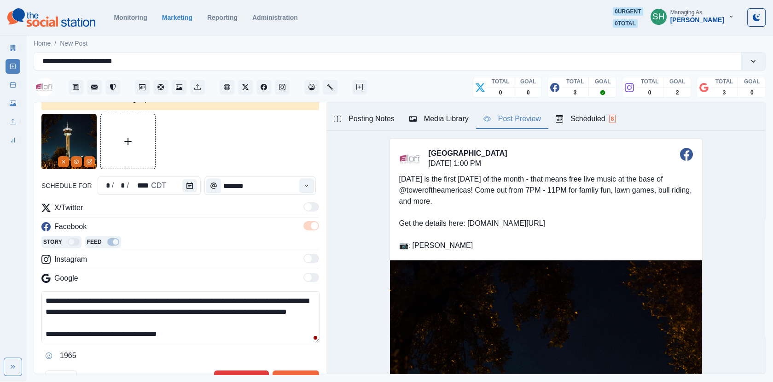
drag, startPoint x: 155, startPoint y: 335, endPoint x: 139, endPoint y: 203, distance: 132.6
click at [139, 203] on div "**********" at bounding box center [180, 282] width 278 height 161
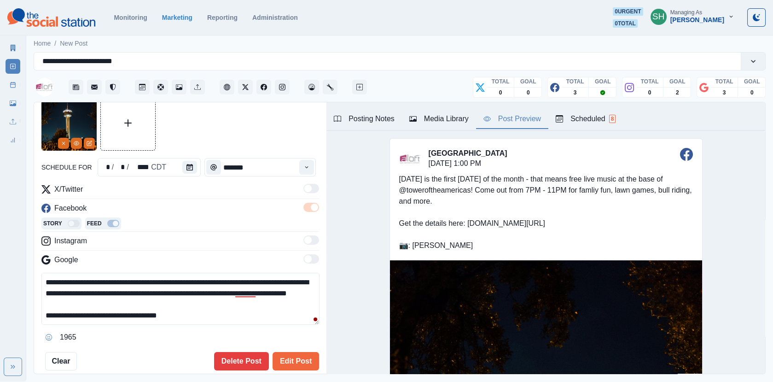
scroll to position [103, 0]
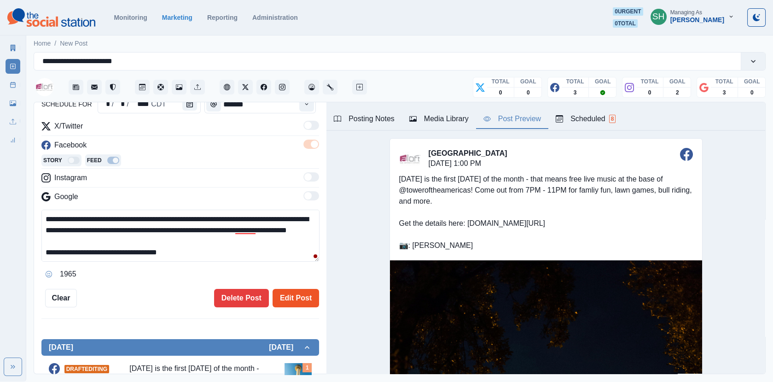
click at [296, 291] on button "Edit Post" at bounding box center [296, 298] width 46 height 18
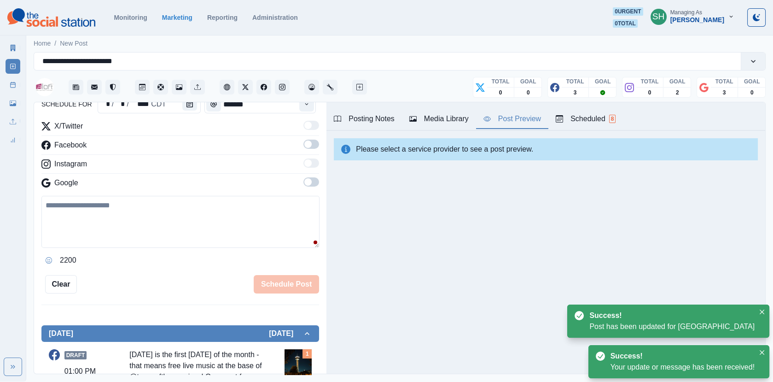
scroll to position [217, 0]
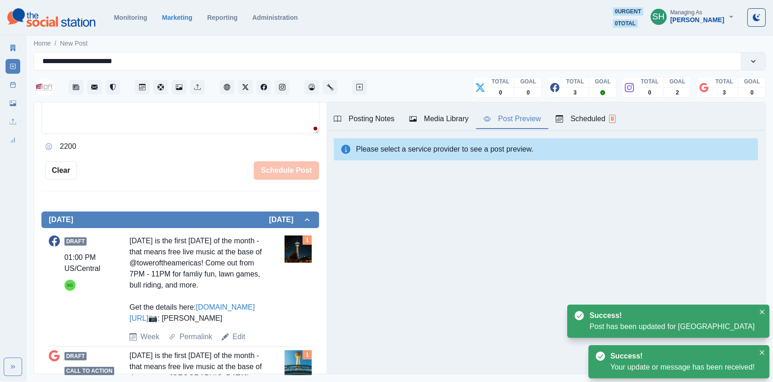
click at [239, 338] on div "Draft 01:00 PM US/Central SG [DATE] is the first [DATE] of the month - that mea…" at bounding box center [180, 288] width 263 height 107
click at [240, 342] on link "Edit" at bounding box center [238, 336] width 13 height 11
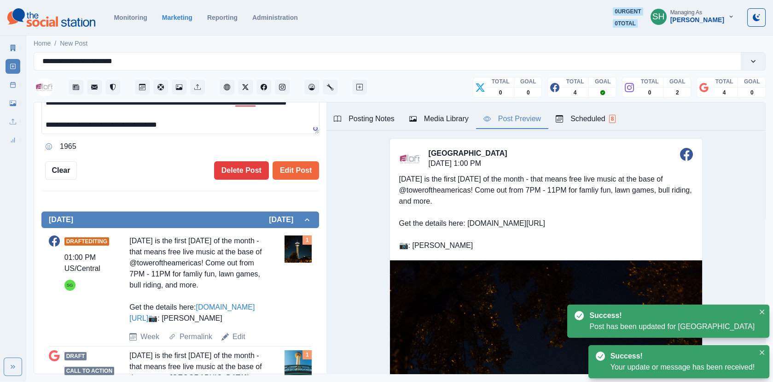
scroll to position [70, 0]
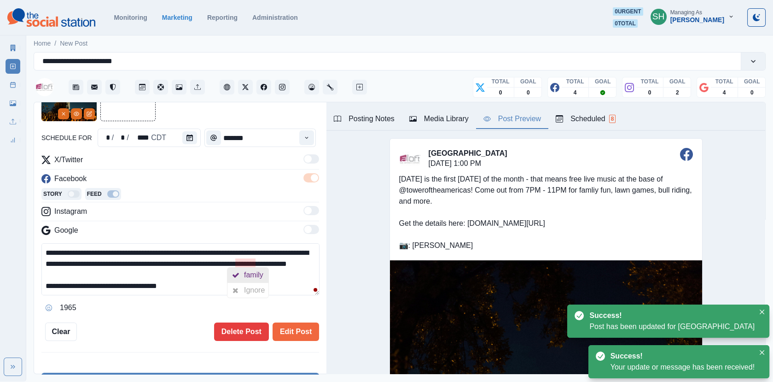
click at [249, 273] on div "family" at bounding box center [255, 274] width 23 height 15
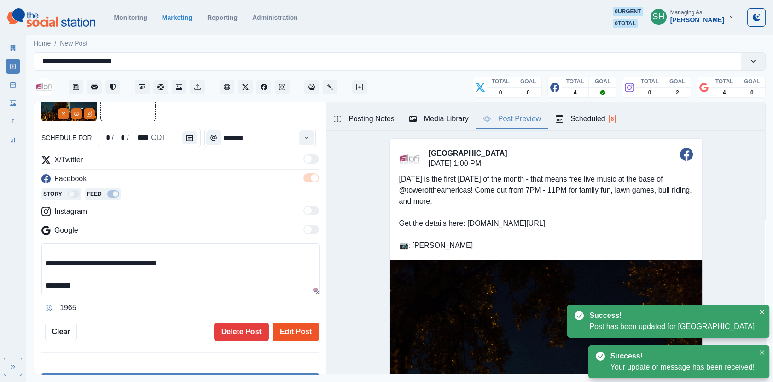
type textarea "**********"
click at [311, 338] on button "Edit Post" at bounding box center [296, 331] width 46 height 18
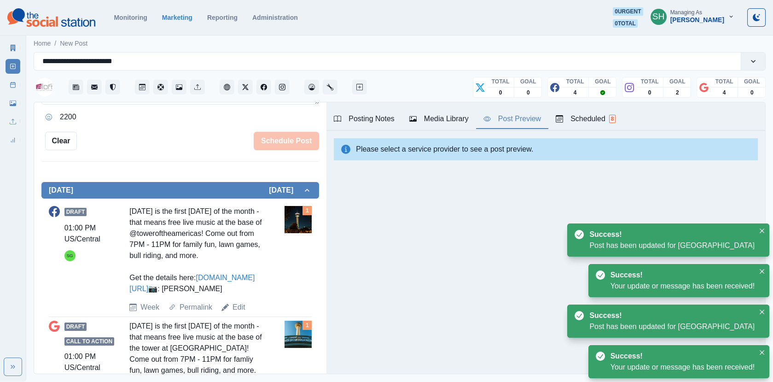
scroll to position [325, 0]
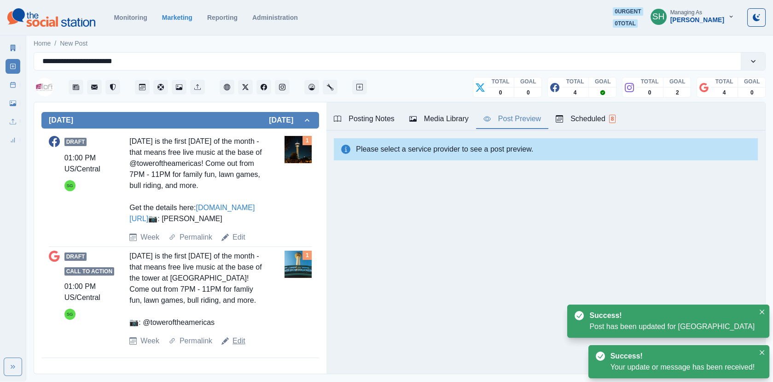
click at [243, 344] on link "Edit" at bounding box center [238, 340] width 13 height 11
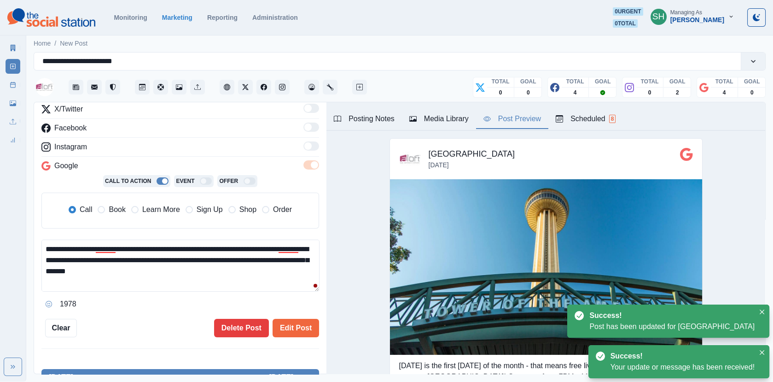
scroll to position [11, 0]
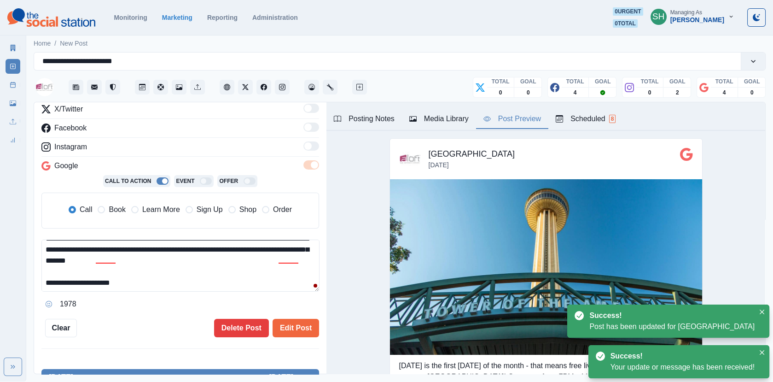
drag, startPoint x: 191, startPoint y: 279, endPoint x: 190, endPoint y: 186, distance: 92.5
click at [190, 186] on div "**********" at bounding box center [180, 208] width 278 height 208
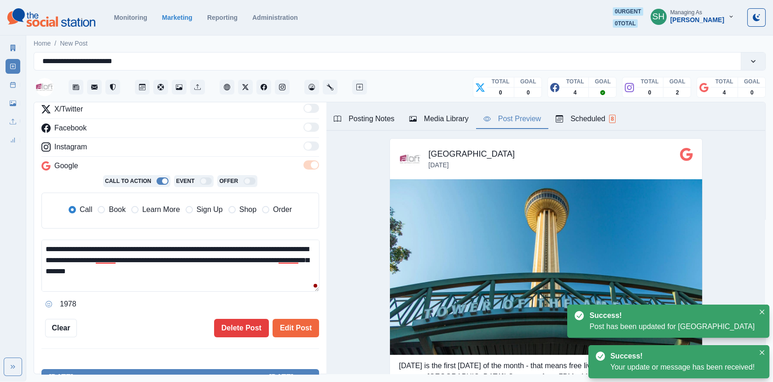
paste textarea "**********"
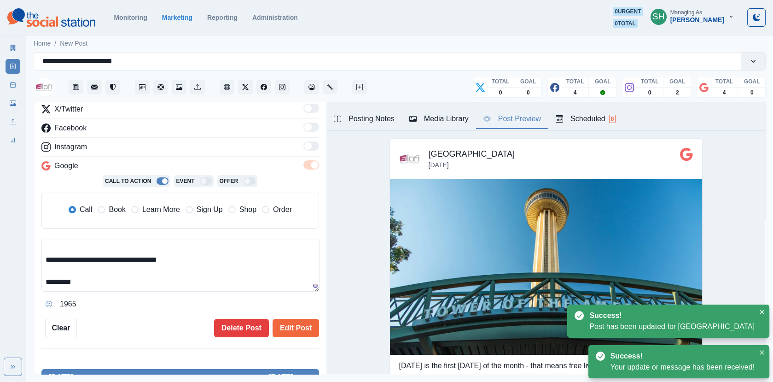
click at [114, 212] on span "Book" at bounding box center [117, 209] width 17 height 11
type textarea "**********"
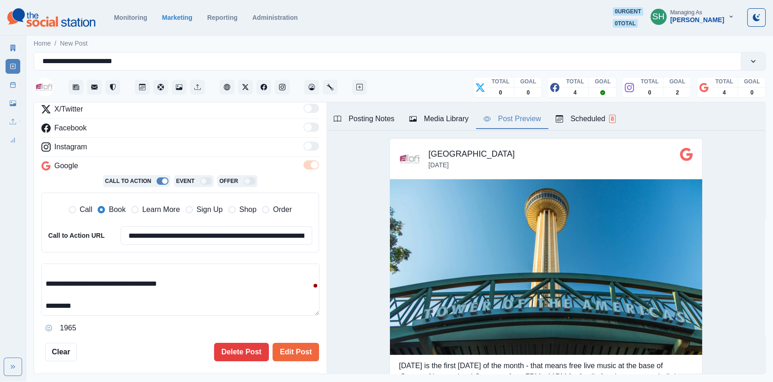
drag, startPoint x: 182, startPoint y: 286, endPoint x: 116, endPoint y: 286, distance: 65.8
click at [116, 286] on textarea "**********" at bounding box center [180, 289] width 278 height 52
click at [141, 201] on div "Call Book Learn More Sign Up Shop Order" at bounding box center [180, 210] width 264 height 20
click at [142, 204] on span "Learn More" at bounding box center [161, 209] width 38 height 11
click at [141, 228] on input "**********" at bounding box center [217, 235] width 192 height 18
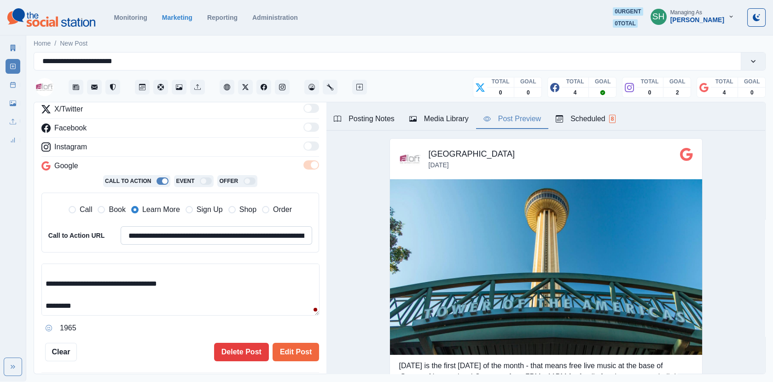
click at [141, 228] on input "**********" at bounding box center [217, 235] width 192 height 18
paste input
type input "**********"
click at [410, 115] on icon "button" at bounding box center [412, 118] width 7 height 7
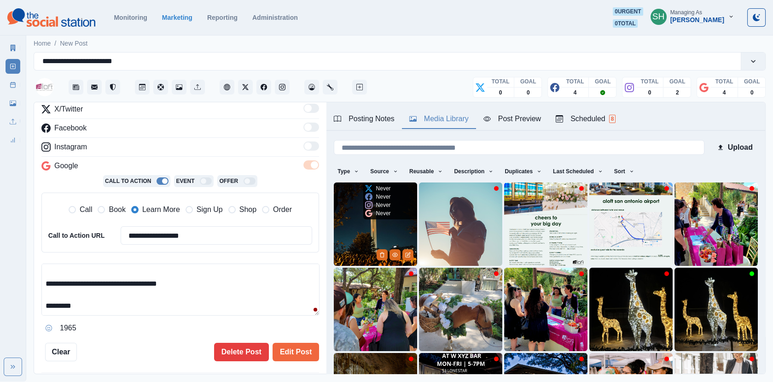
click at [384, 225] on img at bounding box center [375, 223] width 83 height 83
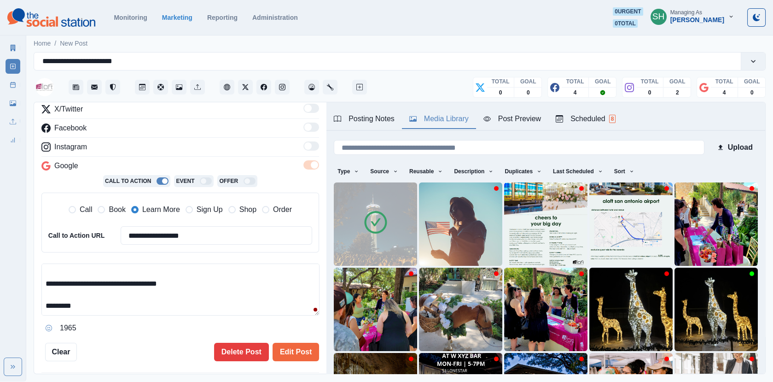
scroll to position [0, 0]
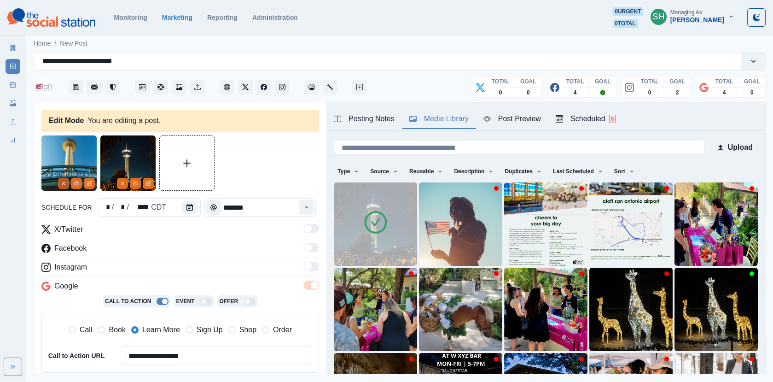
click at [64, 183] on icon "Remove" at bounding box center [64, 183] width 6 height 6
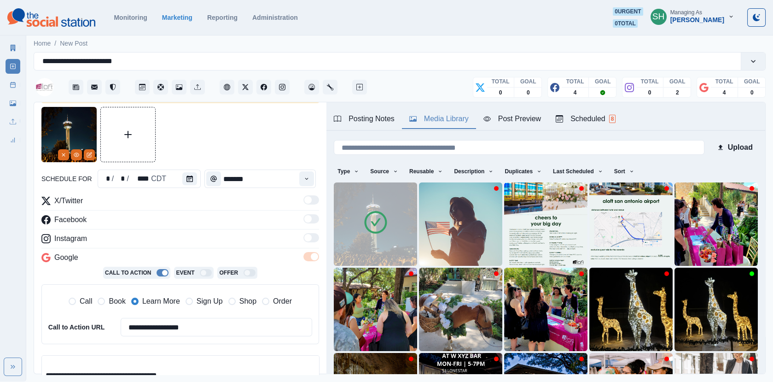
scroll to position [98, 0]
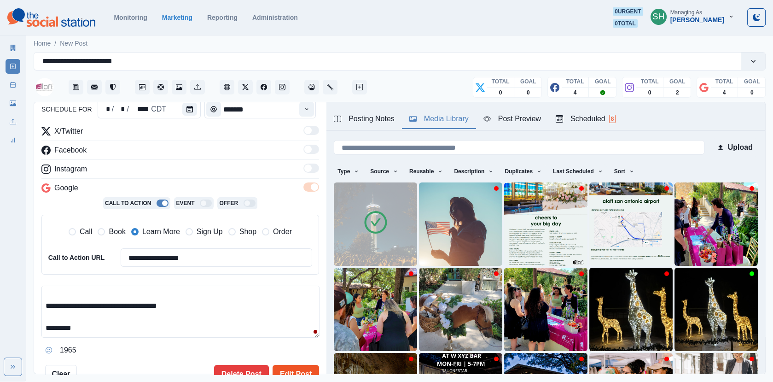
click at [289, 368] on button "Edit Post" at bounding box center [296, 374] width 46 height 18
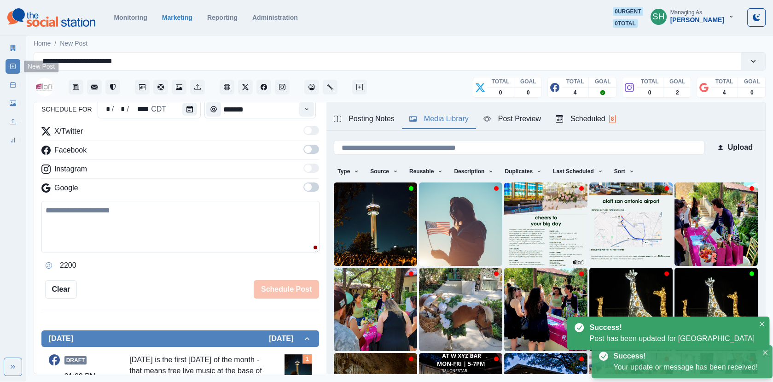
click at [12, 79] on link "Post Schedule" at bounding box center [13, 84] width 15 height 15
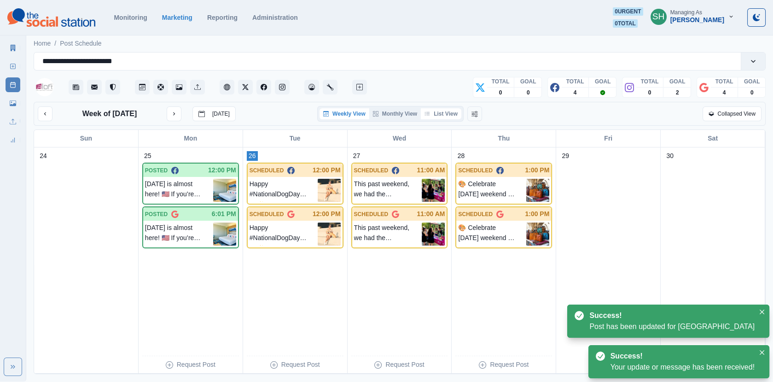
click at [447, 118] on button "List View" at bounding box center [441, 113] width 41 height 11
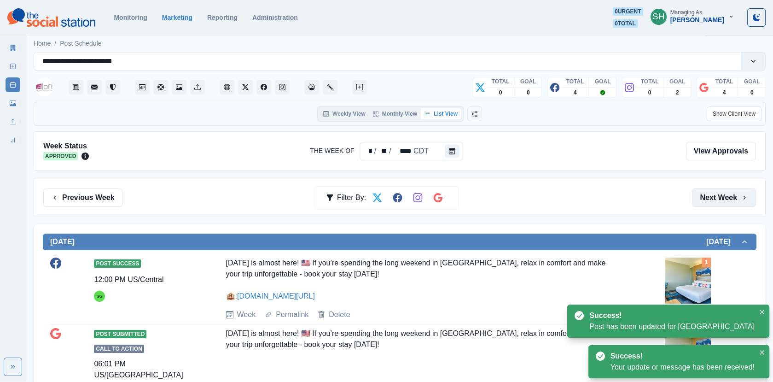
click at [726, 199] on button "Next Week" at bounding box center [724, 197] width 64 height 18
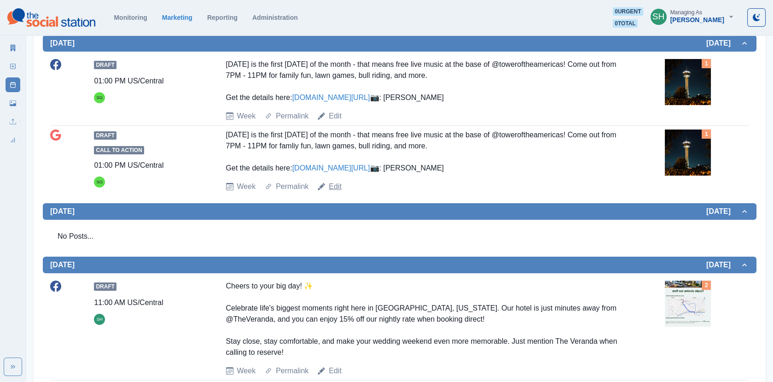
click at [337, 192] on link "Edit" at bounding box center [335, 186] width 13 height 11
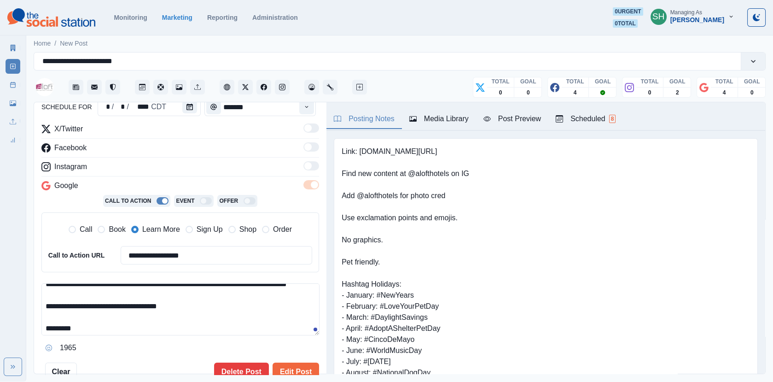
click at [110, 313] on textarea "**********" at bounding box center [180, 309] width 278 height 52
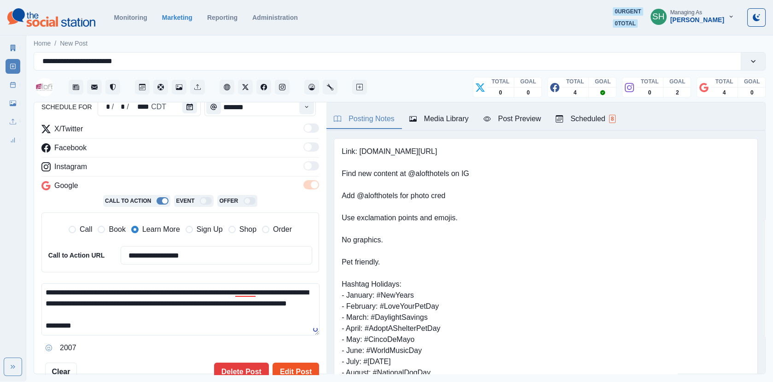
type textarea "**********"
click at [296, 362] on button "Edit Post" at bounding box center [296, 371] width 46 height 18
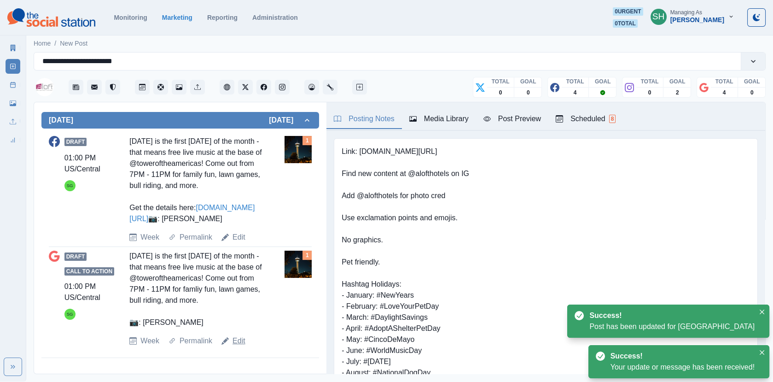
click at [239, 342] on link "Edit" at bounding box center [238, 340] width 13 height 11
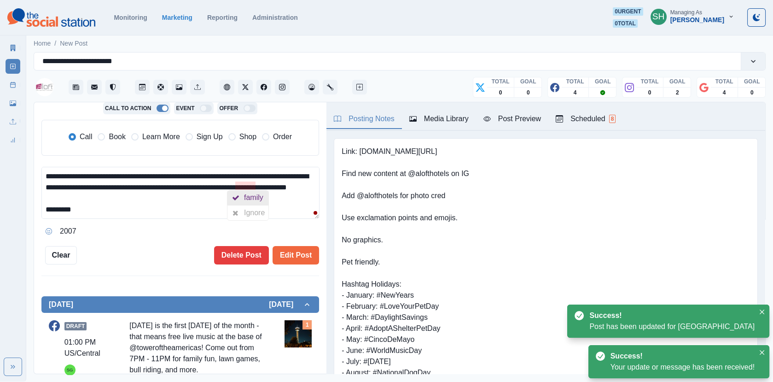
click at [239, 193] on div at bounding box center [235, 197] width 17 height 15
type textarea "**********"
click at [137, 133] on span at bounding box center [134, 136] width 7 height 7
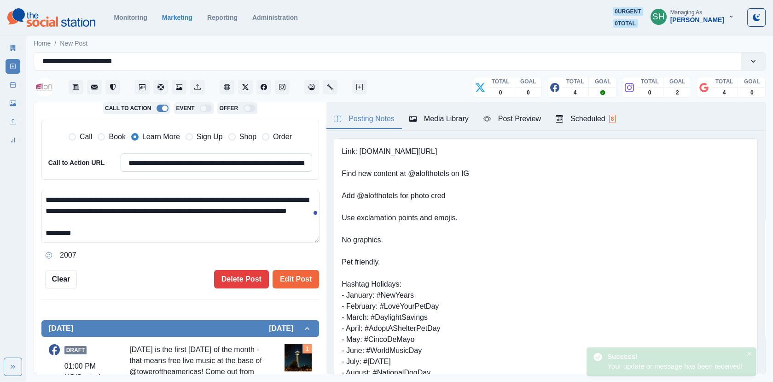
click at [160, 154] on input "**********" at bounding box center [217, 162] width 192 height 18
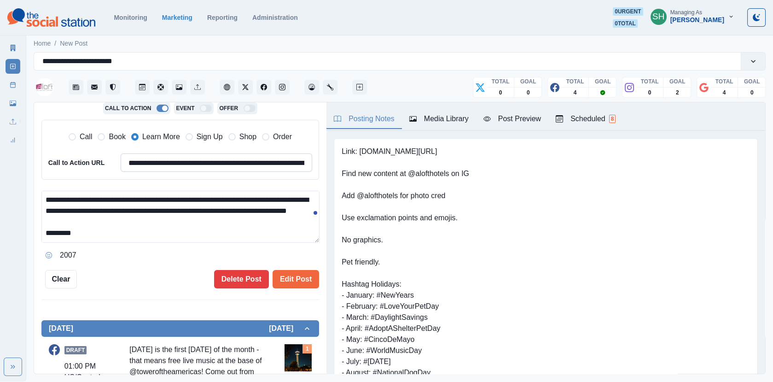
click at [160, 154] on input "**********" at bounding box center [217, 162] width 192 height 18
paste input
type input "**********"
click at [296, 273] on button "Edit Post" at bounding box center [296, 279] width 46 height 18
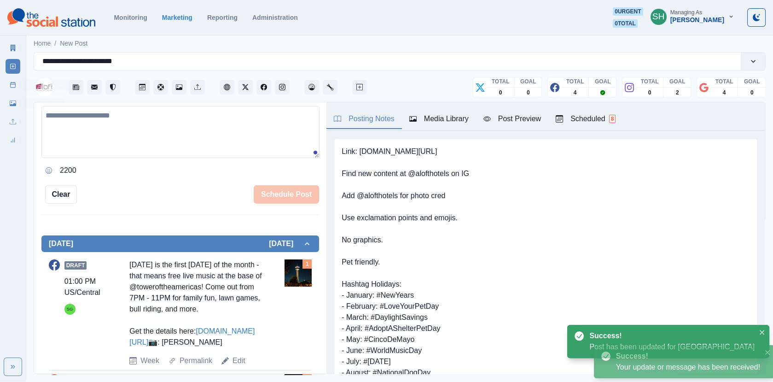
click at [10, 90] on link "Post Schedule" at bounding box center [13, 84] width 15 height 15
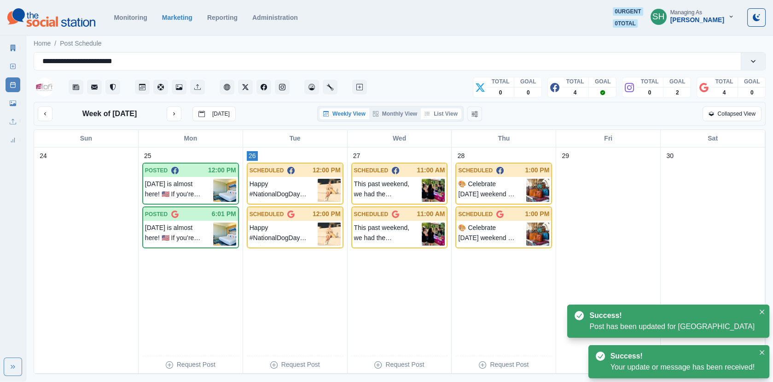
drag, startPoint x: 437, startPoint y: 115, endPoint x: 428, endPoint y: 110, distance: 10.5
click at [437, 115] on button "List View" at bounding box center [441, 113] width 41 height 11
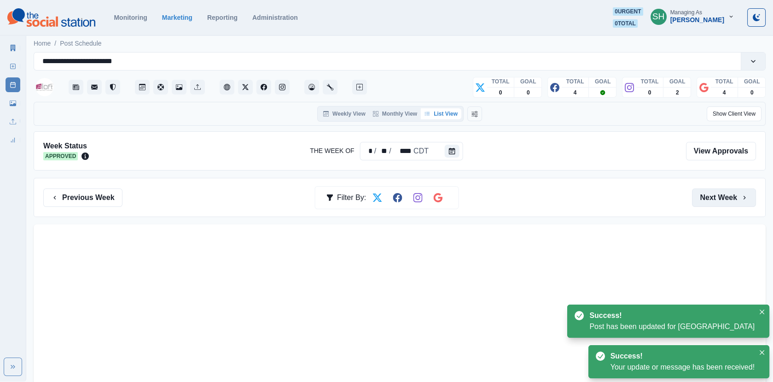
click at [718, 196] on button "Next Week" at bounding box center [724, 197] width 64 height 18
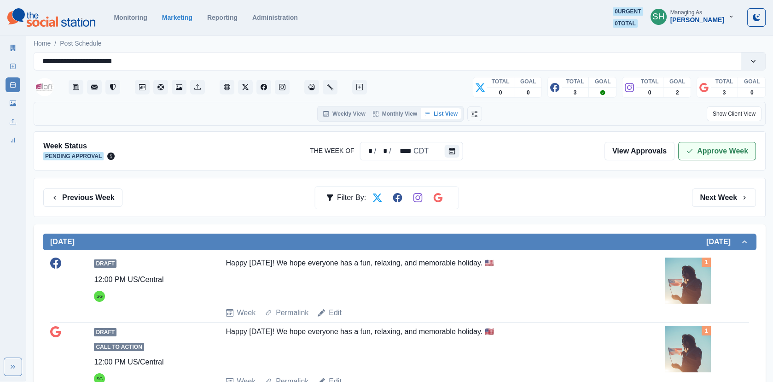
click at [705, 148] on button "Approve Week" at bounding box center [717, 151] width 78 height 18
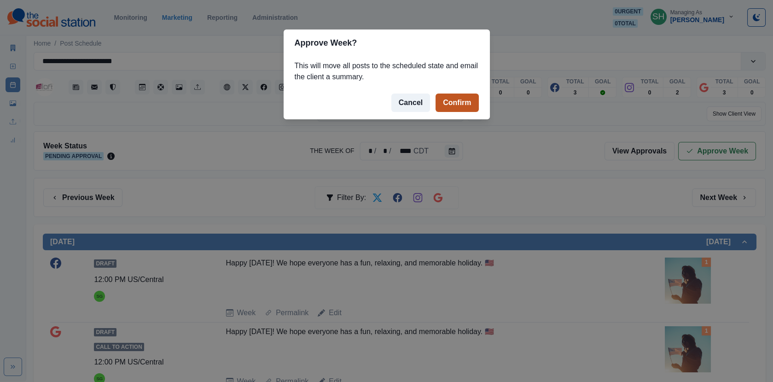
click at [461, 105] on button "Confirm" at bounding box center [456, 102] width 43 height 18
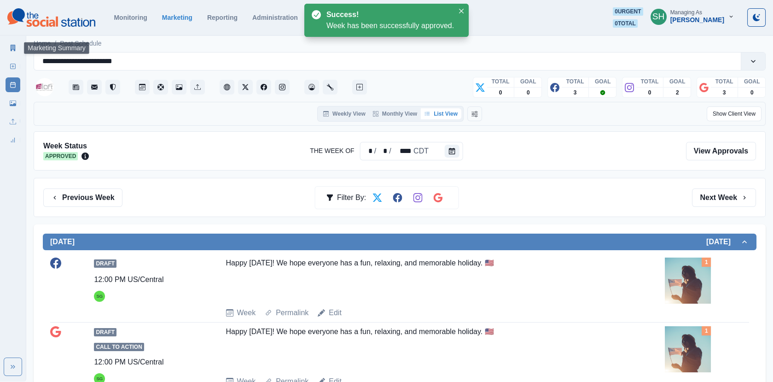
click at [11, 52] on link "Marketing Summary" at bounding box center [13, 48] width 15 height 15
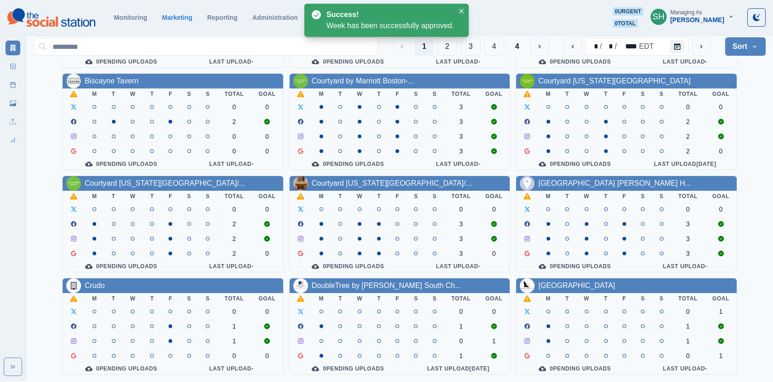
click at [710, 34] on section "Monitoring Marketing Reporting Administration 0 urgent 0 total SH Managing As […" at bounding box center [386, 17] width 773 height 35
click at [697, 19] on div "[PERSON_NAME]" at bounding box center [697, 20] width 54 height 8
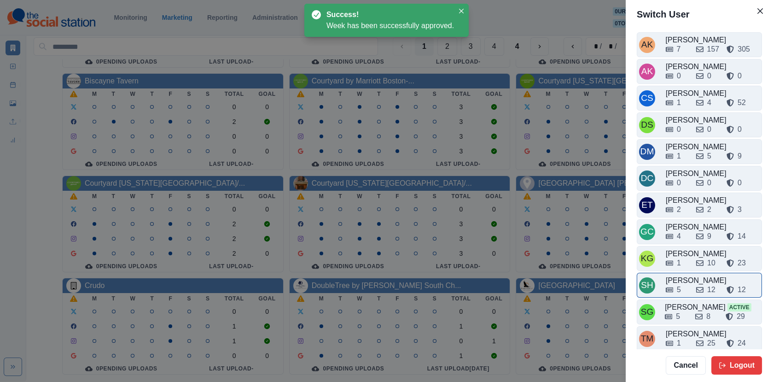
click at [681, 284] on div "5" at bounding box center [677, 289] width 23 height 11
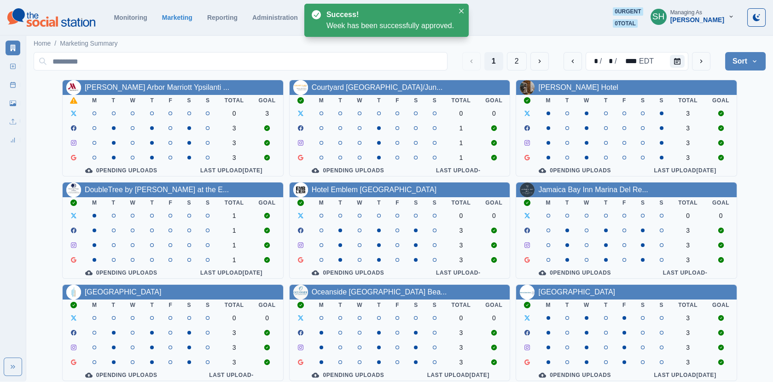
click at [702, 12] on div "Managing As" at bounding box center [686, 12] width 32 height 6
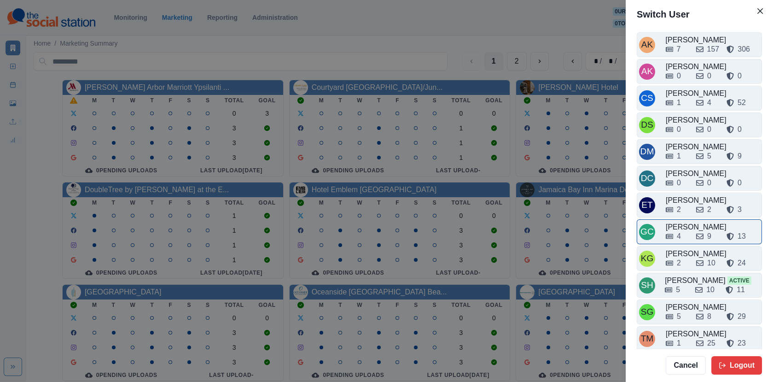
click at [687, 221] on div "[PERSON_NAME]" at bounding box center [713, 226] width 94 height 11
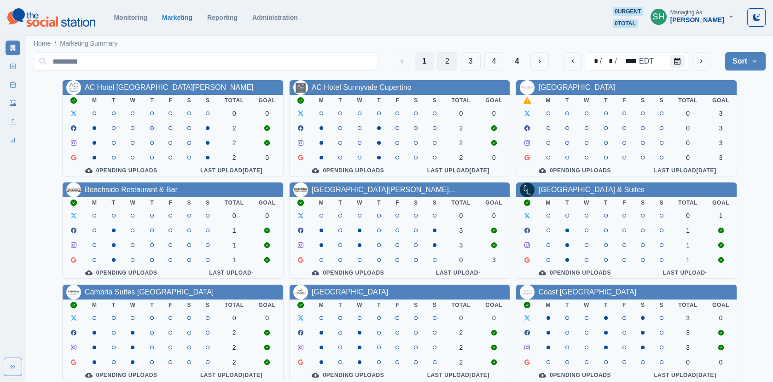
click at [439, 55] on button "2" at bounding box center [447, 61] width 20 height 18
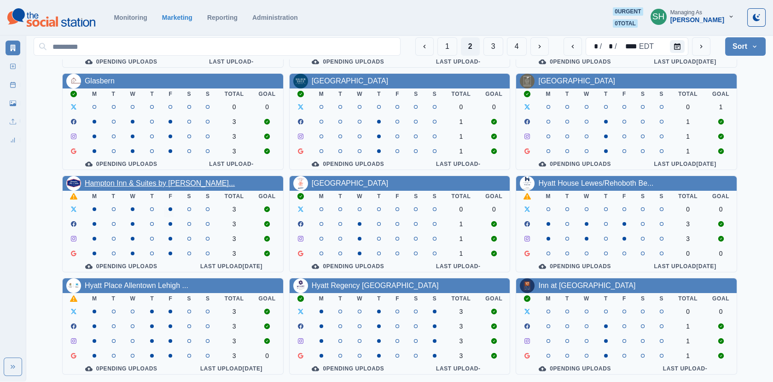
click at [163, 180] on link "Hampton Inn & Suites by [PERSON_NAME]..." at bounding box center [160, 183] width 150 height 8
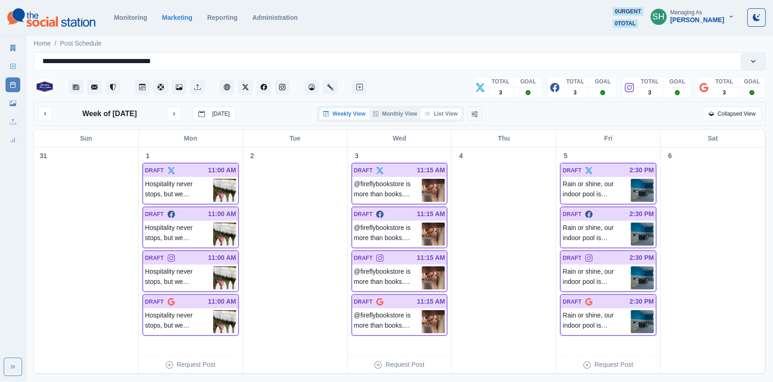
click at [444, 110] on button "List View" at bounding box center [441, 113] width 41 height 11
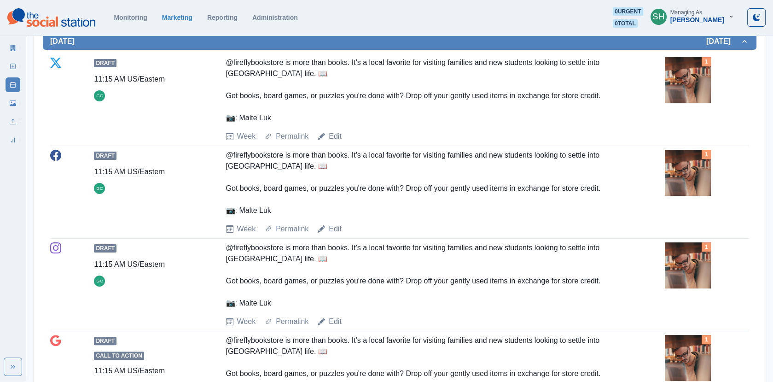
scroll to position [541, 0]
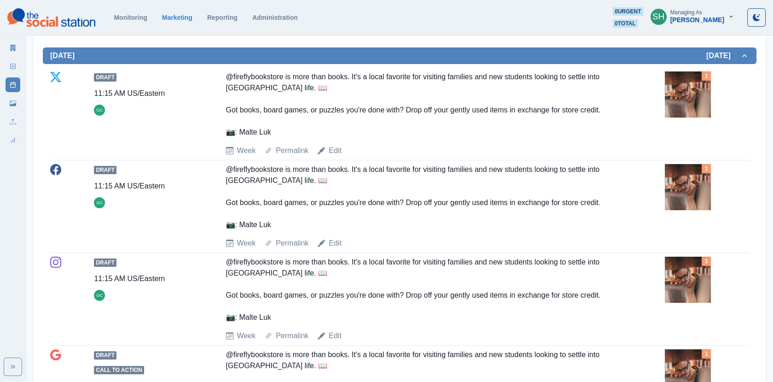
click at [687, 92] on img at bounding box center [688, 94] width 46 height 46
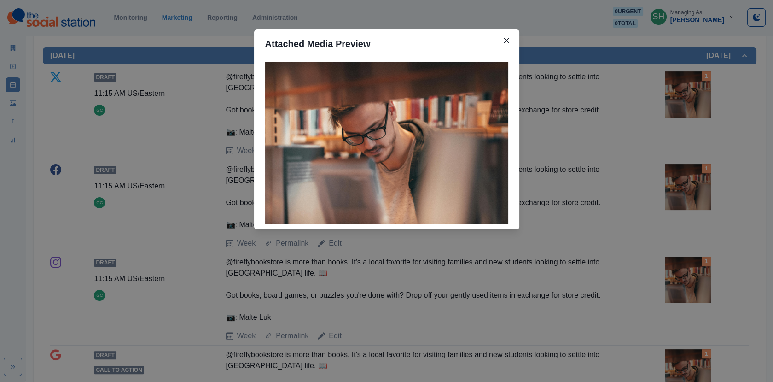
click at [603, 110] on div "Attached Media Preview" at bounding box center [386, 191] width 773 height 382
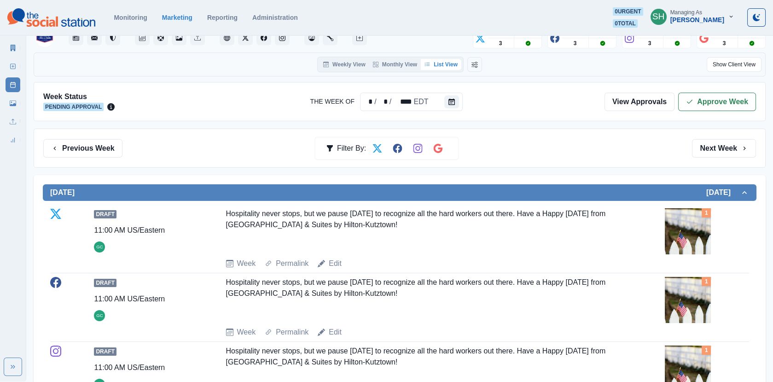
scroll to position [0, 0]
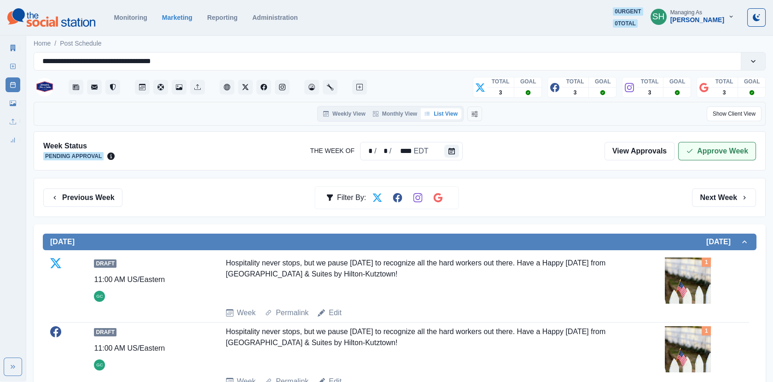
click at [690, 153] on icon "button" at bounding box center [689, 150] width 7 height 7
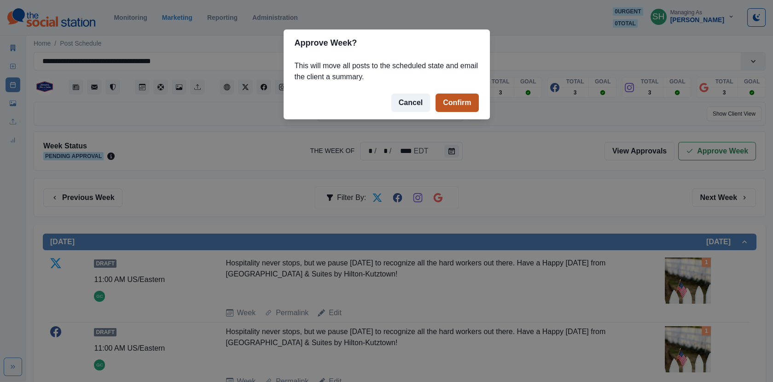
click at [455, 99] on button "Confirm" at bounding box center [456, 102] width 43 height 18
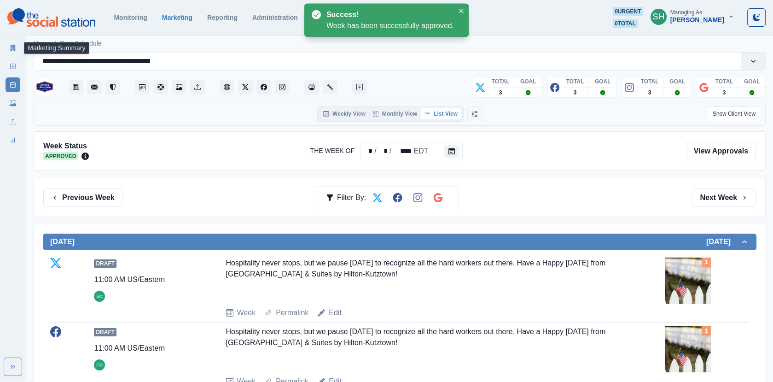
click at [12, 48] on icon at bounding box center [13, 48] width 6 height 6
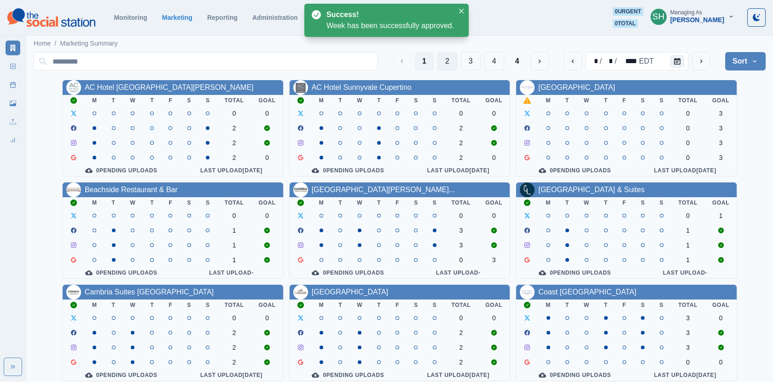
click at [456, 58] on button "2" at bounding box center [447, 61] width 20 height 18
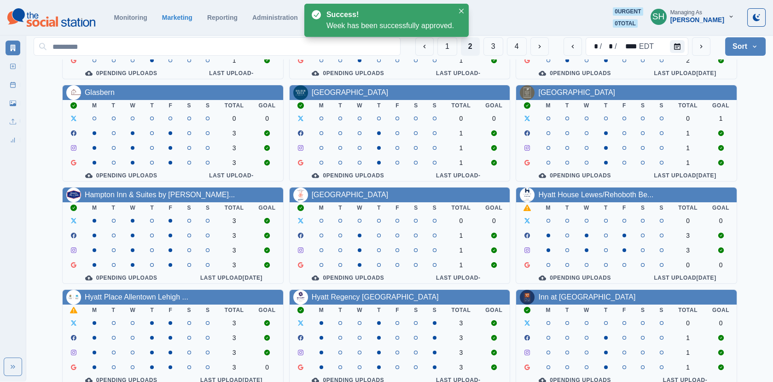
scroll to position [112, 0]
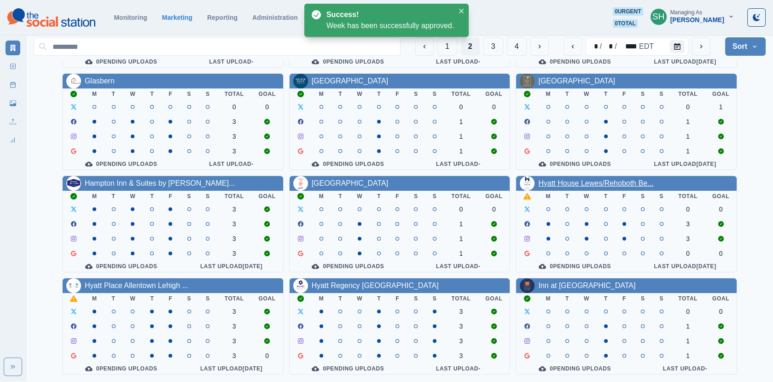
click at [579, 181] on link "Hyatt House Lewes/Rehoboth Be..." at bounding box center [595, 183] width 115 height 8
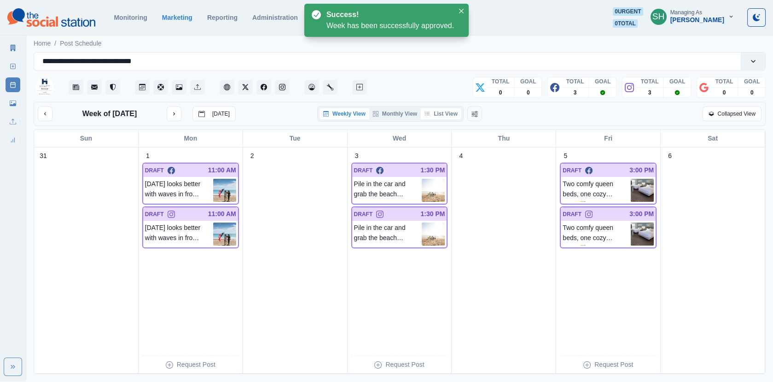
click at [434, 116] on button "List View" at bounding box center [441, 113] width 41 height 11
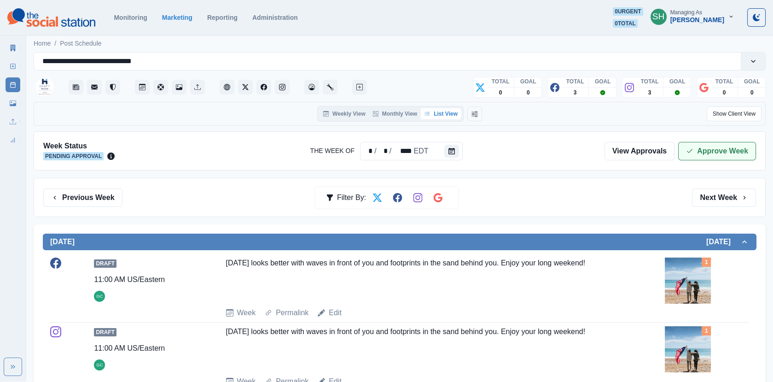
click at [701, 152] on button "Approve Week" at bounding box center [717, 151] width 78 height 18
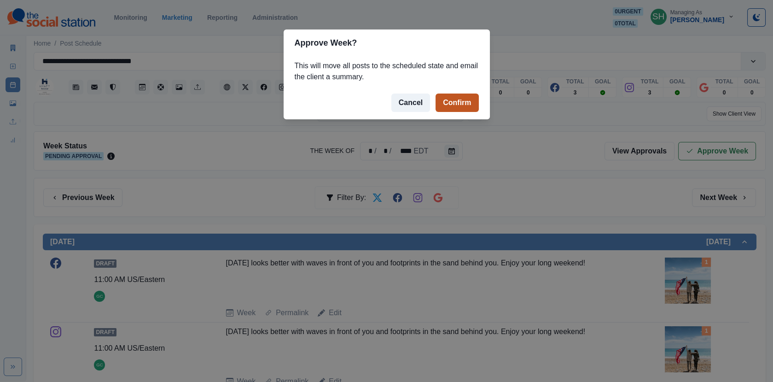
click at [467, 104] on button "Confirm" at bounding box center [456, 102] width 43 height 18
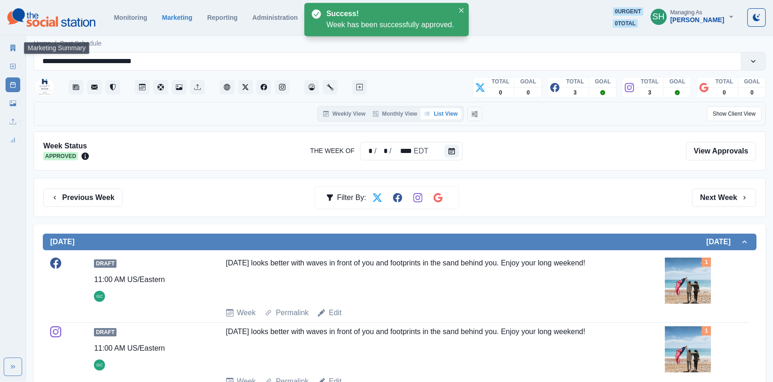
click at [9, 52] on link "Marketing Summary" at bounding box center [13, 48] width 15 height 15
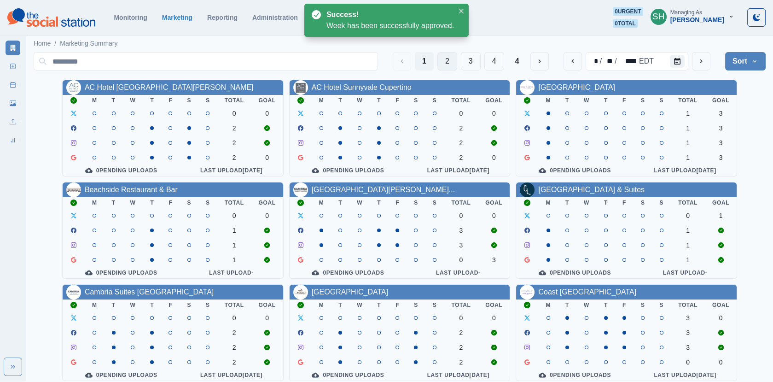
click at [449, 60] on button "2" at bounding box center [447, 61] width 20 height 18
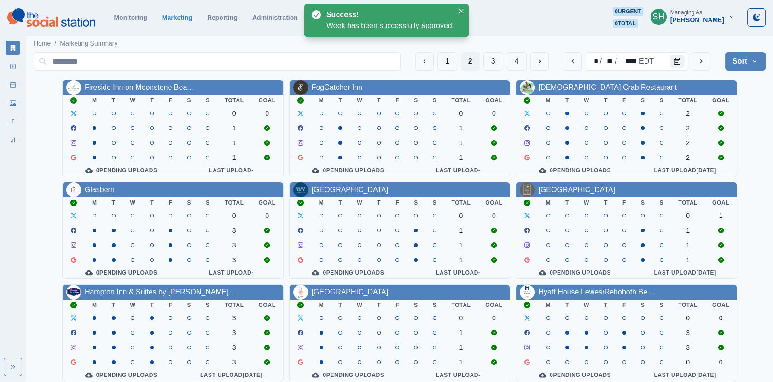
click at [713, 56] on div "1 2 3 4 * / ** / **** EDT Sort Client Name Uploads Pending Post Approval" at bounding box center [400, 61] width 732 height 18
click at [705, 56] on button "next" at bounding box center [701, 61] width 18 height 18
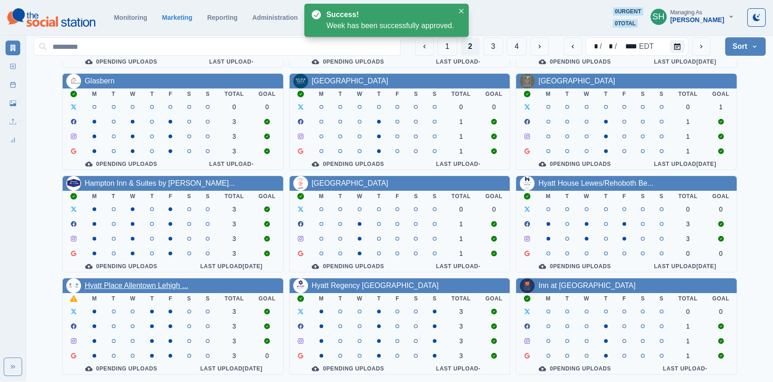
click at [155, 281] on link "Hyatt Place Allentown Lehigh ..." at bounding box center [137, 285] width 104 height 8
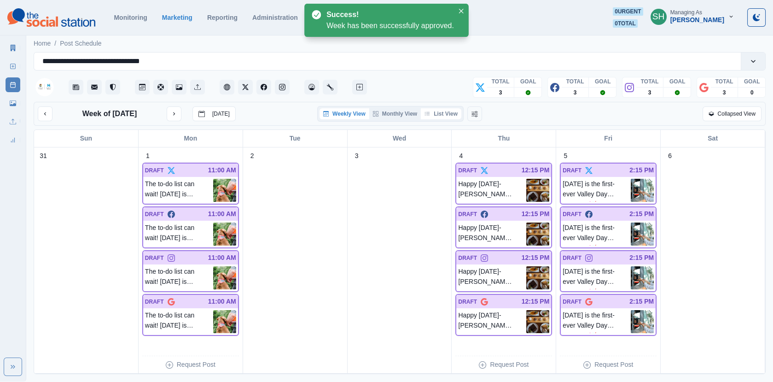
click at [442, 113] on button "List View" at bounding box center [441, 113] width 41 height 11
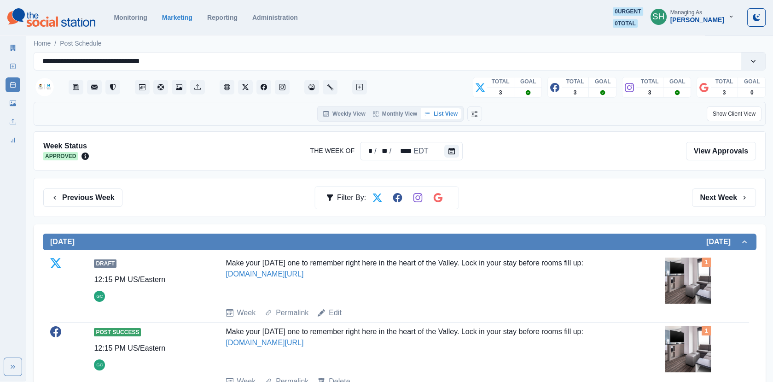
scroll to position [126, 0]
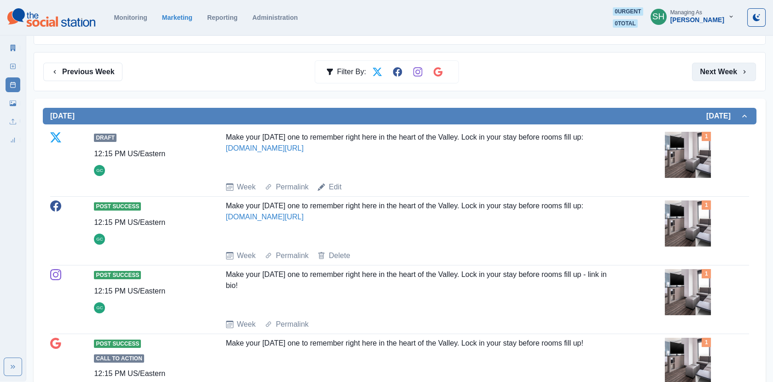
click at [712, 79] on button "Next Week" at bounding box center [724, 72] width 64 height 18
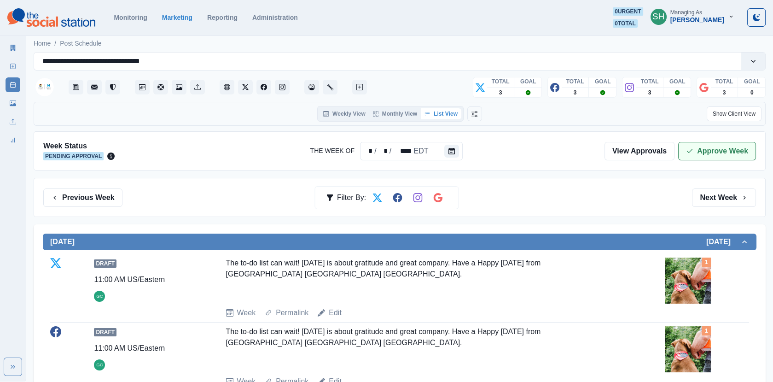
click at [711, 155] on button "Approve Week" at bounding box center [717, 151] width 78 height 18
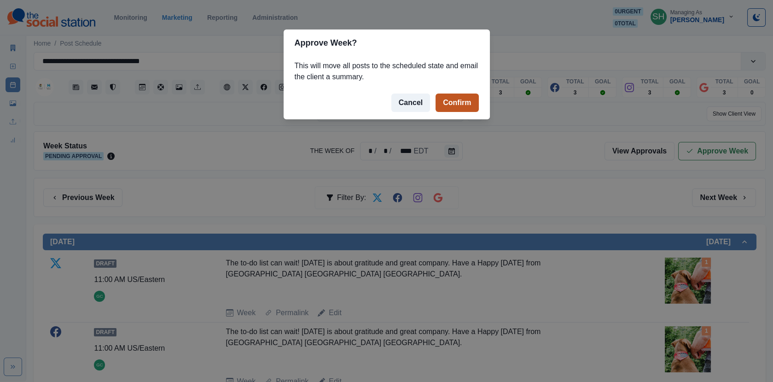
click at [477, 98] on button "Confirm" at bounding box center [456, 102] width 43 height 18
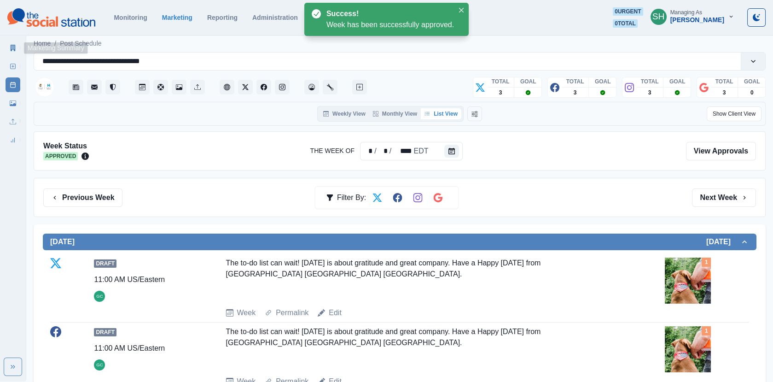
click at [16, 45] on icon at bounding box center [13, 48] width 6 height 6
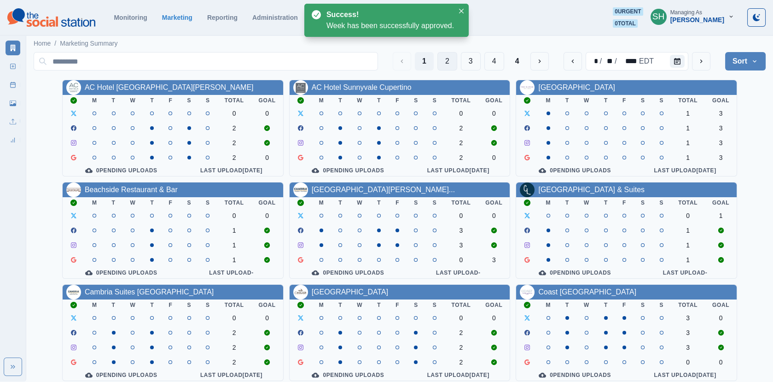
click at [450, 56] on button "2" at bounding box center [447, 61] width 20 height 18
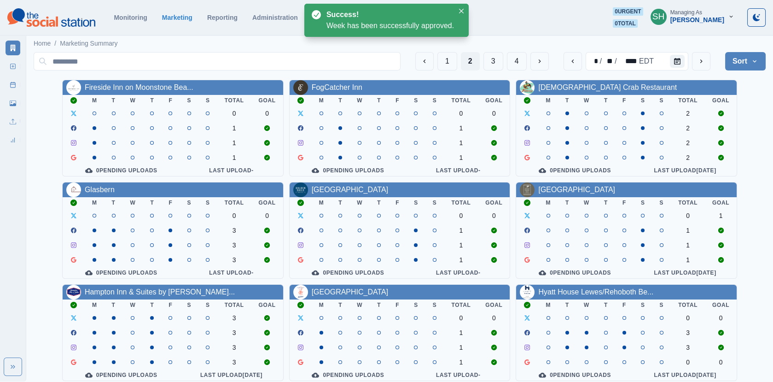
scroll to position [112, 0]
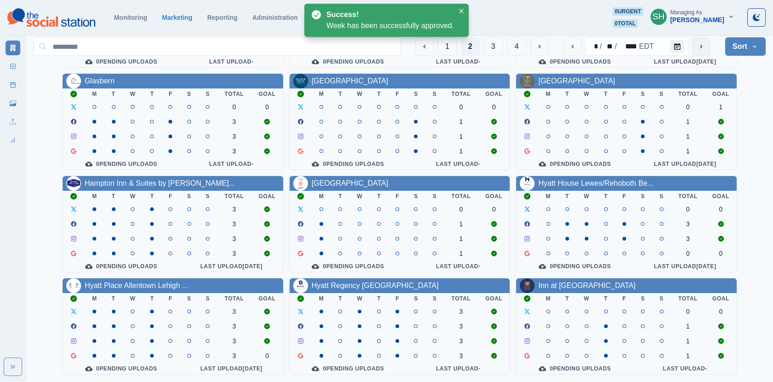
click at [698, 42] on button "next" at bounding box center [701, 46] width 18 height 18
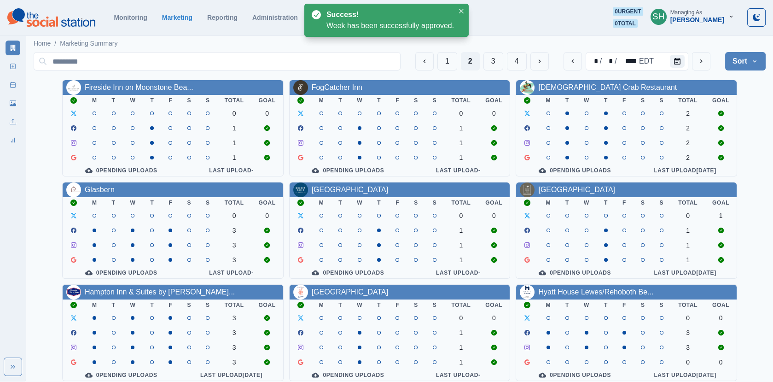
scroll to position [112, 0]
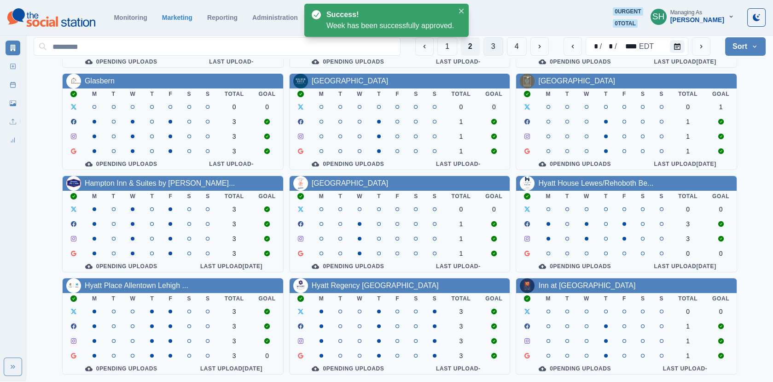
click at [492, 44] on button "3" at bounding box center [493, 46] width 20 height 18
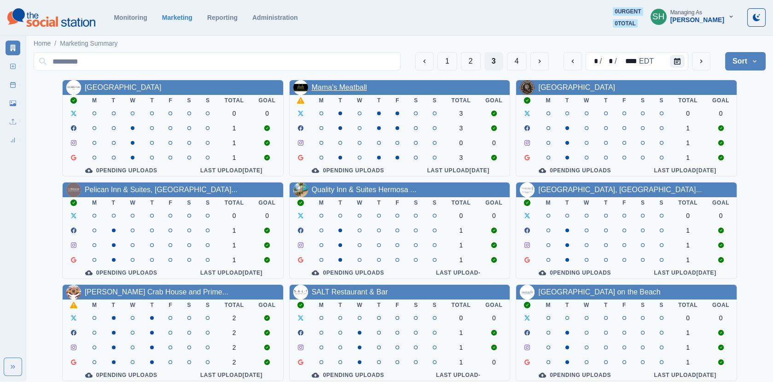
click at [349, 87] on link "Mama's Meatball" at bounding box center [339, 87] width 55 height 8
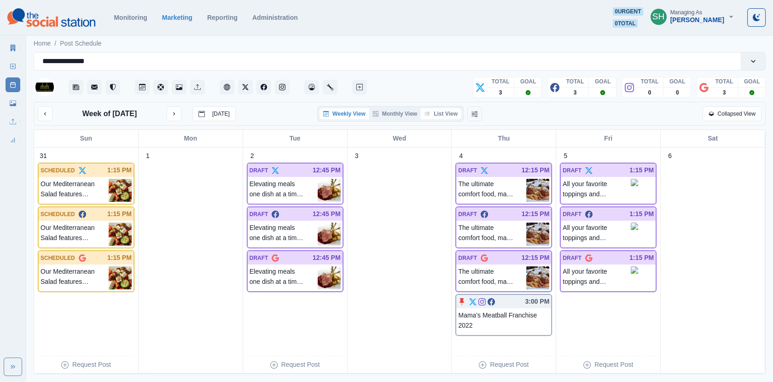
click at [430, 111] on icon "button" at bounding box center [427, 114] width 6 height 6
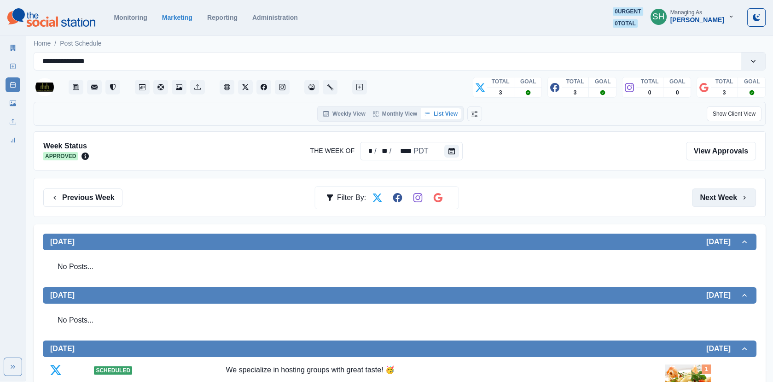
click at [708, 191] on button "Next Week" at bounding box center [724, 197] width 64 height 18
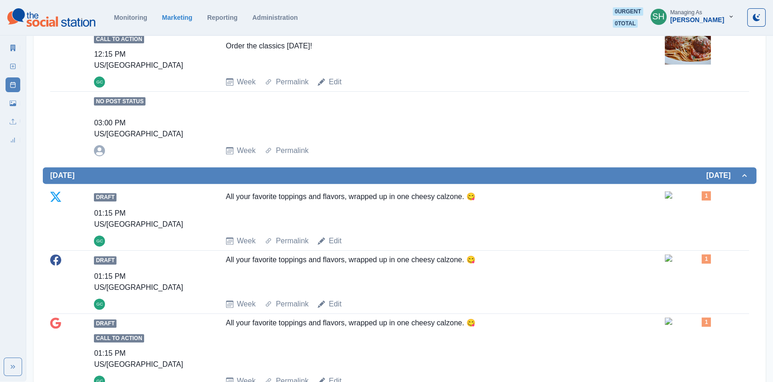
scroll to position [777, 0]
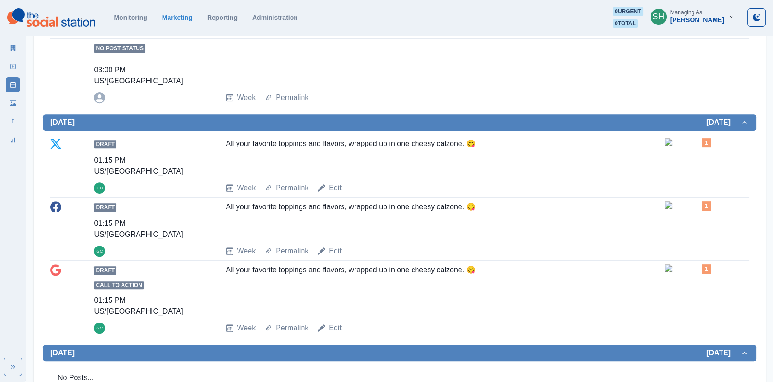
click at [691, 138] on img at bounding box center [688, 141] width 46 height 7
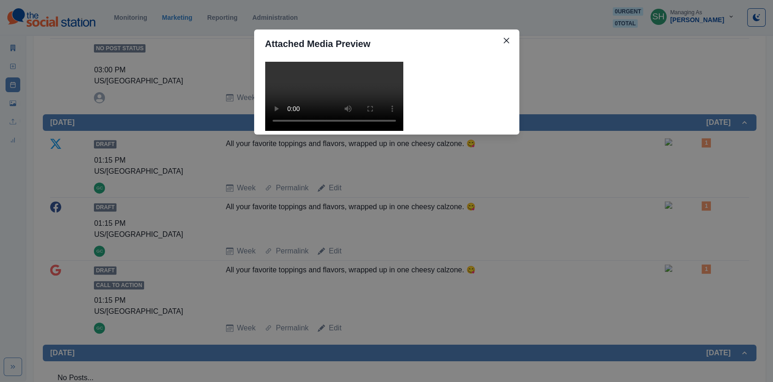
click at [371, 131] on video at bounding box center [334, 96] width 138 height 69
click at [626, 176] on div "Attached Media Preview" at bounding box center [386, 191] width 773 height 382
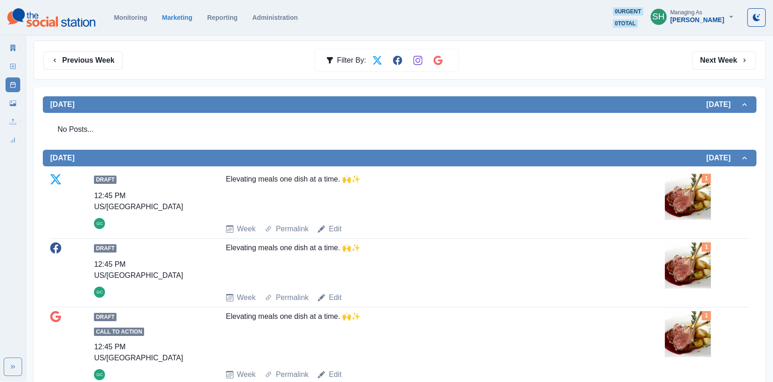
scroll to position [0, 0]
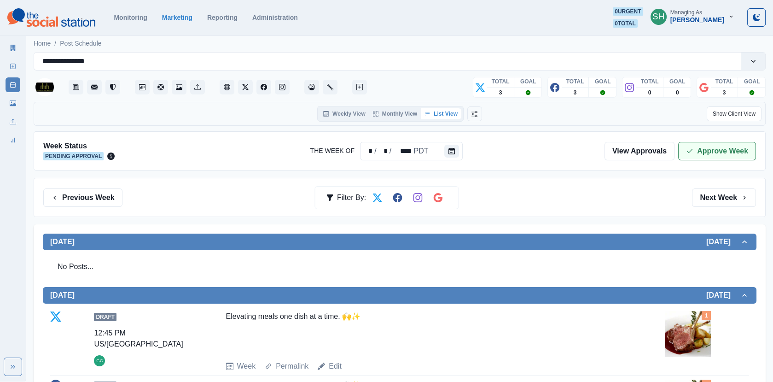
click at [687, 142] on button "Approve Week" at bounding box center [717, 151] width 78 height 18
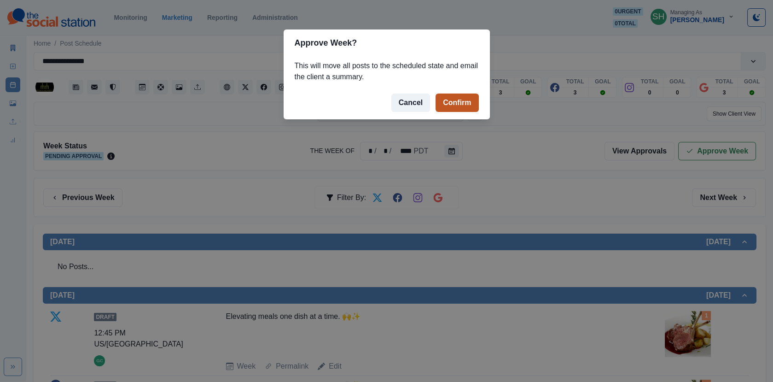
click at [442, 97] on button "Confirm" at bounding box center [456, 102] width 43 height 18
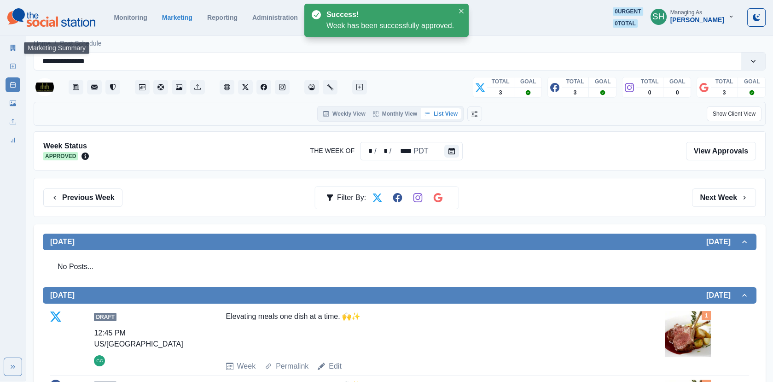
click at [16, 46] on icon at bounding box center [13, 48] width 6 height 6
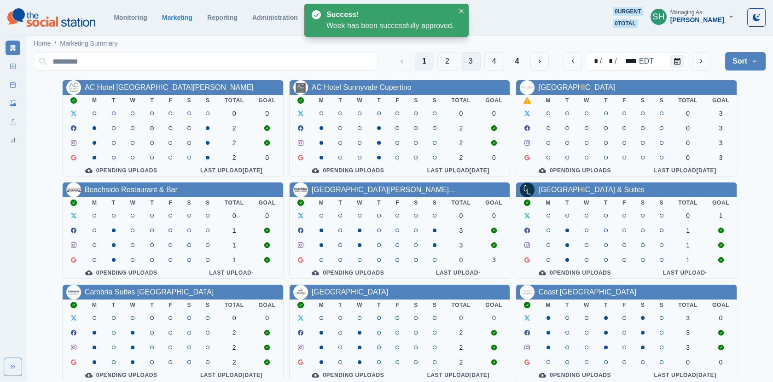
click at [472, 64] on button "3" at bounding box center [471, 61] width 20 height 18
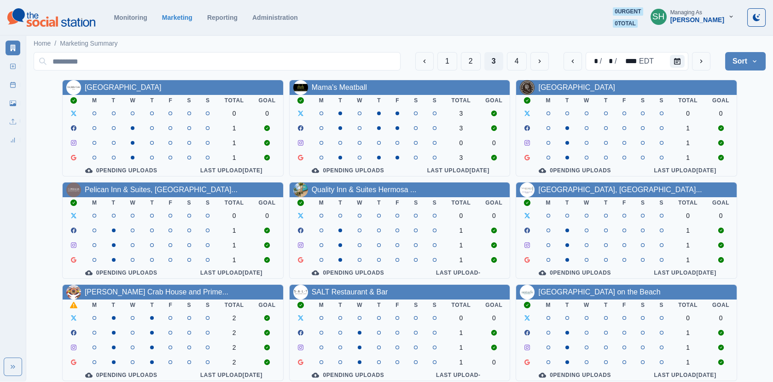
scroll to position [112, 0]
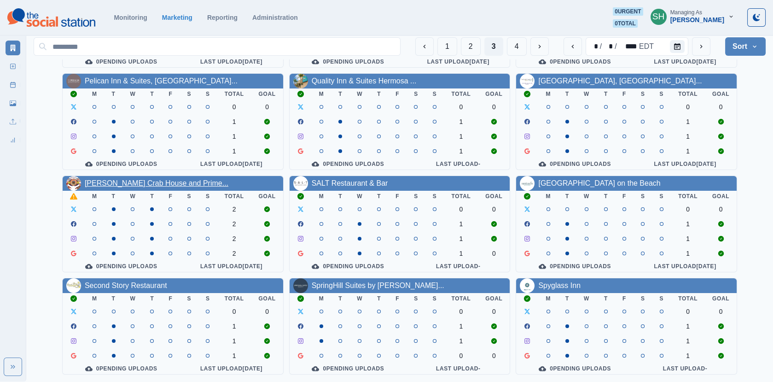
click at [150, 183] on link "[PERSON_NAME] Crab House and Prime..." at bounding box center [157, 183] width 144 height 8
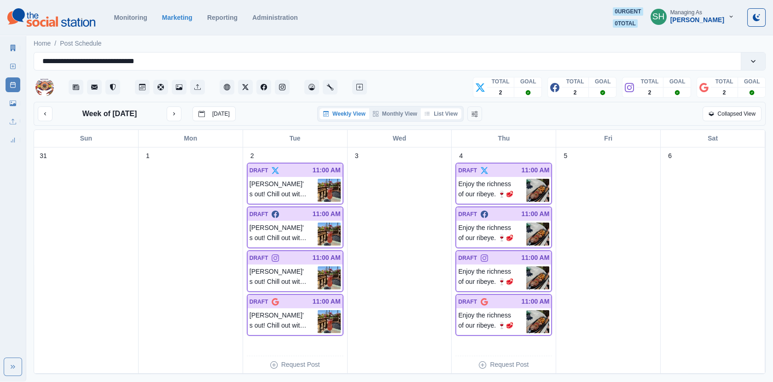
click at [451, 110] on button "List View" at bounding box center [441, 113] width 41 height 11
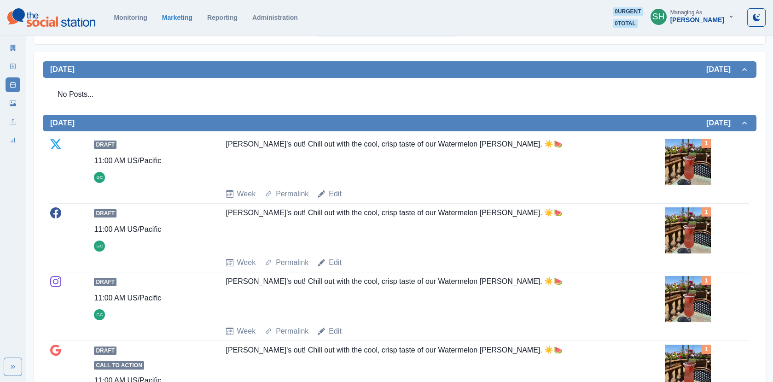
scroll to position [175, 0]
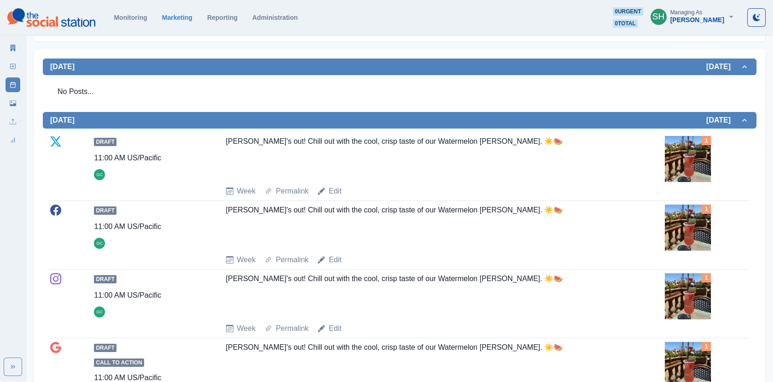
click at [676, 170] on img at bounding box center [688, 159] width 46 height 46
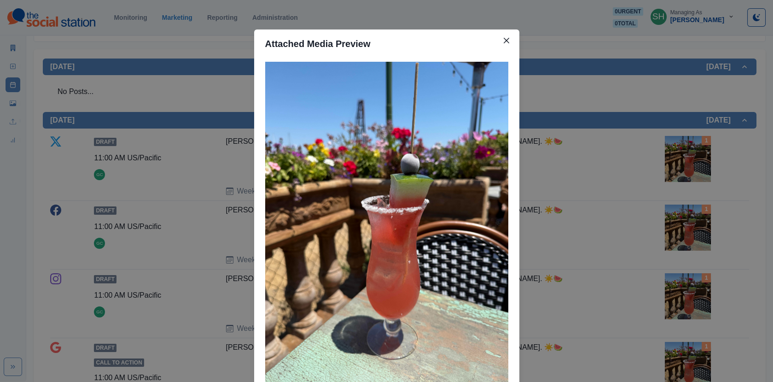
click at [607, 171] on div "Attached Media Preview" at bounding box center [386, 191] width 773 height 382
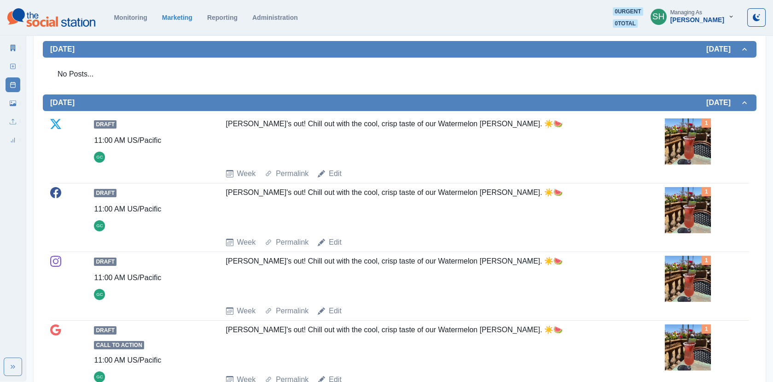
scroll to position [0, 0]
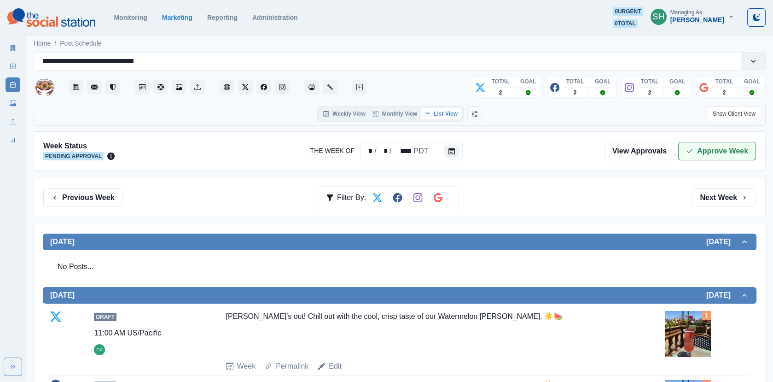
click at [695, 146] on button "Approve Week" at bounding box center [717, 151] width 78 height 18
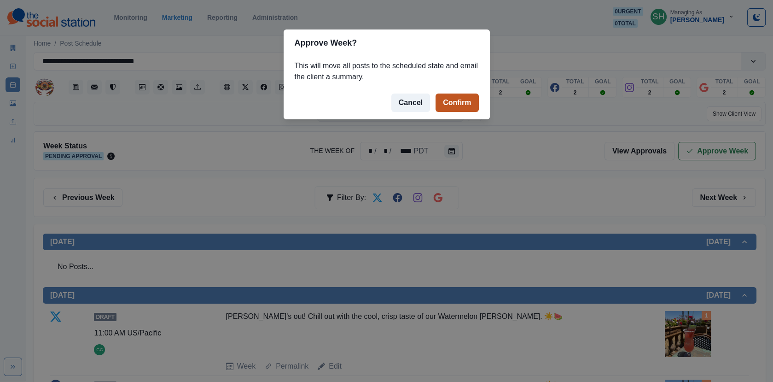
click at [446, 103] on button "Confirm" at bounding box center [456, 102] width 43 height 18
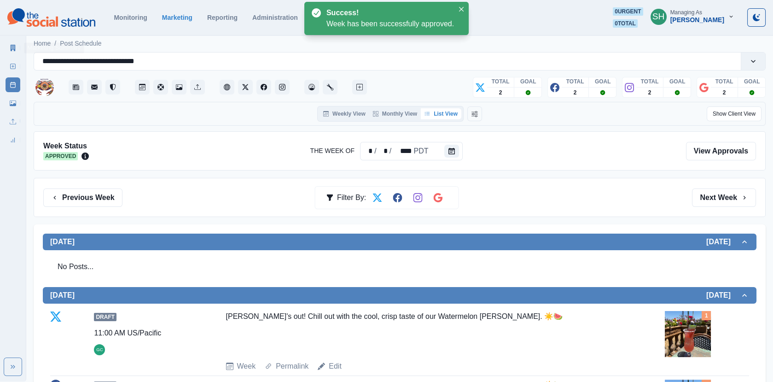
click at [8, 42] on link "Marketing Summary" at bounding box center [13, 48] width 15 height 15
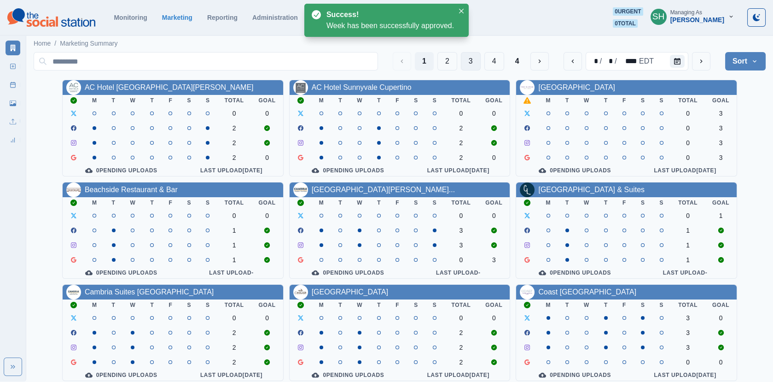
click at [476, 57] on button "3" at bounding box center [471, 61] width 20 height 18
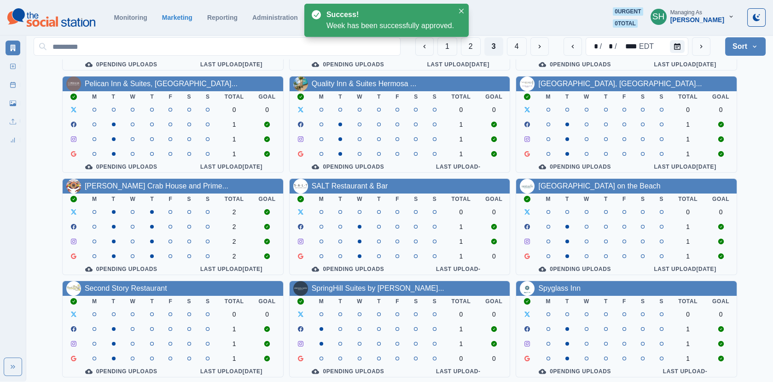
scroll to position [112, 0]
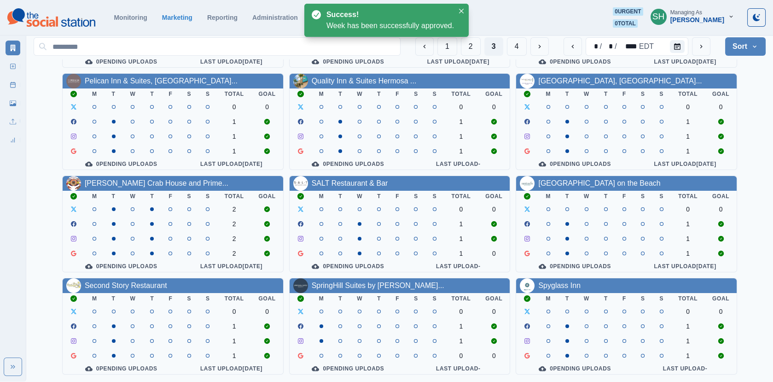
click at [518, 57] on div "1 2 3 4 * / * / **** EDT Sort Client Name Uploads Pending Post Approval" at bounding box center [400, 47] width 732 height 26
click at [518, 43] on button "4" at bounding box center [517, 46] width 20 height 18
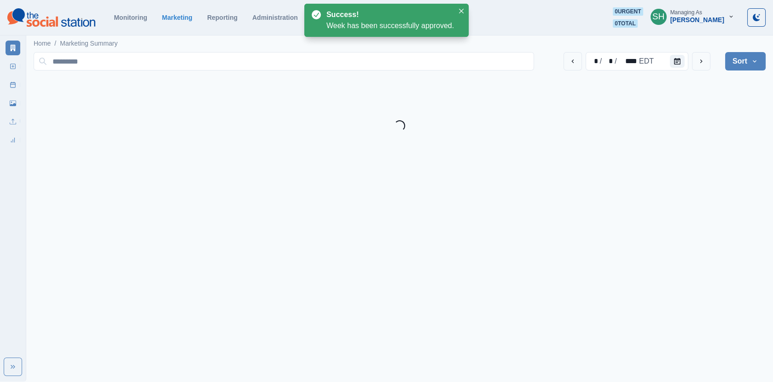
scroll to position [0, 0]
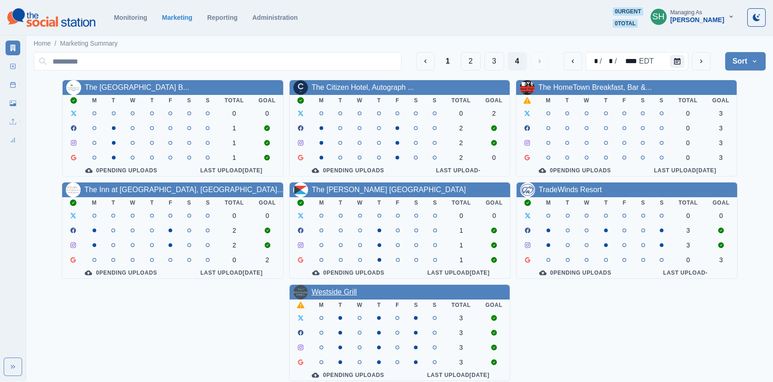
click at [335, 294] on link "Westside Grill" at bounding box center [334, 292] width 45 height 8
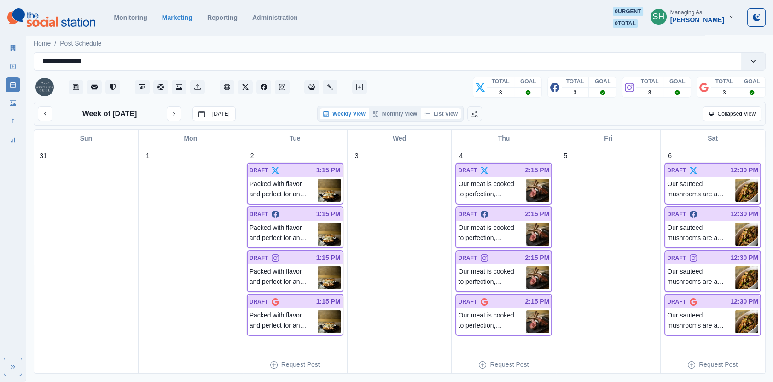
click at [437, 117] on button "List View" at bounding box center [441, 113] width 41 height 11
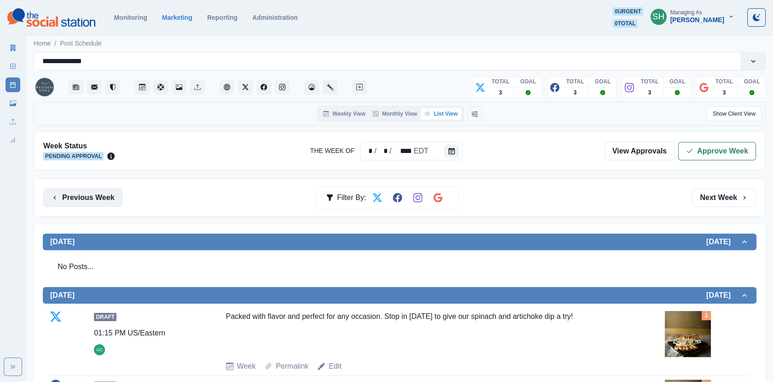
click at [107, 198] on button "Previous Week" at bounding box center [82, 197] width 79 height 18
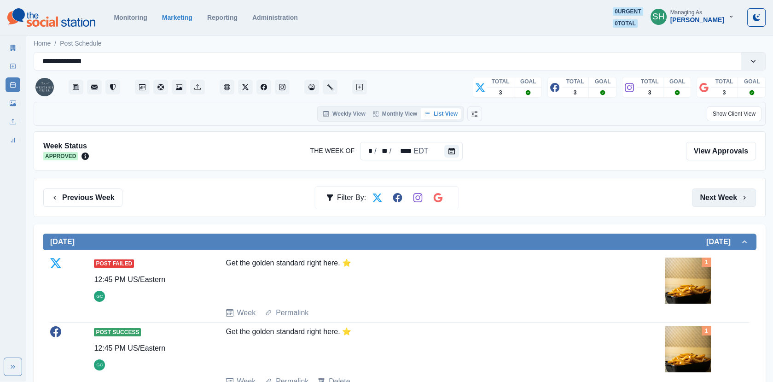
click at [707, 197] on button "Next Week" at bounding box center [724, 197] width 64 height 18
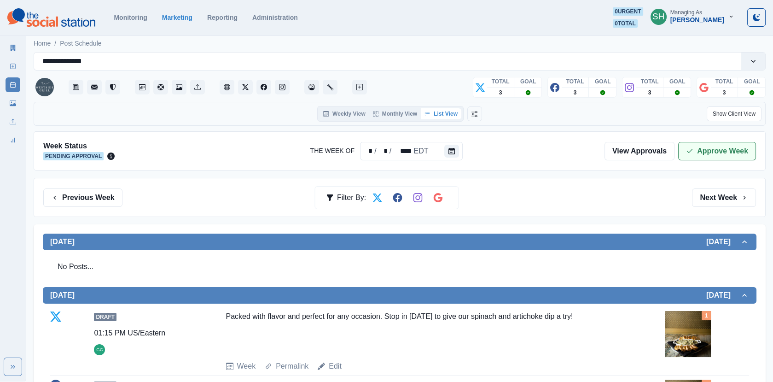
click at [699, 142] on button "Approve Week" at bounding box center [717, 151] width 78 height 18
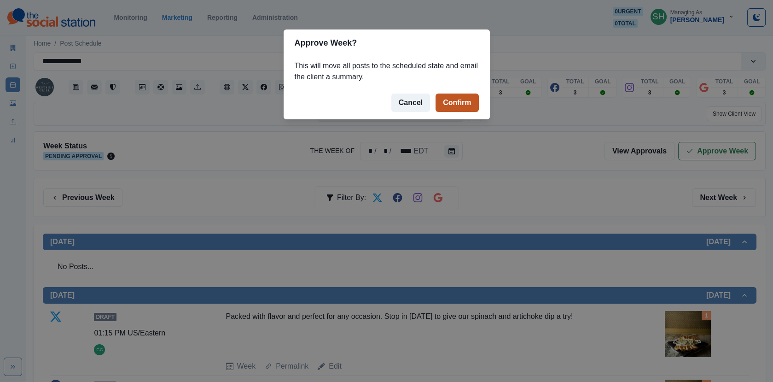
click at [463, 101] on button "Confirm" at bounding box center [456, 102] width 43 height 18
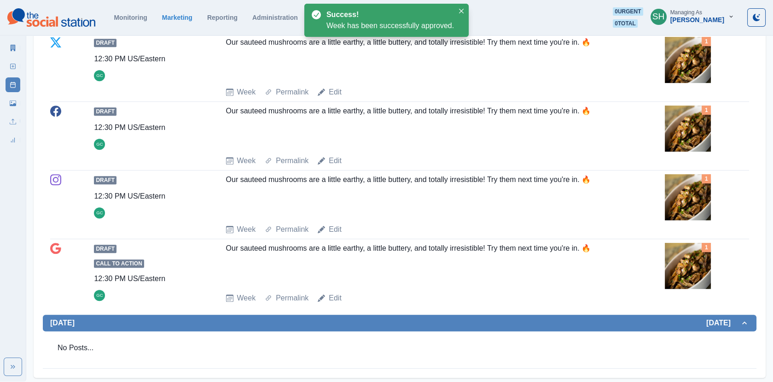
scroll to position [576, 0]
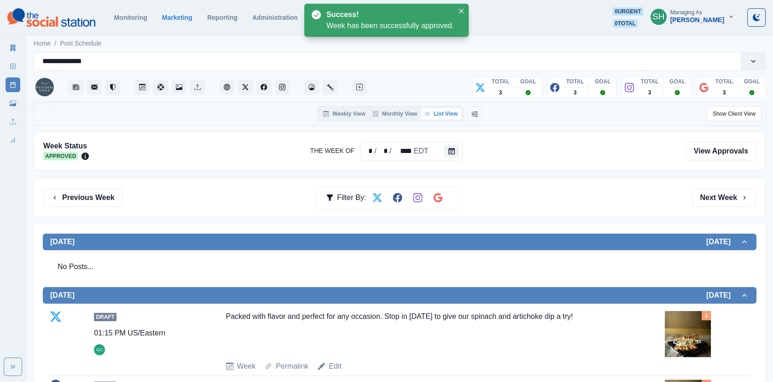
click at [17, 46] on link "Marketing Summary" at bounding box center [13, 48] width 15 height 15
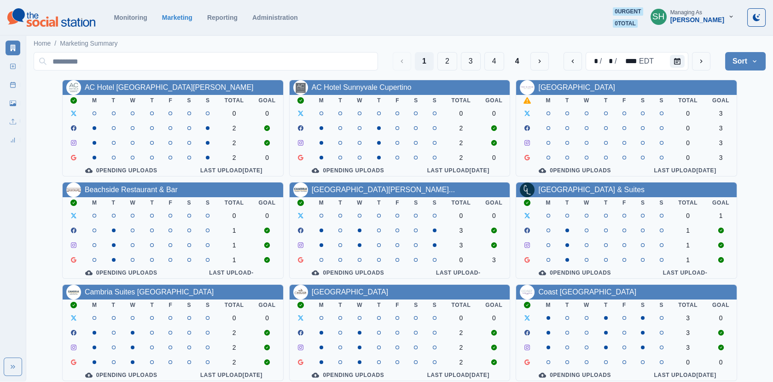
click at [735, 67] on button "Sort" at bounding box center [745, 61] width 41 height 18
click at [689, 119] on span "Pending Post Approval" at bounding box center [720, 119] width 80 height 11
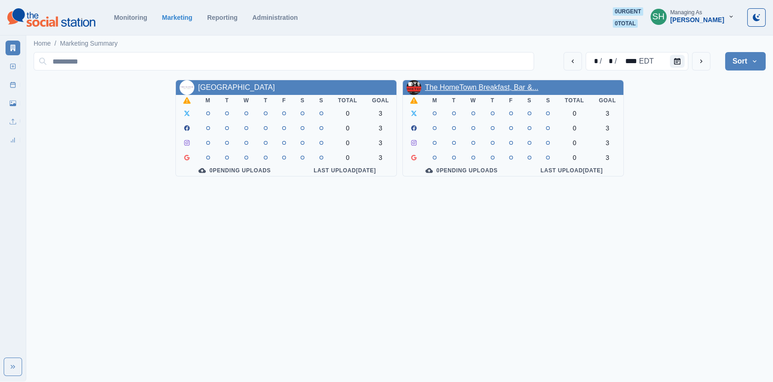
click at [501, 91] on link "The HomeTown Breakfast, Bar &..." at bounding box center [481, 87] width 113 height 8
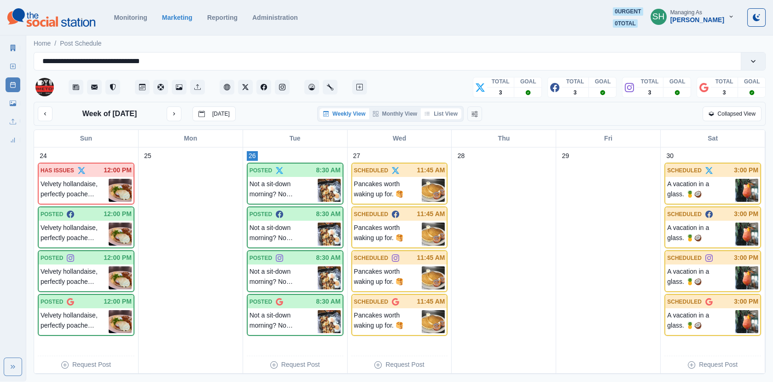
click at [433, 114] on button "List View" at bounding box center [441, 113] width 41 height 11
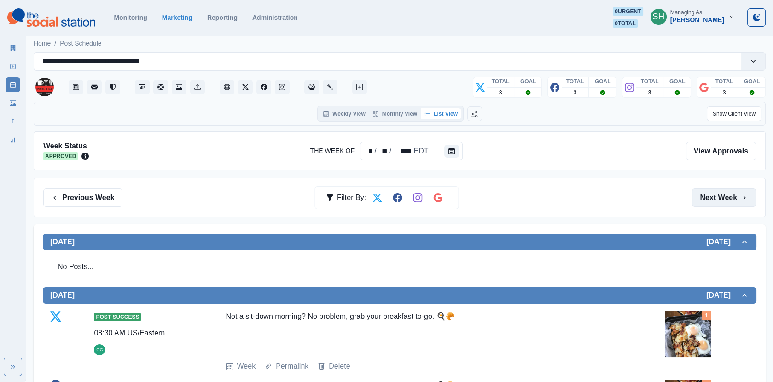
click at [701, 190] on button "Next Week" at bounding box center [724, 197] width 64 height 18
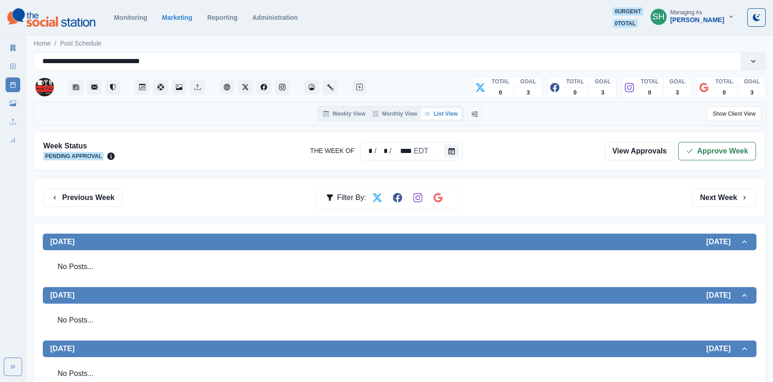
click at [14, 49] on icon at bounding box center [13, 48] width 5 height 6
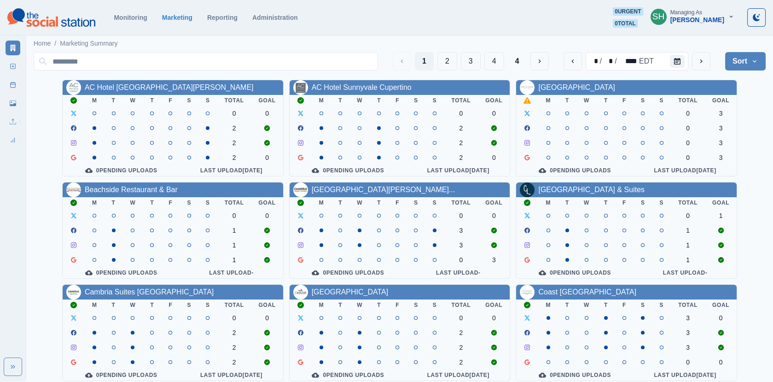
click at [694, 26] on div "SH Managing As [PERSON_NAME]" at bounding box center [692, 17] width 99 height 20
click at [688, 13] on div "Managing As" at bounding box center [686, 12] width 32 height 6
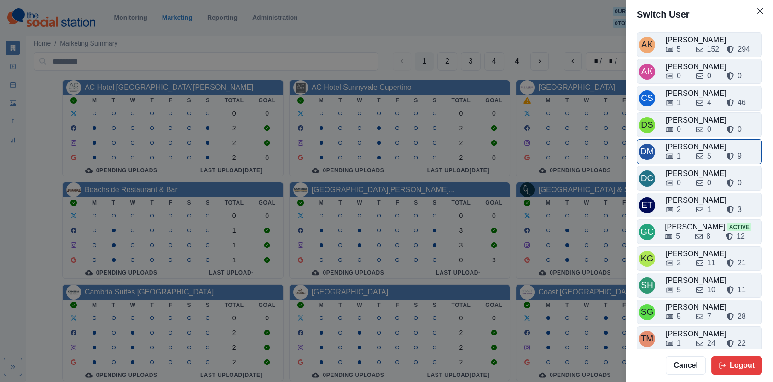
click at [687, 139] on div "[PERSON_NAME] 1 5 9" at bounding box center [699, 151] width 125 height 25
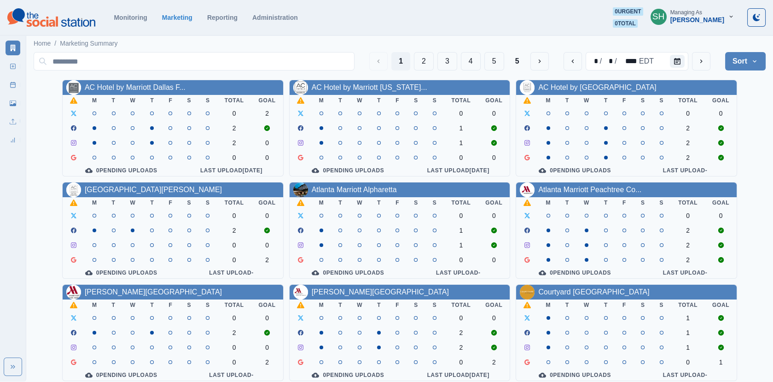
click at [154, 83] on link "AC Hotel by Marriott Dallas F..." at bounding box center [135, 87] width 101 height 8
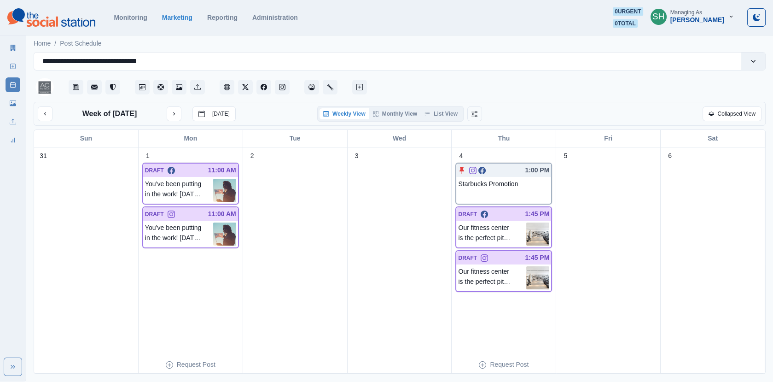
click at [441, 106] on div "Weekly View Monthly View List View" at bounding box center [390, 114] width 146 height 16
click at [440, 115] on button "List View" at bounding box center [441, 113] width 41 height 11
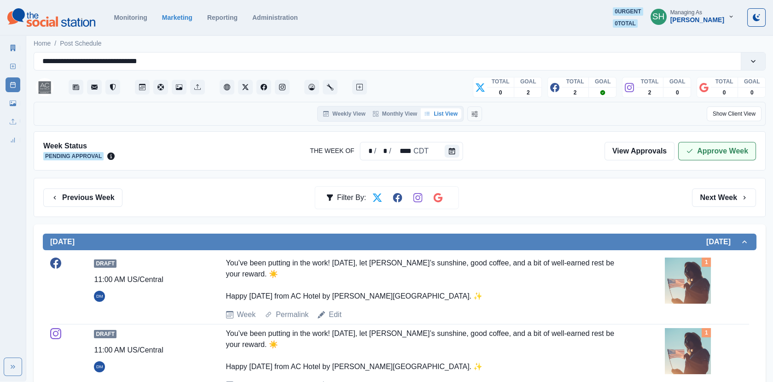
click at [695, 149] on button "Approve Week" at bounding box center [717, 151] width 78 height 18
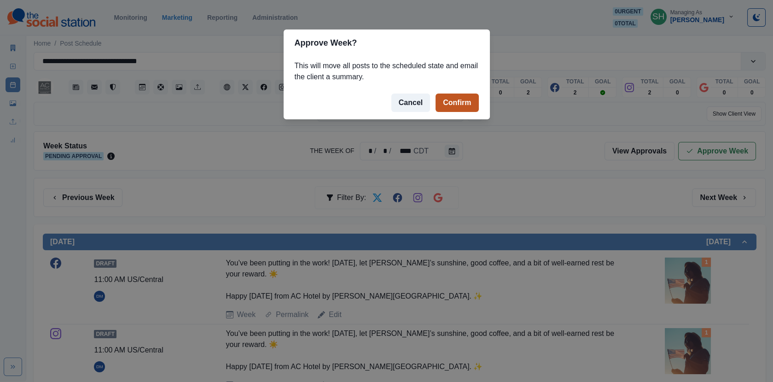
click at [447, 101] on button "Confirm" at bounding box center [456, 102] width 43 height 18
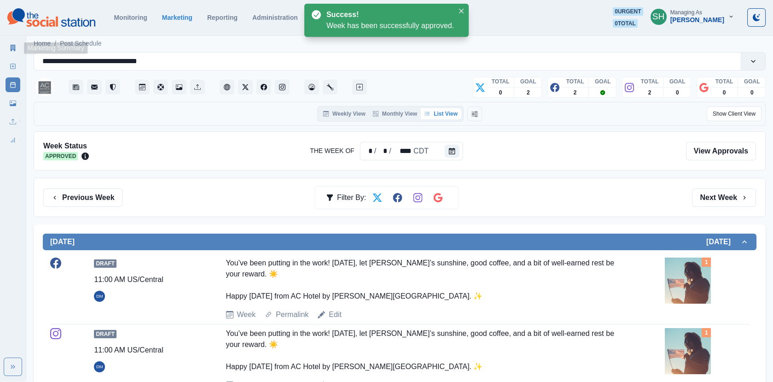
click at [7, 40] on div "Marketing Summary" at bounding box center [13, 46] width 15 height 18
click at [12, 49] on icon at bounding box center [13, 48] width 6 height 6
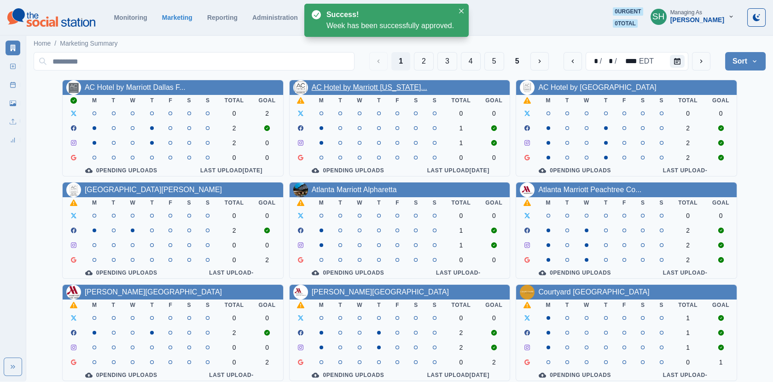
click at [392, 88] on link "AC Hotel by Marriott [US_STATE]..." at bounding box center [370, 87] width 116 height 8
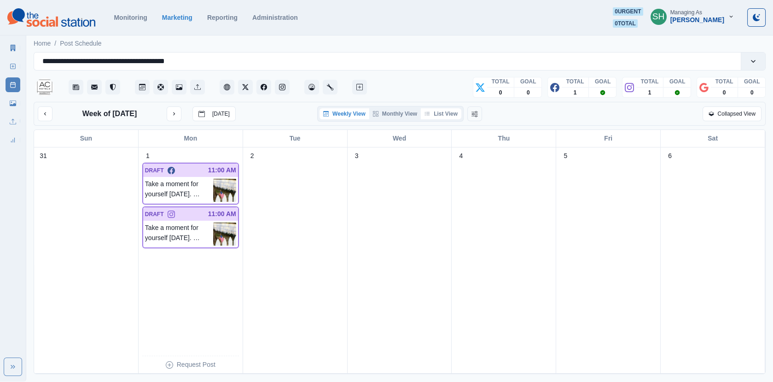
click at [453, 114] on button "List View" at bounding box center [441, 113] width 41 height 11
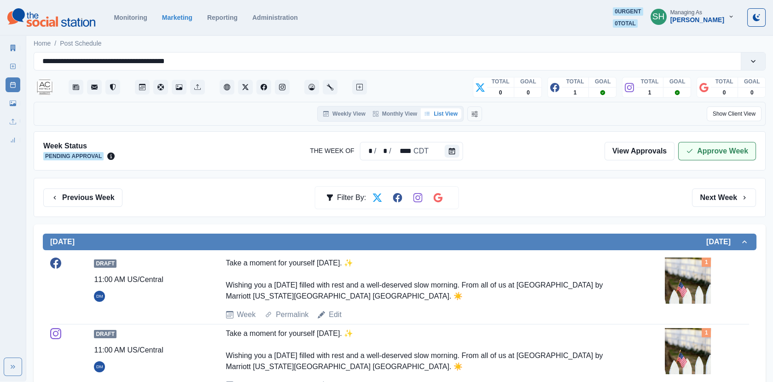
click at [709, 149] on button "Approve Week" at bounding box center [717, 151] width 78 height 18
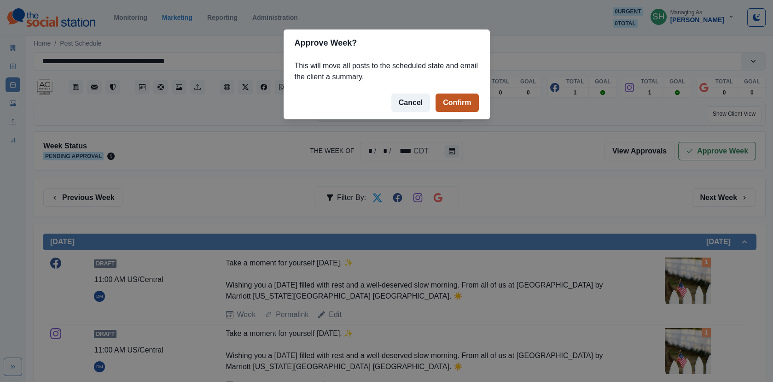
click at [465, 104] on button "Confirm" at bounding box center [456, 102] width 43 height 18
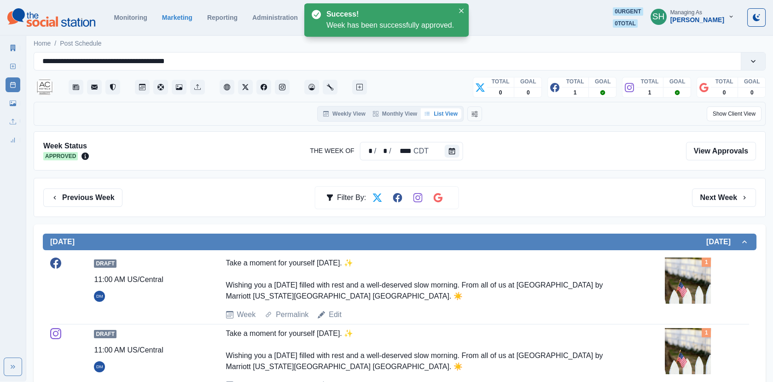
click at [8, 53] on link "Marketing Summary" at bounding box center [13, 48] width 15 height 15
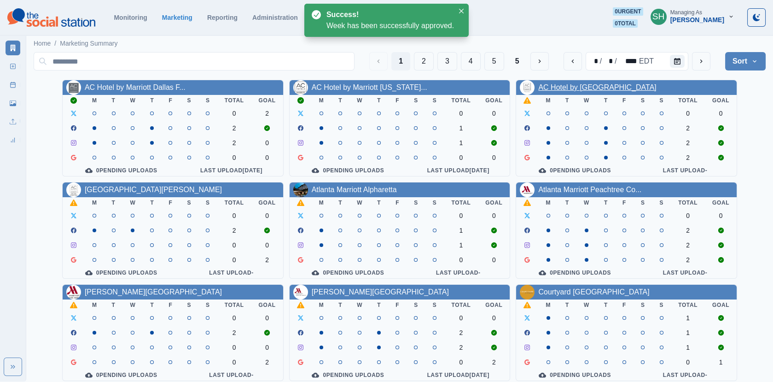
click at [570, 90] on link "AC Hotel by [GEOGRAPHIC_DATA]" at bounding box center [597, 87] width 118 height 8
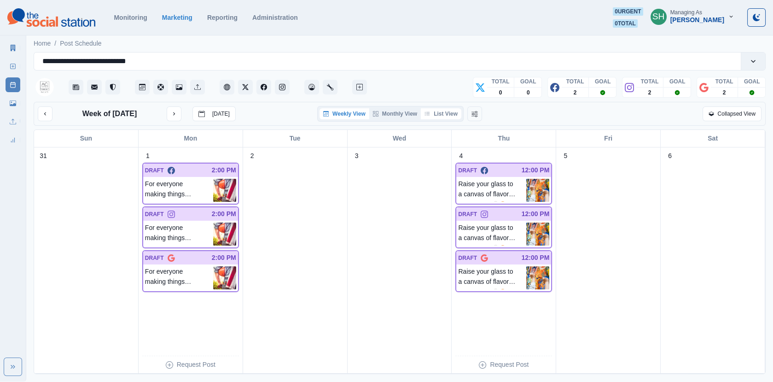
click at [446, 112] on button "List View" at bounding box center [441, 113] width 41 height 11
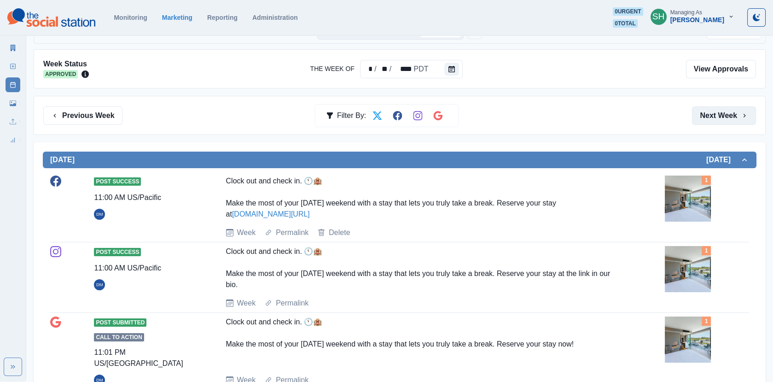
click at [703, 107] on button "Next Week" at bounding box center [724, 115] width 64 height 18
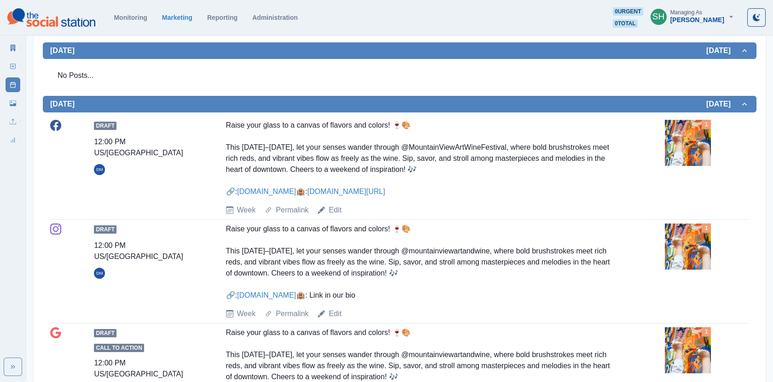
scroll to position [510, 0]
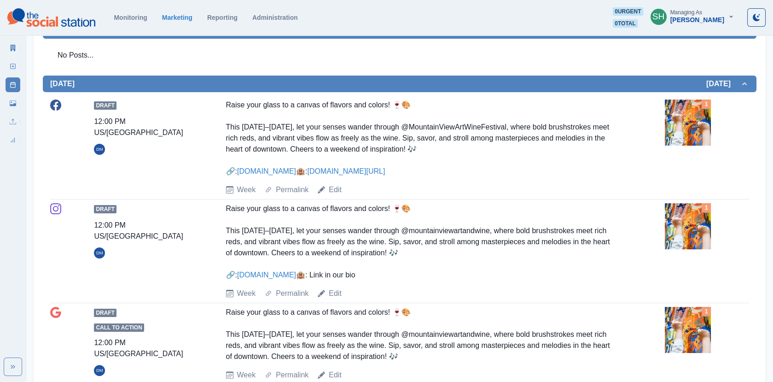
click at [688, 128] on img at bounding box center [688, 122] width 46 height 46
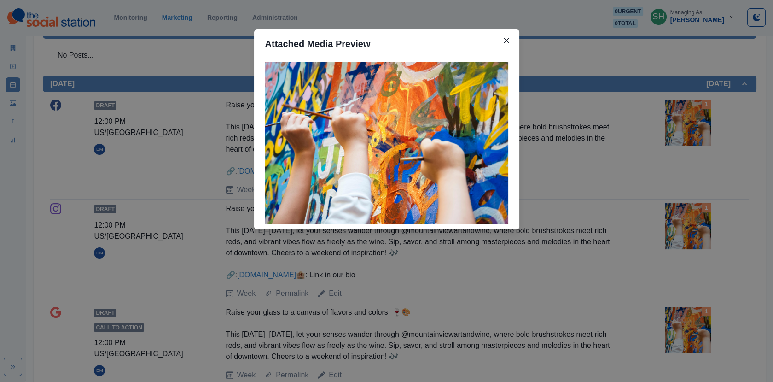
click at [674, 145] on div "Attached Media Preview" at bounding box center [386, 191] width 773 height 382
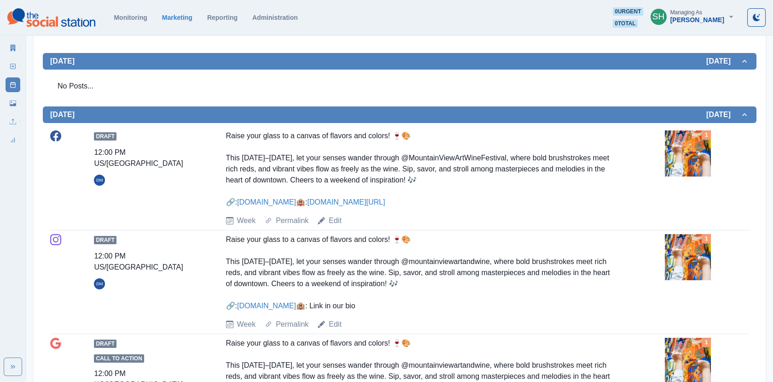
scroll to position [0, 0]
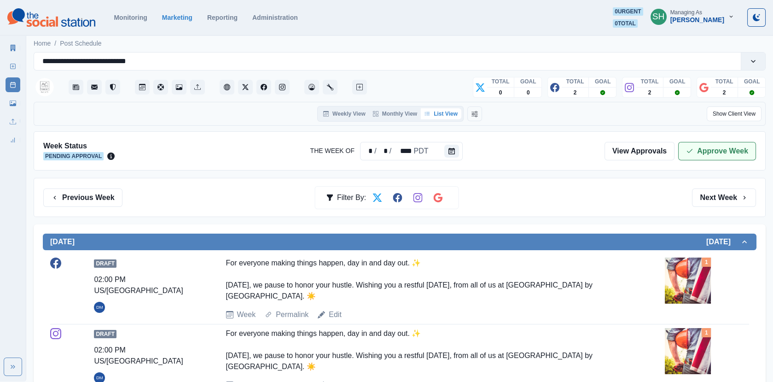
click at [679, 142] on button "Approve Week" at bounding box center [717, 151] width 78 height 18
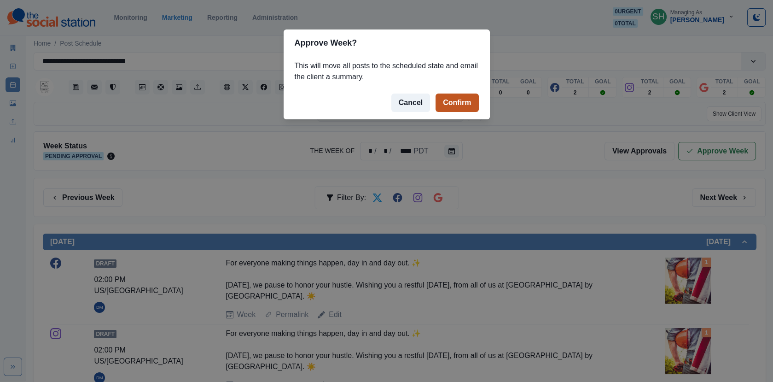
click at [444, 98] on button "Confirm" at bounding box center [456, 102] width 43 height 18
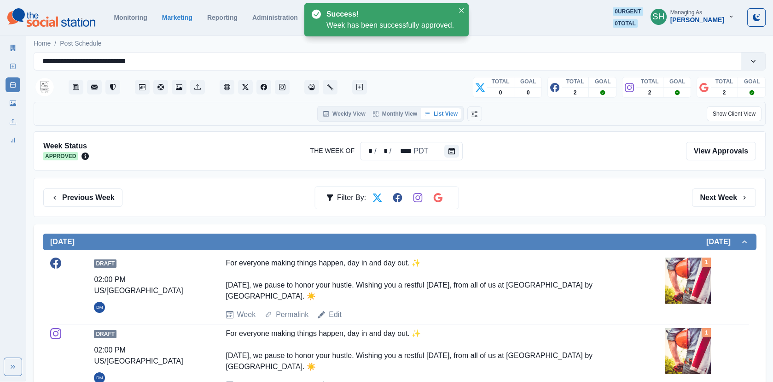
scroll to position [710, 0]
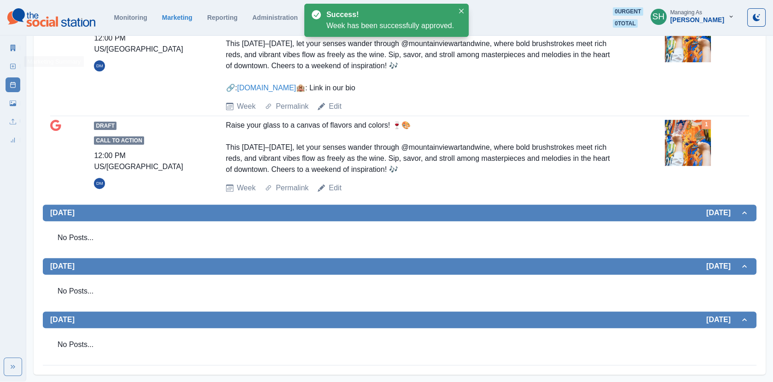
click at [15, 50] on icon at bounding box center [13, 48] width 5 height 6
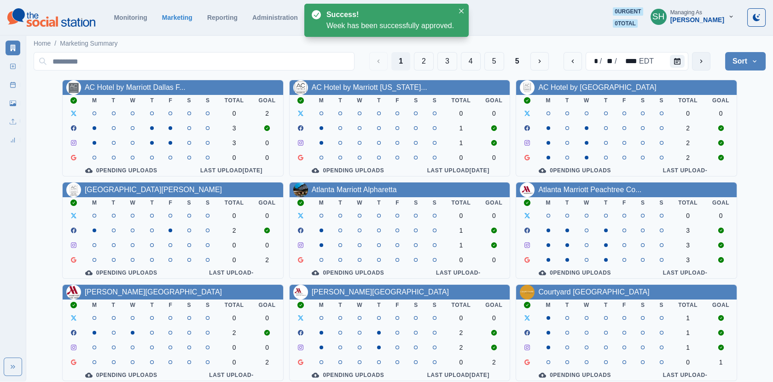
click at [706, 64] on button "next" at bounding box center [701, 61] width 18 height 18
click at [108, 188] on link "[GEOGRAPHIC_DATA][PERSON_NAME]" at bounding box center [153, 190] width 137 height 8
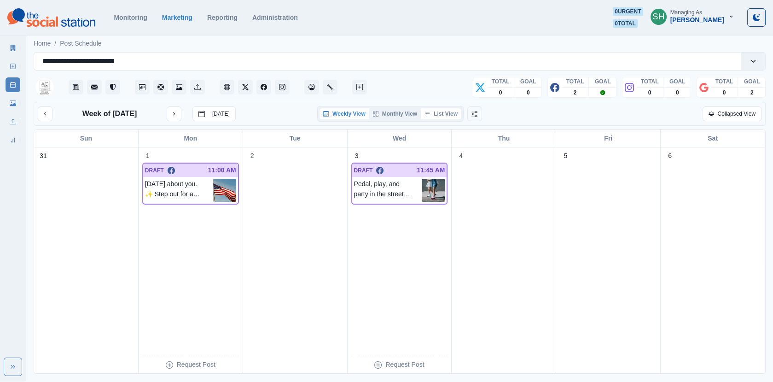
click at [442, 115] on button "List View" at bounding box center [441, 113] width 41 height 11
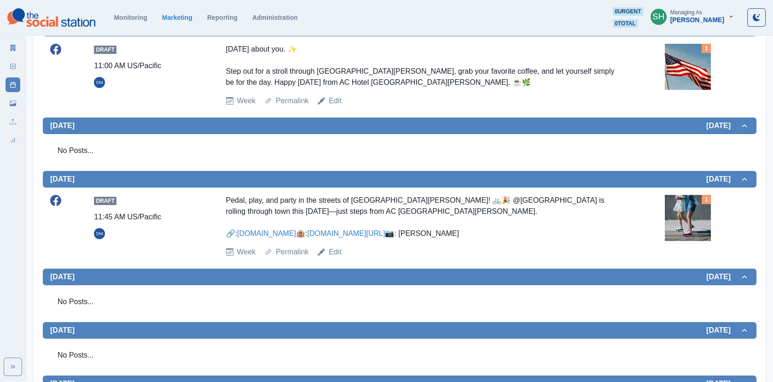
scroll to position [264, 0]
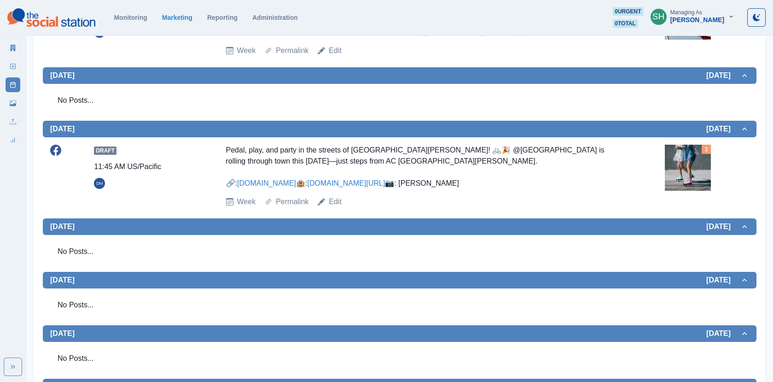
click at [685, 173] on img at bounding box center [688, 168] width 46 height 46
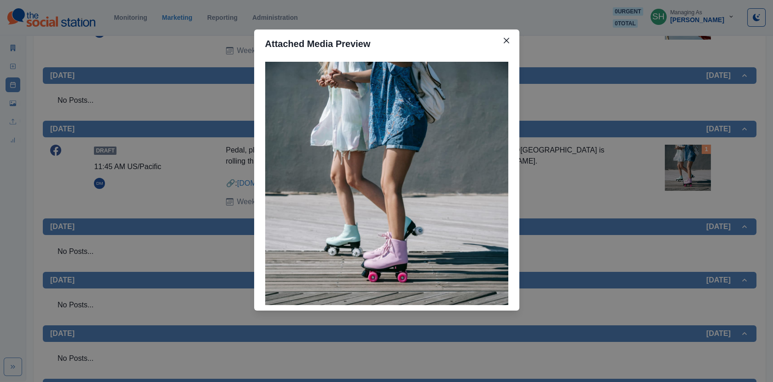
click at [613, 180] on div "Attached Media Preview" at bounding box center [386, 191] width 773 height 382
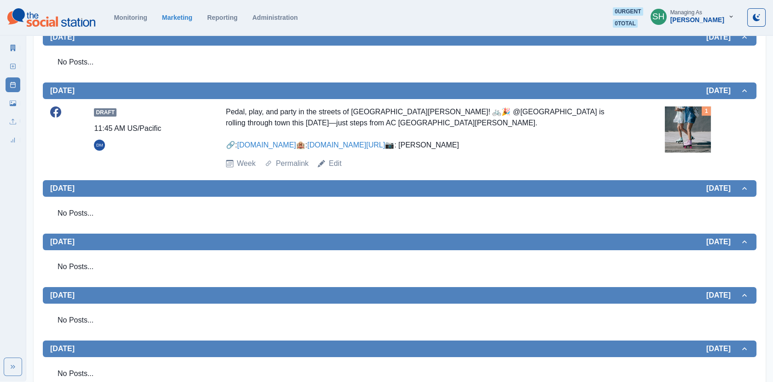
scroll to position [0, 0]
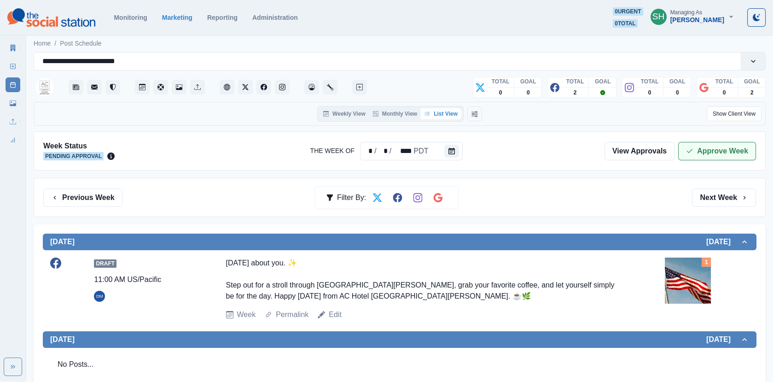
click at [702, 142] on button "Approve Week" at bounding box center [717, 151] width 78 height 18
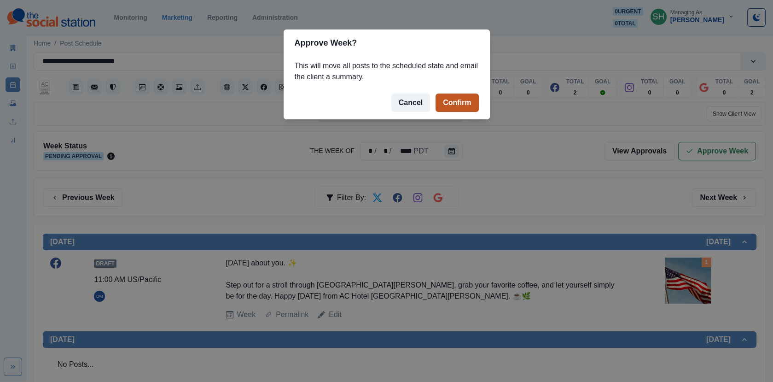
click at [462, 104] on button "Confirm" at bounding box center [456, 102] width 43 height 18
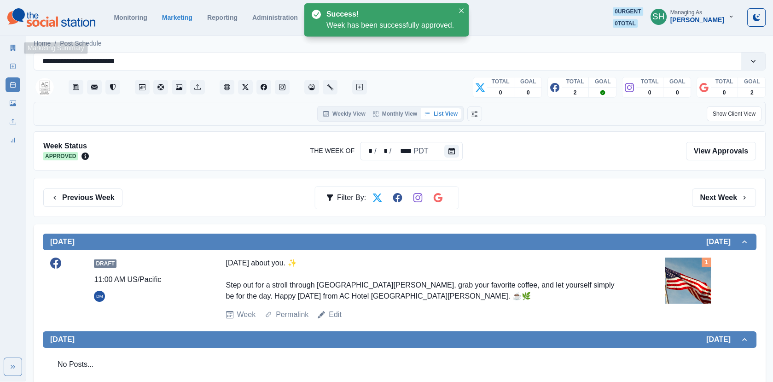
click at [9, 50] on link "Marketing Summary" at bounding box center [13, 48] width 15 height 15
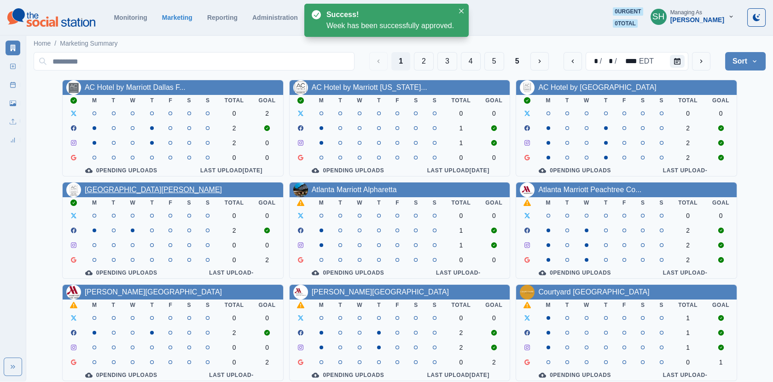
click at [137, 190] on link "[GEOGRAPHIC_DATA][PERSON_NAME]" at bounding box center [153, 190] width 137 height 8
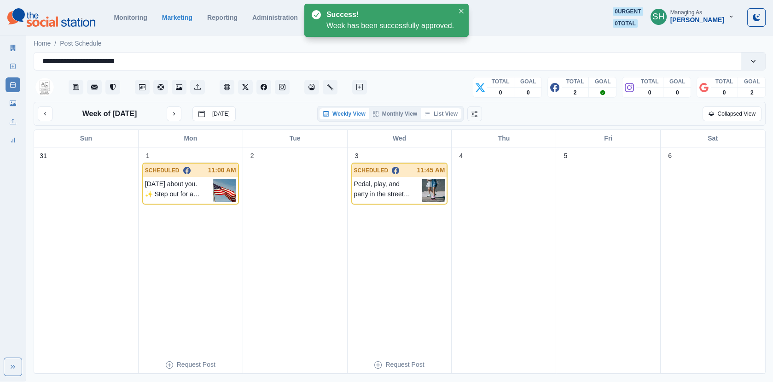
click at [438, 117] on button "List View" at bounding box center [441, 113] width 41 height 11
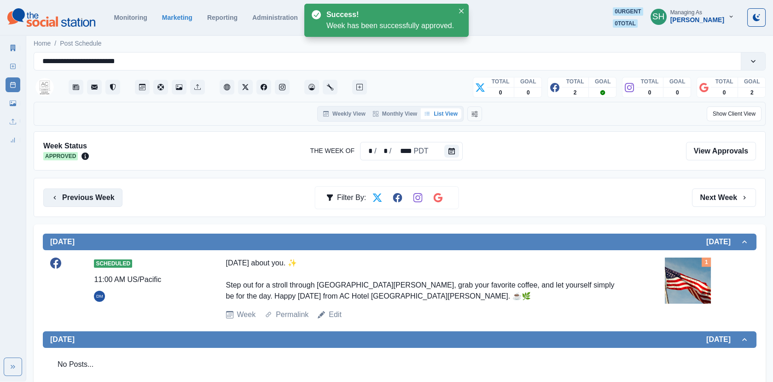
scroll to position [363, 0]
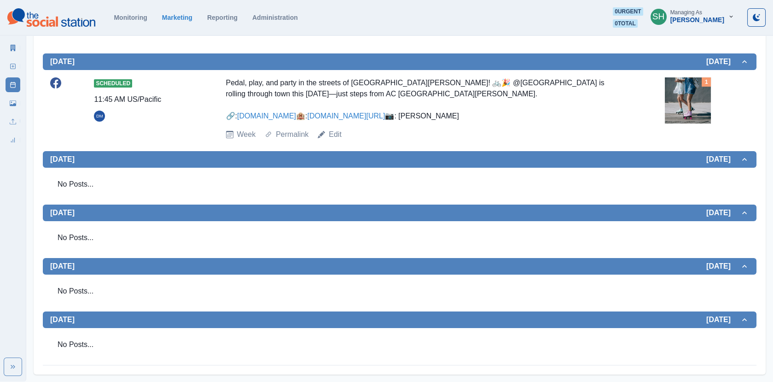
click at [14, 53] on link "Marketing Summary" at bounding box center [13, 48] width 15 height 15
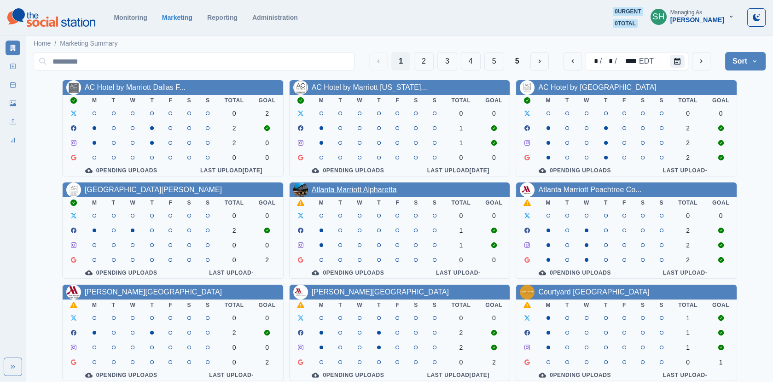
click at [375, 190] on link "Atlanta Marriott Alpharetta" at bounding box center [354, 190] width 85 height 8
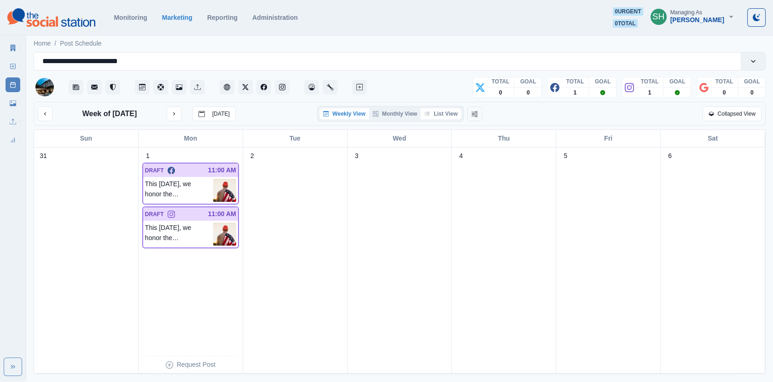
click at [446, 115] on button "List View" at bounding box center [441, 113] width 41 height 11
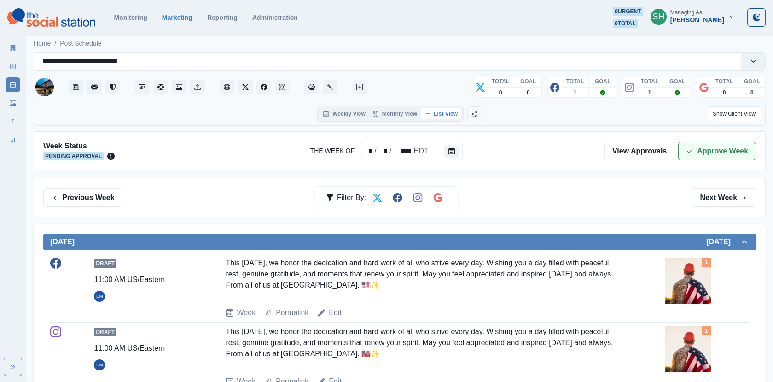
click at [696, 144] on button "Approve Week" at bounding box center [717, 151] width 78 height 18
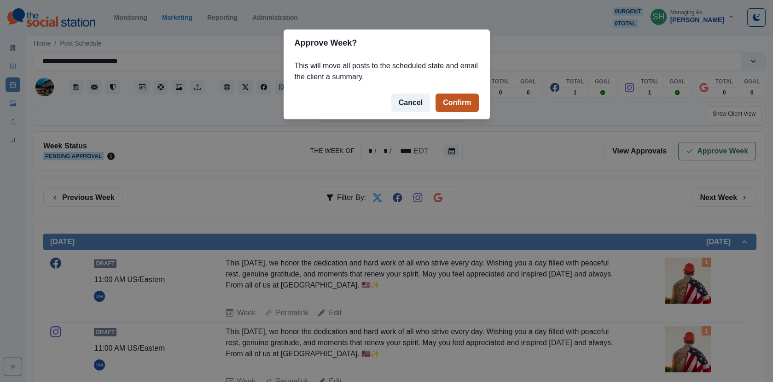
click at [462, 103] on button "Confirm" at bounding box center [456, 102] width 43 height 18
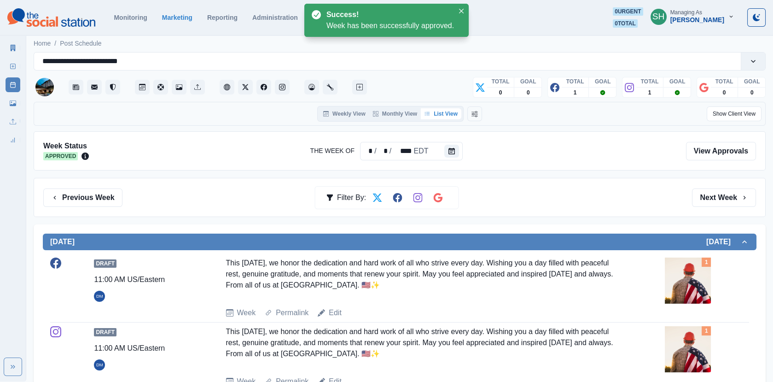
click at [19, 54] on div "Marketing Summary" at bounding box center [13, 46] width 15 height 18
click at [13, 43] on link "Marketing Summary" at bounding box center [13, 48] width 15 height 15
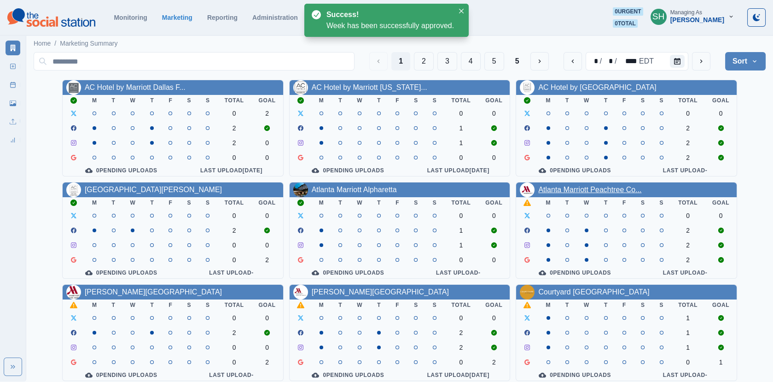
click at [564, 186] on link "Atlanta Marriott Peachtree Co..." at bounding box center [589, 190] width 103 height 8
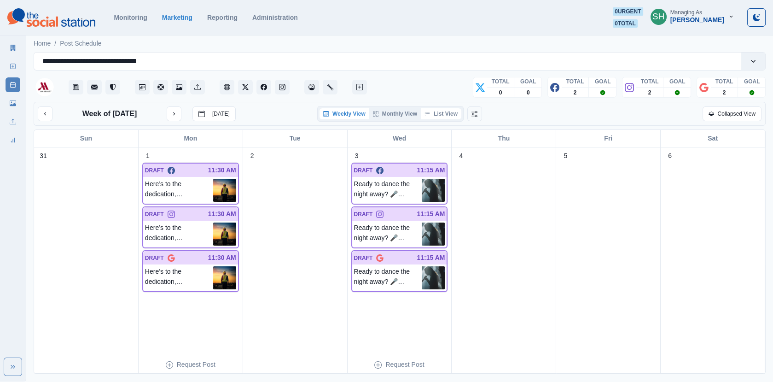
click at [449, 112] on button "List View" at bounding box center [441, 113] width 41 height 11
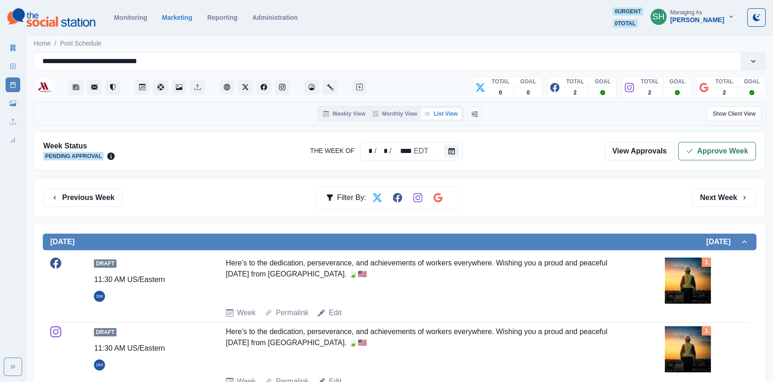
scroll to position [192, 0]
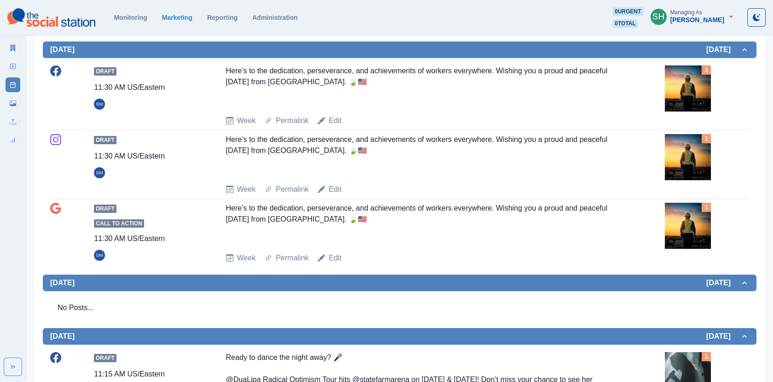
click at [690, 170] on img at bounding box center [688, 157] width 46 height 46
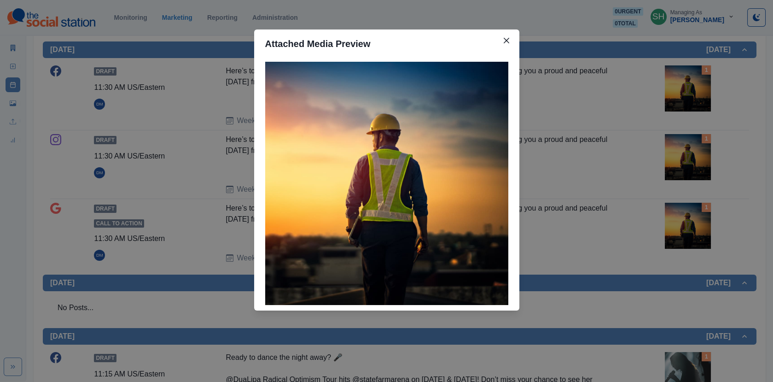
click at [690, 170] on div "Attached Media Preview" at bounding box center [386, 191] width 773 height 382
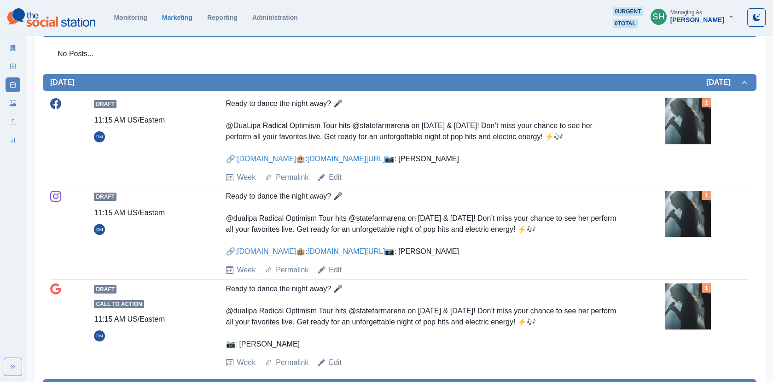
scroll to position [448, 0]
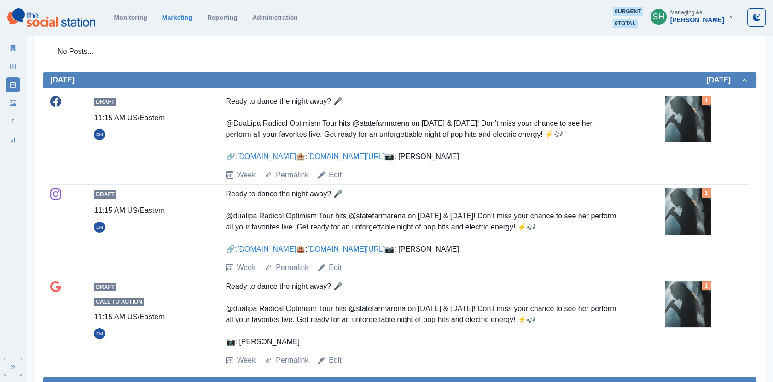
click at [681, 127] on img at bounding box center [688, 119] width 46 height 46
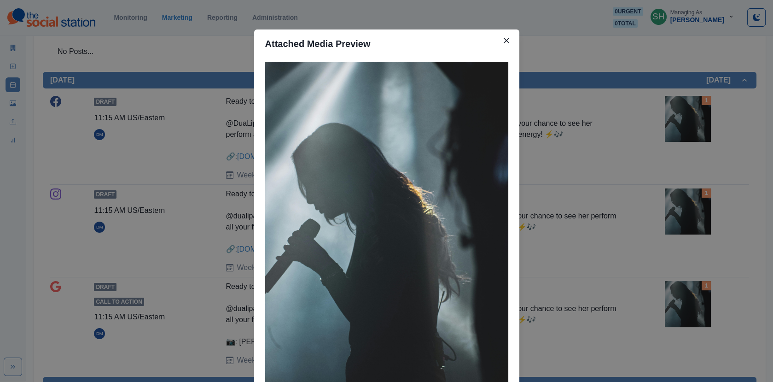
click at [604, 149] on div "Attached Media Preview" at bounding box center [386, 191] width 773 height 382
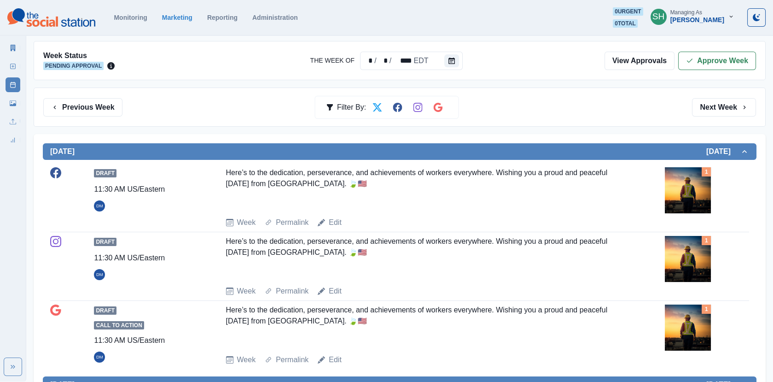
scroll to position [0, 0]
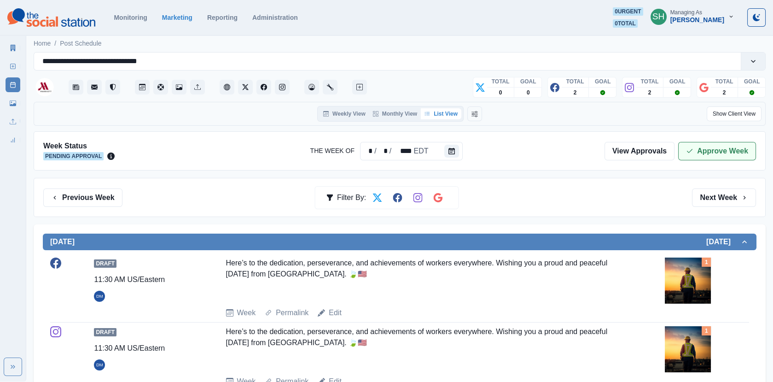
click at [706, 151] on button "Approve Week" at bounding box center [717, 151] width 78 height 18
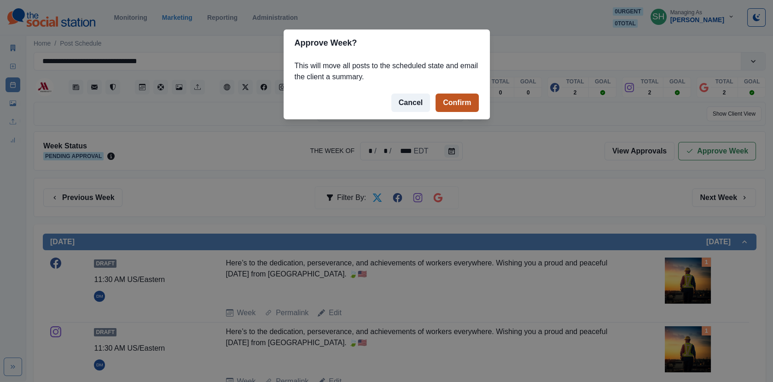
click at [470, 102] on button "Confirm" at bounding box center [456, 102] width 43 height 18
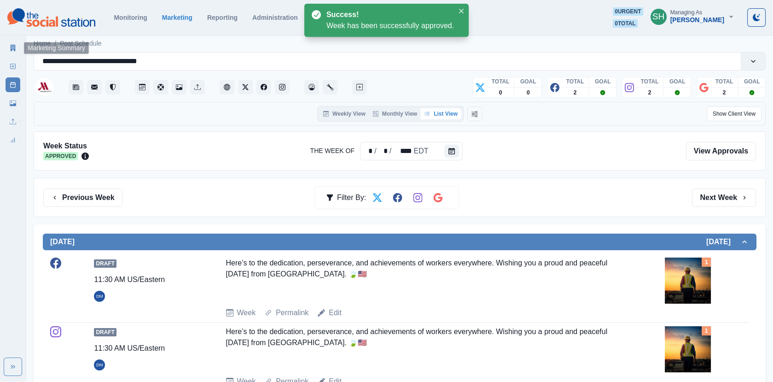
click at [19, 44] on link "Marketing Summary" at bounding box center [13, 48] width 15 height 15
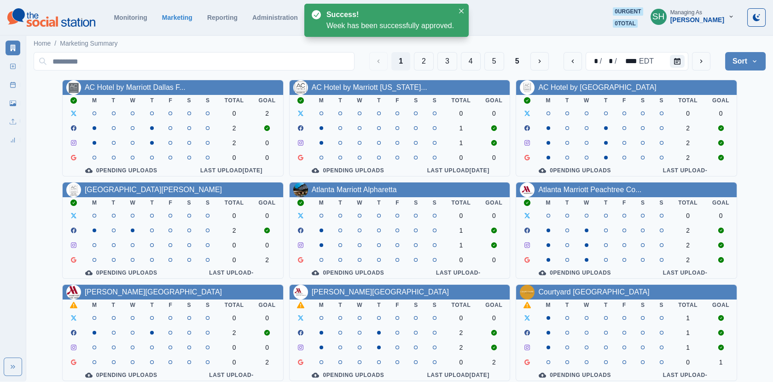
scroll to position [112, 0]
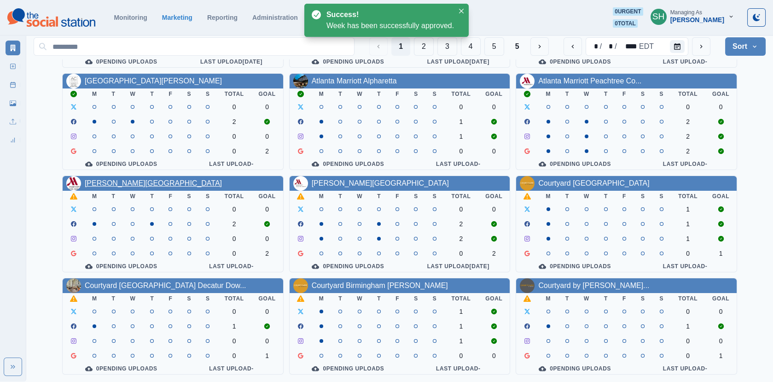
click at [106, 182] on link "[PERSON_NAME][GEOGRAPHIC_DATA]" at bounding box center [153, 183] width 137 height 8
